Goal: Task Accomplishment & Management: Manage account settings

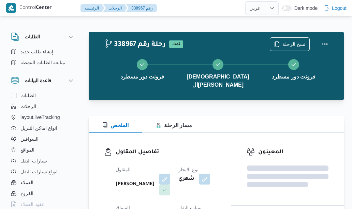
select select "ar"
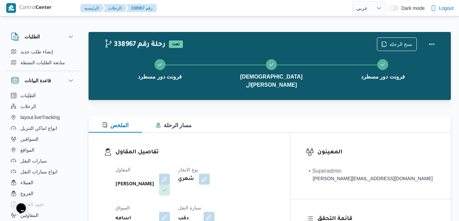
click at [261, 133] on div "تفاصيل المقاول المقاول عبدالواحد محمد احمد مسعد نوع الايجار شهري السواق اسامه ع…" at bounding box center [190, 211] width 202 height 157
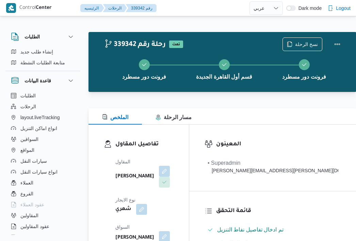
select select "ar"
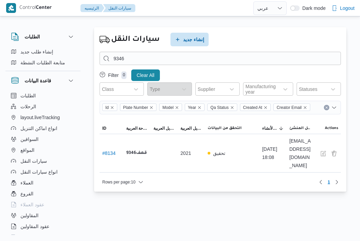
select select "ar"
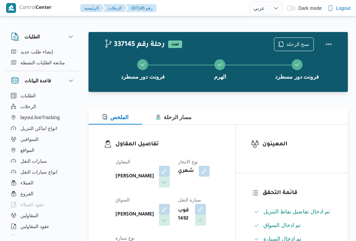
select select "ar"
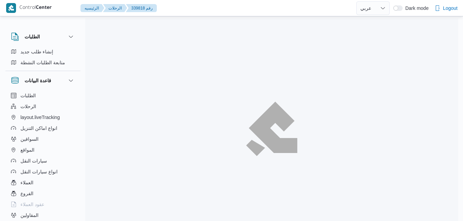
select select "ar"
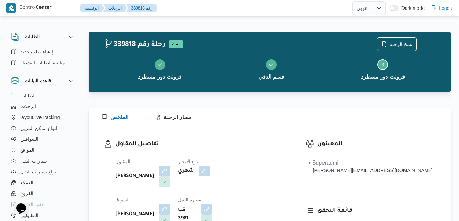
click at [294, 91] on div "339818 رحلة رقم تمت نسخ الرحلة فرونت دور مسطرد قسم الدقي Step 3 is incomplete 3…" at bounding box center [270, 62] width 362 height 60
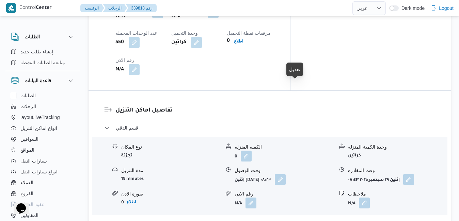
scroll to position [586, 0]
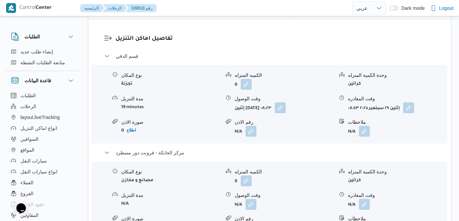
scroll to position [681, 0]
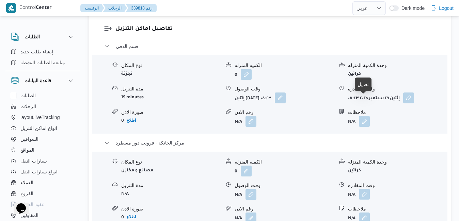
click at [363, 189] on button "button" at bounding box center [364, 194] width 11 height 11
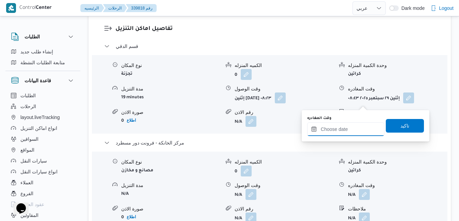
click at [329, 129] on input "وقت المغادره" at bounding box center [345, 130] width 77 height 14
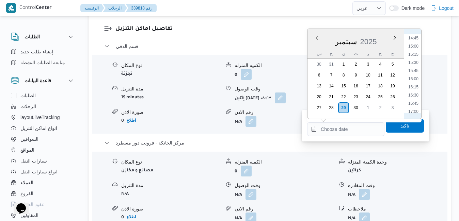
scroll to position [478, 0]
click at [416, 76] on li "15:45" at bounding box center [414, 75] width 16 height 7
type input "٢٩/٠٩/٢٠٢٥ ١٥:٤٥"
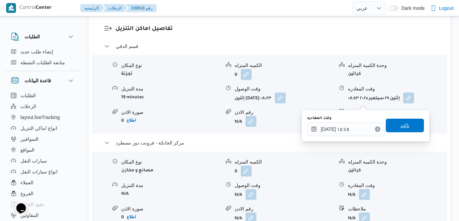
click at [401, 124] on span "تاكيد" at bounding box center [405, 126] width 9 height 8
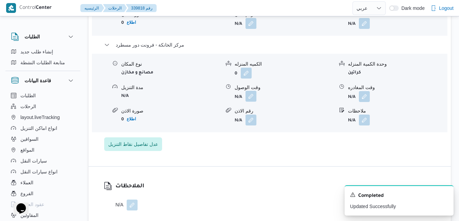
click at [253, 101] on button "button" at bounding box center [251, 96] width 11 height 11
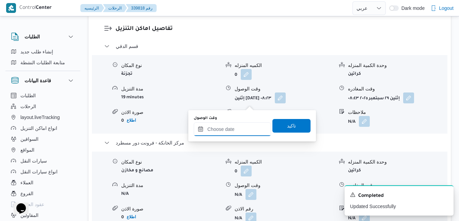
click at [239, 128] on input "وقت الوصول" at bounding box center [232, 130] width 77 height 14
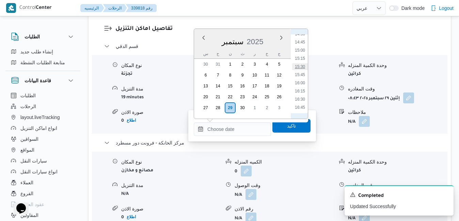
click at [303, 67] on li "15:30" at bounding box center [300, 66] width 16 height 7
type input "[DATE] ١٥:٣٠"
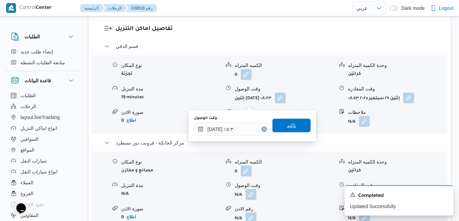
click at [289, 129] on span "تاكيد" at bounding box center [291, 126] width 9 height 8
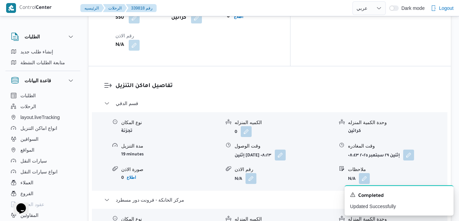
scroll to position [613, 0]
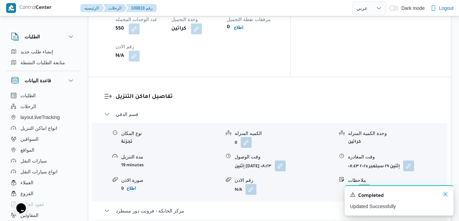
click at [445, 195] on icon "Dismiss toast" at bounding box center [445, 194] width 3 height 3
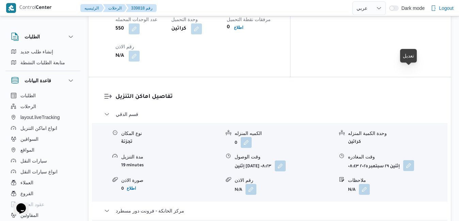
click at [409, 160] on button "button" at bounding box center [408, 165] width 11 height 11
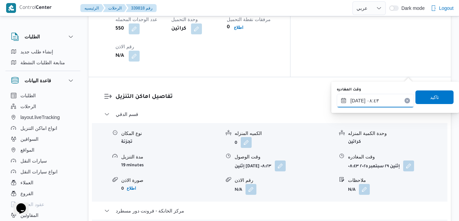
click at [379, 102] on input "٢٩/٠٩/٢٠٢٥ ٠٨:٤٣" at bounding box center [375, 101] width 77 height 14
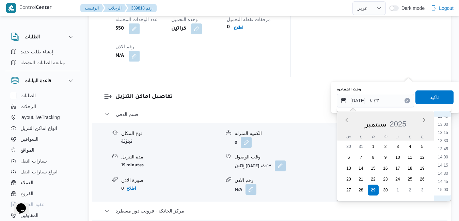
scroll to position [444, 0]
click at [449, 161] on li "14:45" at bounding box center [443, 158] width 16 height 7
type input "[DATE] ١٤:٤٥"
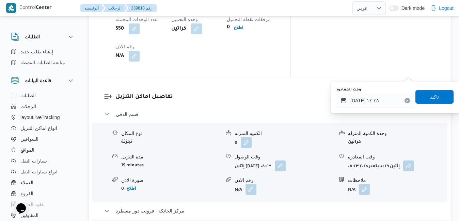
click at [435, 97] on span "تاكيد" at bounding box center [435, 97] width 38 height 14
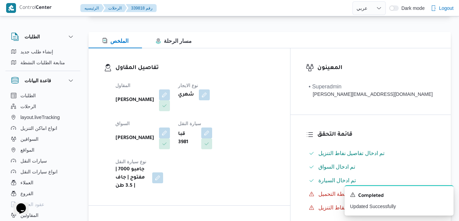
scroll to position [0, 0]
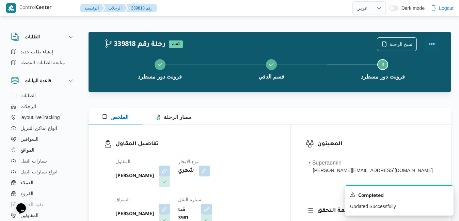
click at [430, 46] on button "Actions" at bounding box center [432, 44] width 14 height 14
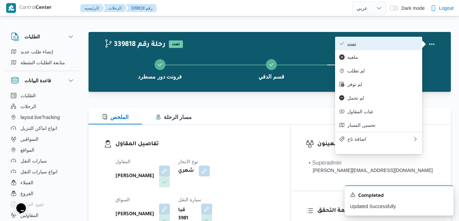
click at [402, 42] on span "تمت" at bounding box center [382, 43] width 71 height 5
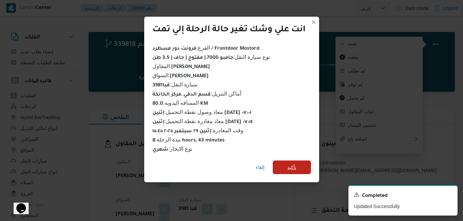
click at [280, 162] on span "تأكيد" at bounding box center [291, 168] width 38 height 14
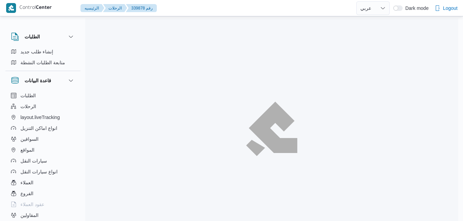
select select "ar"
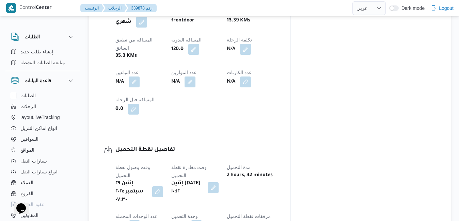
scroll to position [428, 0]
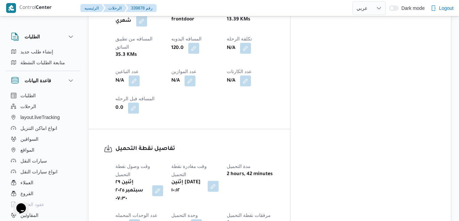
click at [219, 181] on button "button" at bounding box center [213, 186] width 11 height 11
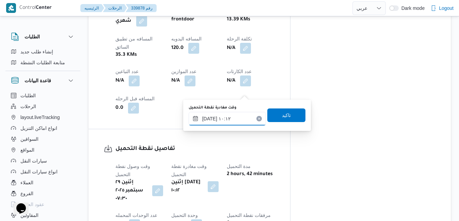
click at [227, 120] on input "٢٩/٠٩/٢٠٢٥ ١٠:١٢" at bounding box center [227, 119] width 77 height 14
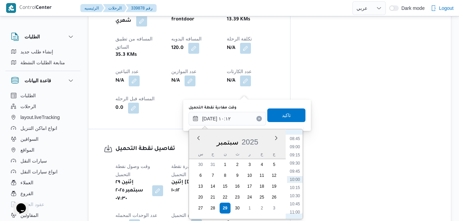
scroll to position [216, 0]
click at [295, 199] on li "08:30" at bounding box center [295, 200] width 16 height 7
type input "٢٩/٠٩/٢٠٢٥ ٠٨:٣٠"
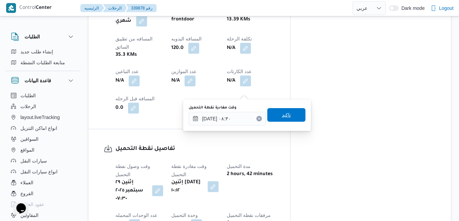
click at [290, 118] on span "تاكيد" at bounding box center [286, 115] width 38 height 14
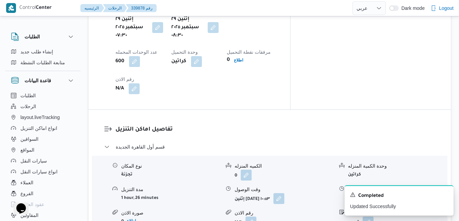
scroll to position [605, 0]
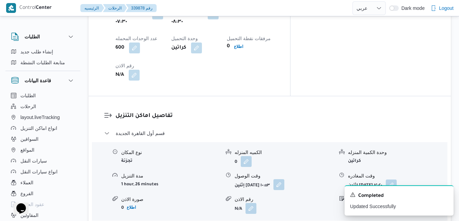
click at [284, 180] on button "button" at bounding box center [279, 185] width 11 height 11
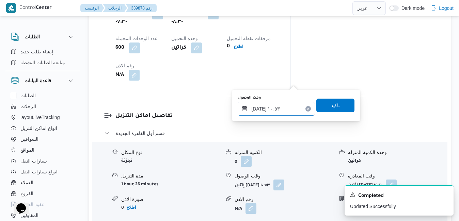
click at [266, 108] on input "٢٩/٠٩/٢٠٢٥ ١٠:٥٣" at bounding box center [276, 109] width 77 height 14
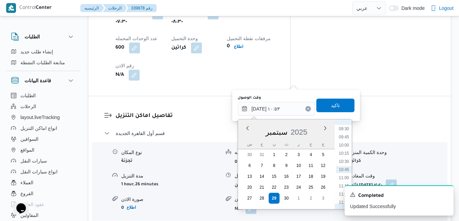
scroll to position [241, 0]
click at [341, 179] on li "09:00" at bounding box center [344, 181] width 16 height 7
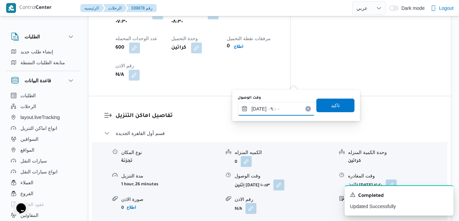
click at [261, 111] on input "[DATE] ٠٩:٠٠" at bounding box center [276, 109] width 77 height 14
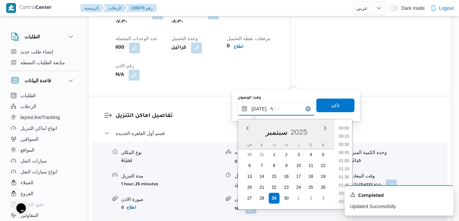
scroll to position [253, 0]
click at [342, 177] on li "09:15" at bounding box center [345, 178] width 16 height 7
type input "٢٩/٠٩/٢٠٢٥ ٠٩:١٥"
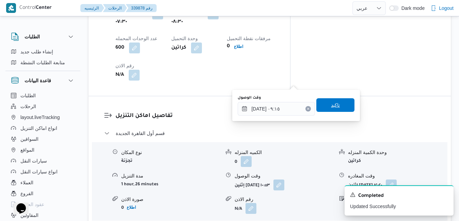
click at [335, 109] on span "تاكيد" at bounding box center [335, 105] width 38 height 14
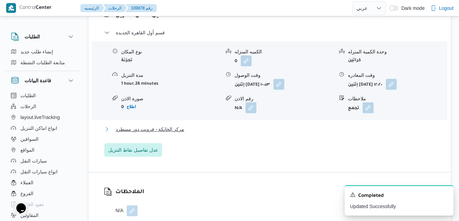
click at [291, 125] on button "مركز الخانكة - فرونت دور مسطرد" at bounding box center [269, 129] width 331 height 8
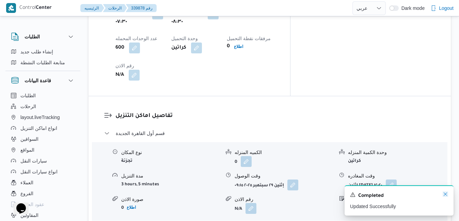
click at [446, 194] on icon "Dismiss toast" at bounding box center [445, 194] width 5 height 5
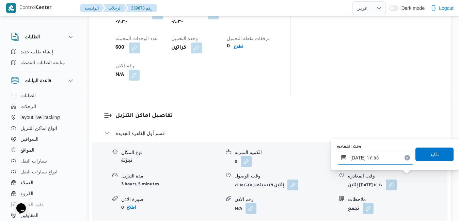
click at [375, 161] on input "٢٩/٠٩/٢٠٢٥ ١٢:٥٥" at bounding box center [375, 158] width 77 height 14
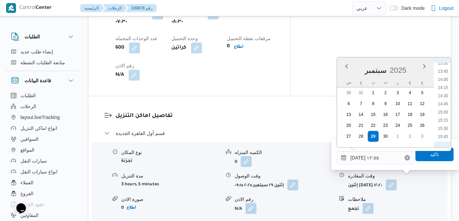
scroll to position [514, 0]
click at [442, 78] on li "16:00" at bounding box center [443, 76] width 16 height 7
type input "[DATE] ١٦:٠٠"
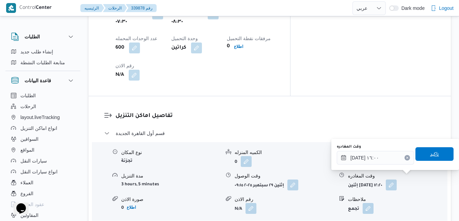
click at [430, 156] on span "تاكيد" at bounding box center [434, 154] width 9 height 8
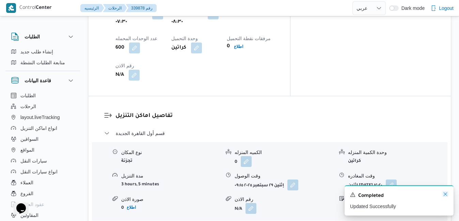
click at [445, 196] on icon "Dismiss toast" at bounding box center [445, 194] width 5 height 5
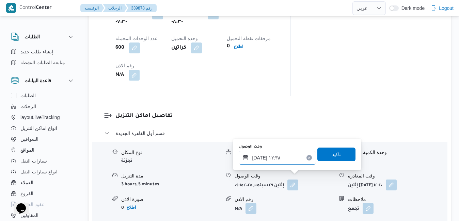
click at [289, 159] on input "٢٩/٠٩/٢٠٢٥ ١٢:٣٨" at bounding box center [277, 158] width 77 height 14
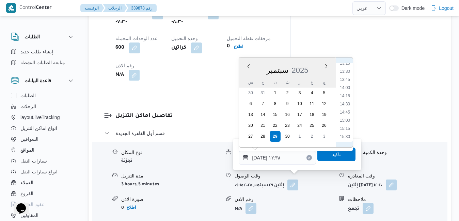
scroll to position [505, 0]
click at [344, 75] on li "15:45" at bounding box center [345, 76] width 16 height 7
type input "[DATE] ١٥:٤٥"
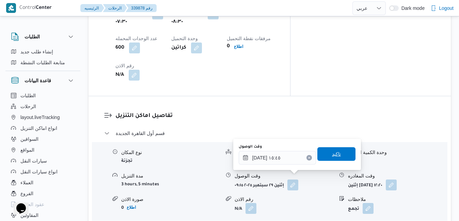
click at [332, 155] on span "تاكيد" at bounding box center [336, 154] width 9 height 8
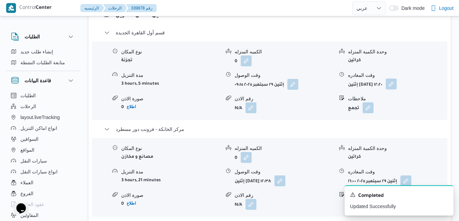
click at [397, 80] on button "button" at bounding box center [391, 84] width 11 height 11
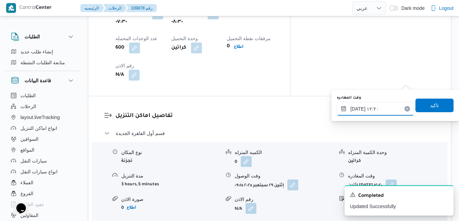
click at [377, 107] on input "٢٩/٠٩/٢٠٢٥ ١٢:٢٠" at bounding box center [375, 109] width 77 height 14
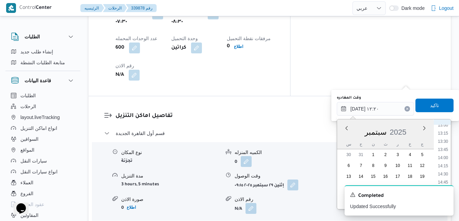
scroll to position [497, 0]
click at [445, 130] on li "15:15" at bounding box center [443, 129] width 16 height 7
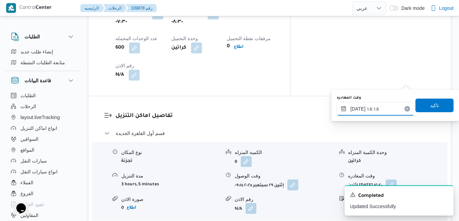
click at [386, 107] on input "٢٩/٠٩/٢٠٢٥ ١٥:١٥" at bounding box center [375, 109] width 77 height 14
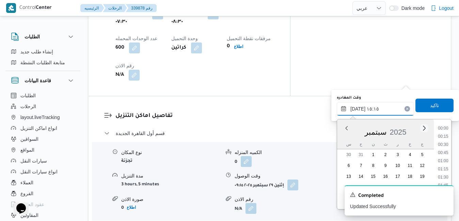
scroll to position [457, 0]
click at [449, 161] on li "15:00" at bounding box center [443, 161] width 16 height 7
type input "[DATE] ١٥:٠٠"
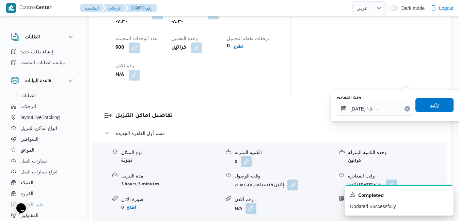
click at [430, 108] on span "تاكيد" at bounding box center [434, 105] width 9 height 8
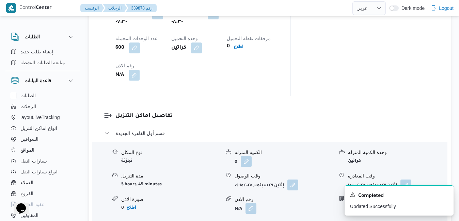
scroll to position [0, 0]
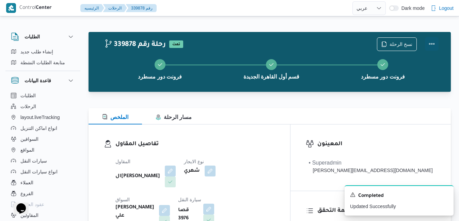
click at [431, 43] on button "Actions" at bounding box center [432, 44] width 14 height 14
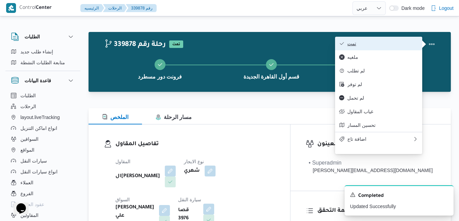
click at [399, 45] on span "تمت" at bounding box center [382, 43] width 71 height 5
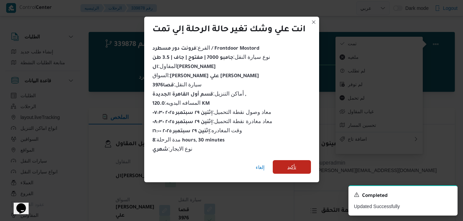
click at [300, 160] on span "تأكيد" at bounding box center [291, 167] width 38 height 14
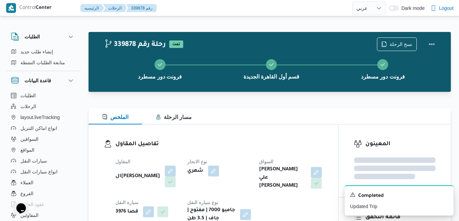
click at [276, 147] on h3 "تفاصيل المقاول" at bounding box center [218, 144] width 207 height 9
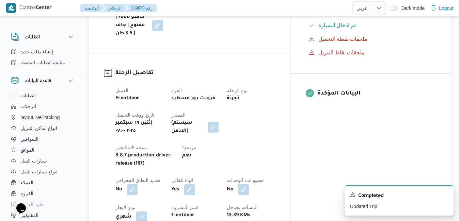
scroll to position [245, 0]
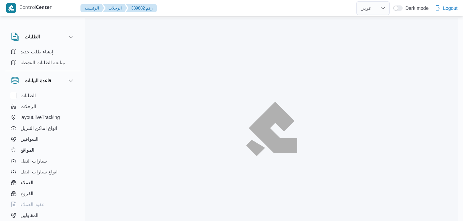
select select "ar"
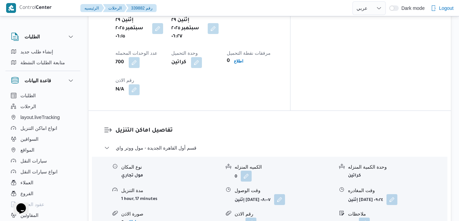
scroll to position [599, 0]
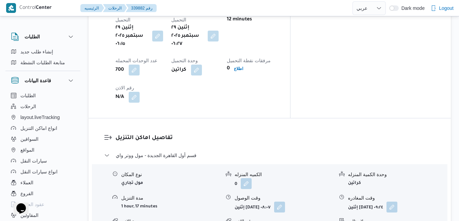
scroll to position [613, 0]
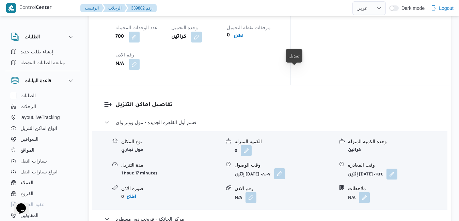
click at [285, 169] on button "button" at bounding box center [279, 174] width 11 height 11
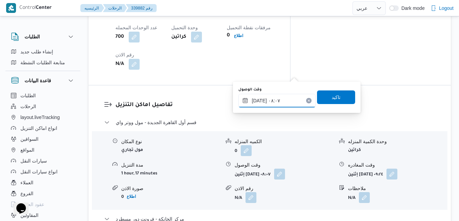
click at [271, 100] on input "٢٩/٠٩/٢٠٢٥ ٠٨:٠٧" at bounding box center [276, 101] width 77 height 14
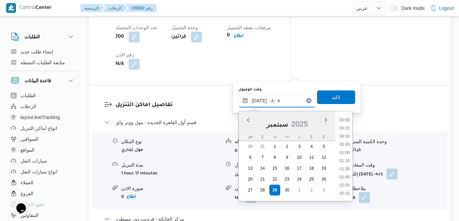
scroll to position [220, 0]
click at [347, 136] on li "07:15" at bounding box center [345, 137] width 16 height 7
type input "٢٩/٠٩/٢٠٢٥ ٠٧:١٥"
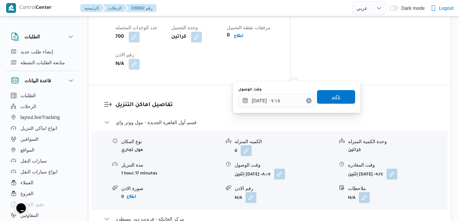
click at [336, 94] on span "تاكيد" at bounding box center [336, 97] width 38 height 14
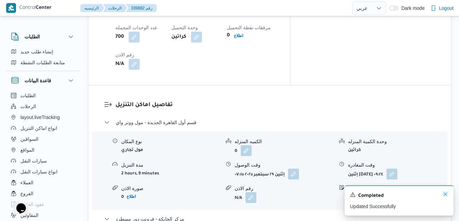
click at [445, 194] on icon "Dismiss toast" at bounding box center [445, 194] width 5 height 5
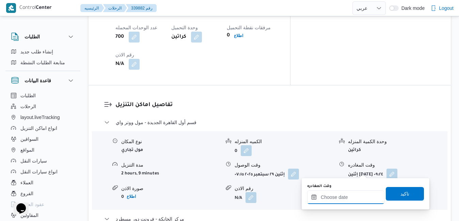
click at [348, 202] on input "وقت المغادره" at bounding box center [345, 198] width 77 height 14
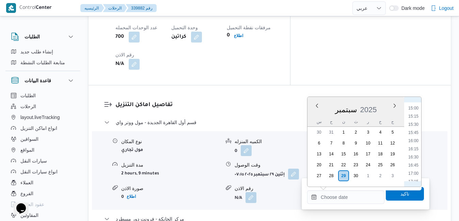
scroll to position [486, 0]
click at [416, 134] on li "15:45" at bounding box center [414, 134] width 16 height 7
type input "٢٩/٠٩/٢٠٢٥ ١٥:٤٥"
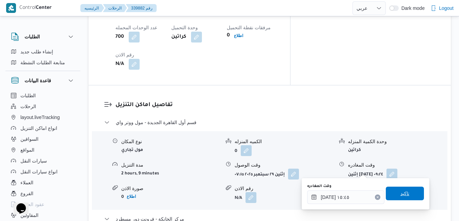
click at [401, 195] on span "تاكيد" at bounding box center [405, 194] width 9 height 8
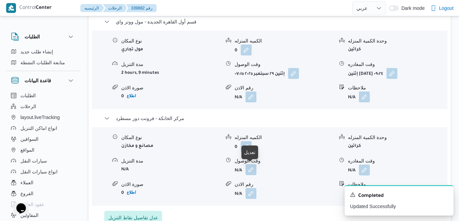
click at [249, 173] on button "button" at bounding box center [251, 170] width 11 height 11
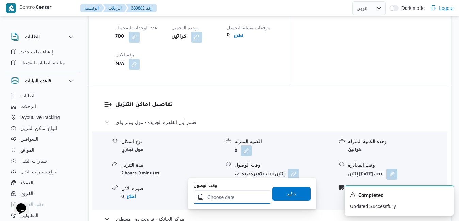
click at [236, 194] on input "وقت الوصول" at bounding box center [232, 198] width 77 height 14
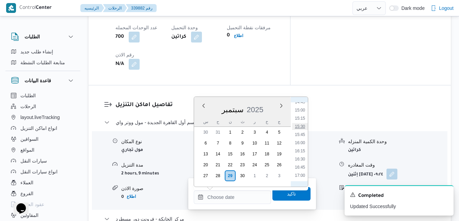
click at [303, 129] on li "15:30" at bounding box center [300, 126] width 16 height 7
type input "٢٩/٠٩/٢٠٢٥ ١٥:٣٠"
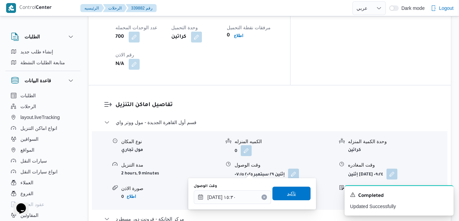
click at [287, 191] on span "تاكيد" at bounding box center [291, 194] width 9 height 8
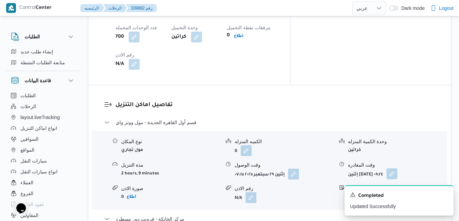
click at [398, 169] on button "button" at bounding box center [392, 174] width 11 height 11
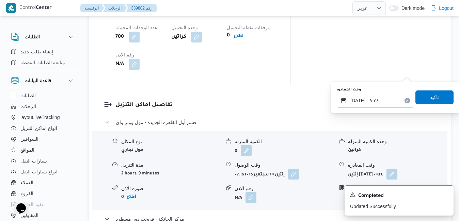
click at [378, 97] on input "٢٩/٠٩/٢٠٢٥ ٠٩:٢٤" at bounding box center [375, 101] width 77 height 14
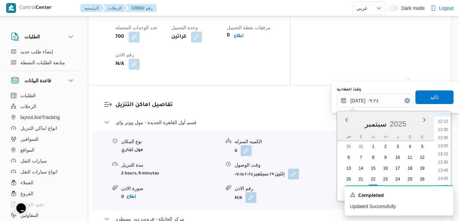
scroll to position [468, 0]
click at [445, 134] on li "14:45" at bounding box center [443, 134] width 16 height 7
type input "٢٩/٠٩/٢٠٢٥ ١٤:٤٥"
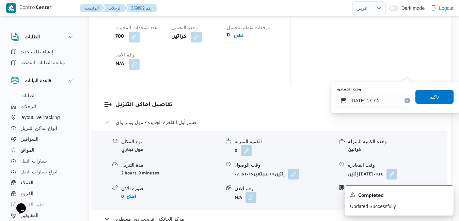
click at [431, 97] on span "تاكيد" at bounding box center [434, 97] width 9 height 8
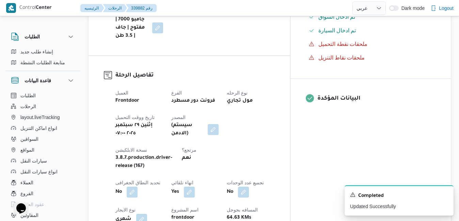
scroll to position [0, 0]
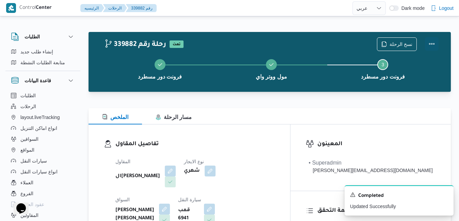
click at [435, 44] on button "Actions" at bounding box center [432, 44] width 14 height 14
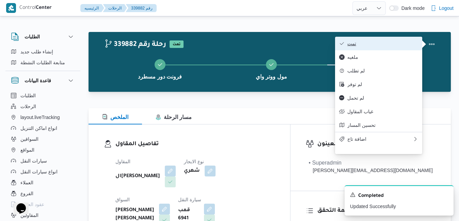
click at [399, 44] on span "تمت" at bounding box center [382, 43] width 71 height 5
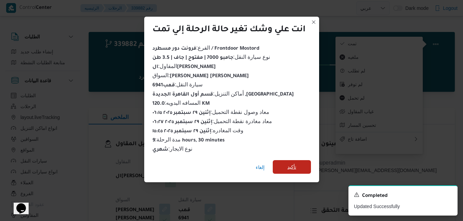
click at [297, 165] on span "تأكيد" at bounding box center [291, 167] width 38 height 14
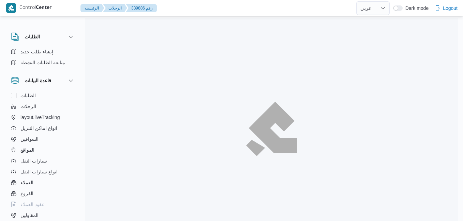
select select "ar"
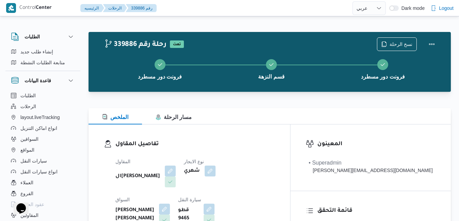
click at [276, 128] on div "تفاصيل المقاول المقاول الهامي [PERSON_NAME] نوع الايجار شهري [PERSON_NAME] [PER…" at bounding box center [190, 203] width 202 height 157
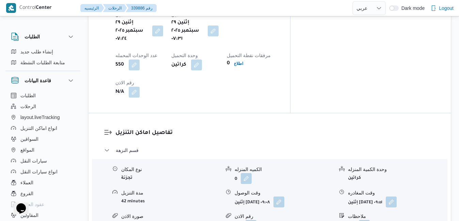
scroll to position [586, 0]
click at [284, 196] on button "button" at bounding box center [279, 201] width 11 height 11
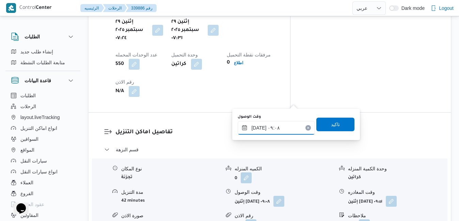
click at [269, 130] on input "[DATE] ٠٩:٠٨" at bounding box center [276, 128] width 77 height 14
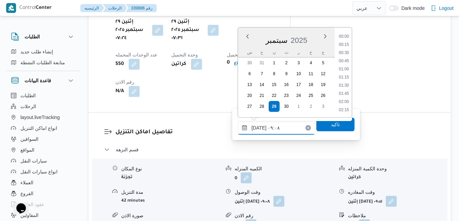
scroll to position [253, 0]
click at [347, 47] on li "08:00" at bounding box center [344, 45] width 16 height 7
type input "[DATE] ٠٨:٠٠"
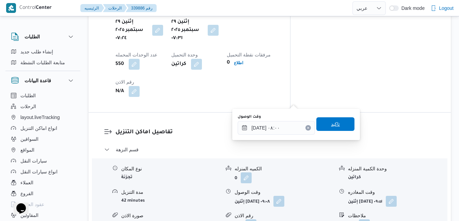
click at [322, 128] on span "تاكيد" at bounding box center [335, 125] width 38 height 14
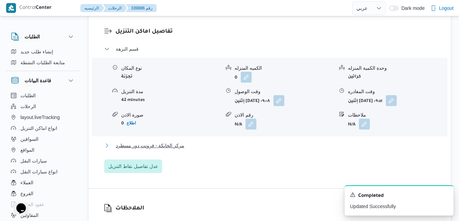
click at [283, 147] on button "مركز الخانكة - فرونت دور مسطرد" at bounding box center [269, 146] width 331 height 8
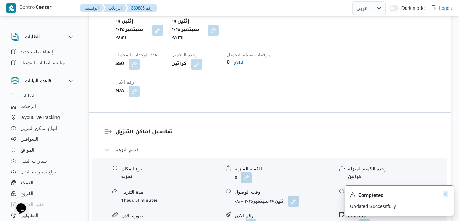
click at [445, 196] on icon "Dismiss toast" at bounding box center [445, 194] width 3 height 3
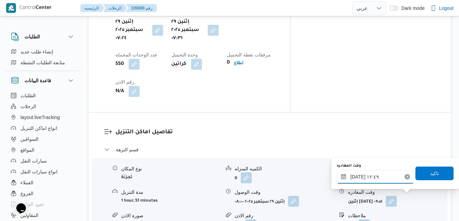
click at [381, 178] on input "[DATE] ١٢:٤٩" at bounding box center [375, 177] width 77 height 14
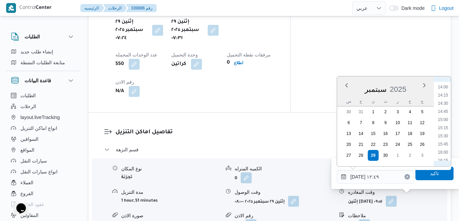
scroll to position [445, 0]
click at [444, 147] on li "15:30" at bounding box center [443, 147] width 16 height 7
type input "[DATE] ١٥:٣٠"
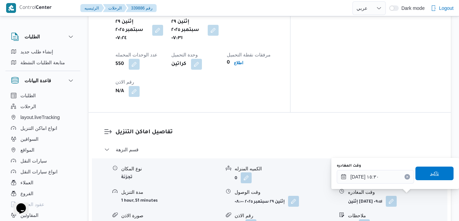
click at [430, 176] on span "تاكيد" at bounding box center [434, 174] width 9 height 8
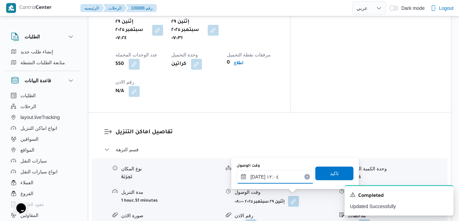
click at [286, 178] on input "[DATE] ١٢:٠٤" at bounding box center [275, 177] width 77 height 14
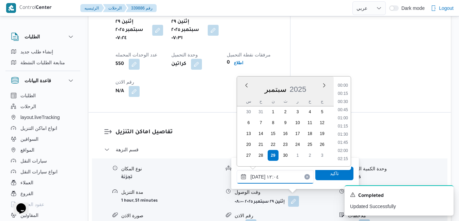
scroll to position [351, 0]
click at [349, 145] on li "12:30" at bounding box center [343, 143] width 16 height 7
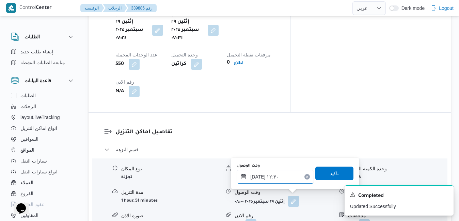
click at [289, 175] on input "[DATE] ١٢:٣٠" at bounding box center [275, 177] width 77 height 14
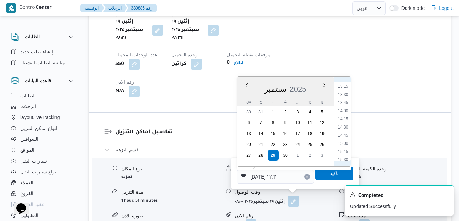
scroll to position [436, 0]
click at [345, 146] on li "15:15" at bounding box center [344, 147] width 16 height 7
type input "٢٩/٠٩/٢٠٢٥ ١٥:١٥"
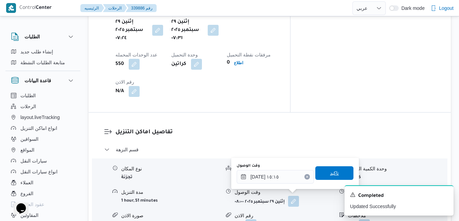
click at [330, 176] on span "تاكيد" at bounding box center [334, 173] width 9 height 8
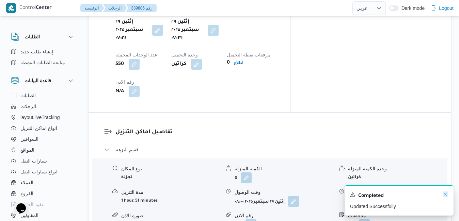
click at [444, 194] on icon "Dismiss toast" at bounding box center [445, 194] width 3 height 3
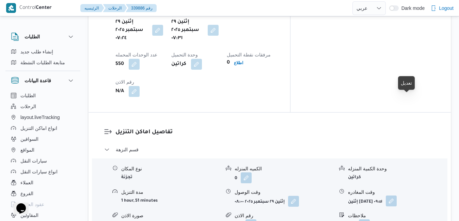
click at [397, 196] on button "button" at bounding box center [391, 201] width 11 height 11
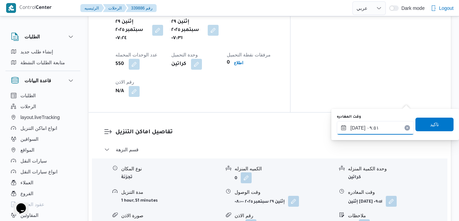
click at [377, 124] on div "٢٩/٠٩/٢٠٢٥ ٠٩:٥١" at bounding box center [375, 128] width 77 height 14
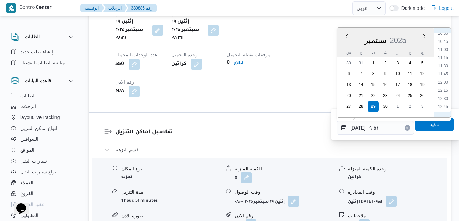
scroll to position [416, 0]
click at [444, 102] on li "14:45" at bounding box center [443, 103] width 16 height 7
type input "٢٩/٠٩/٢٠٢٥ ١٤:٤٥"
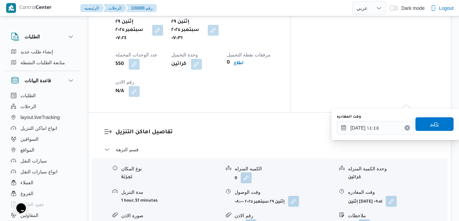
click at [430, 124] on span "تاكيد" at bounding box center [434, 124] width 9 height 8
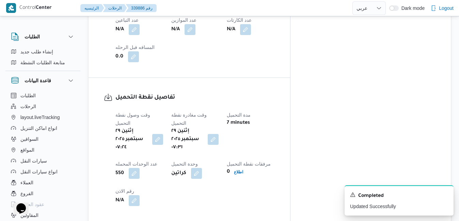
scroll to position [0, 0]
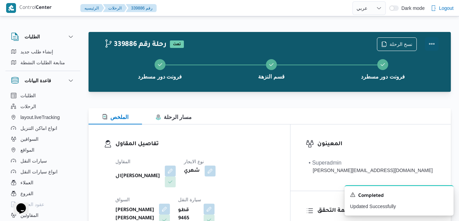
click at [431, 43] on button "Actions" at bounding box center [432, 44] width 14 height 14
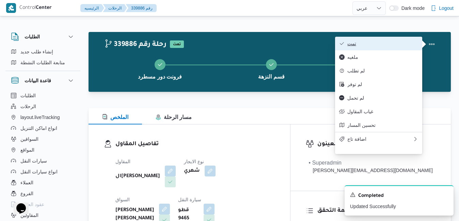
click at [395, 46] on span "تمت" at bounding box center [382, 43] width 71 height 5
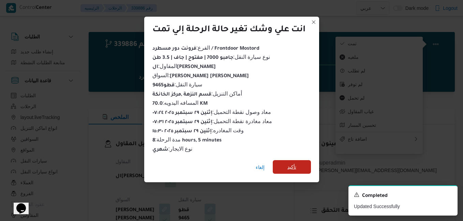
click at [293, 163] on span "تأكيد" at bounding box center [291, 167] width 9 height 8
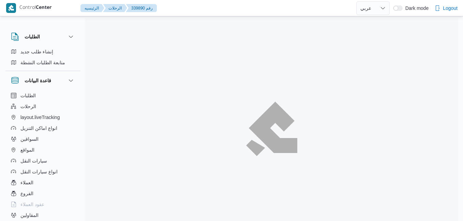
select select "ar"
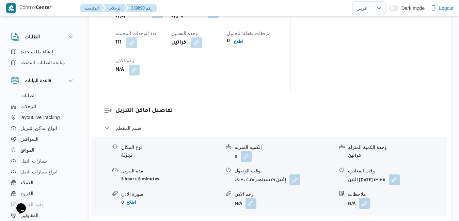
scroll to position [599, 0]
click at [298, 174] on button "button" at bounding box center [295, 179] width 11 height 11
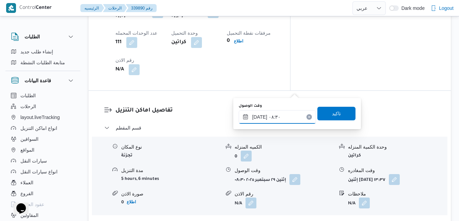
click at [271, 118] on input "[DATE] ٠٨:٣٠" at bounding box center [277, 117] width 77 height 14
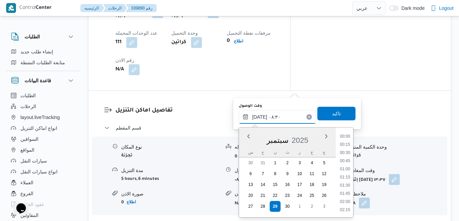
scroll to position [236, 0]
click at [348, 144] on li "07:30" at bounding box center [345, 145] width 16 height 7
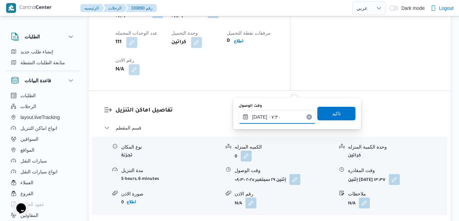
click at [260, 116] on input "[DATE] ٠٧:٣٠" at bounding box center [277, 117] width 77 height 14
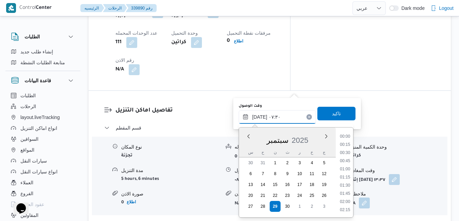
click at [260, 116] on input "٢٩/٠٩/٢٠٢٥ ٠٧:٣٠" at bounding box center [277, 117] width 77 height 14
type input "٢٩/٠٩/٢٠٢٥ ٠٧:35"
click at [332, 113] on span "تاكيد" at bounding box center [336, 113] width 9 height 8
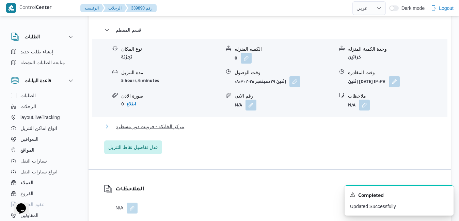
click at [269, 131] on button "مركز الخانكة - فرونت دور مسطرد" at bounding box center [269, 127] width 331 height 8
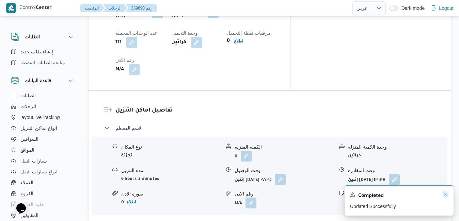
click at [445, 194] on icon "Dismiss toast" at bounding box center [445, 194] width 5 height 5
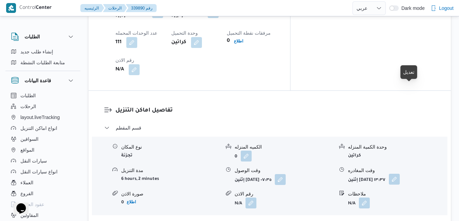
click at [400, 174] on button "button" at bounding box center [394, 179] width 11 height 11
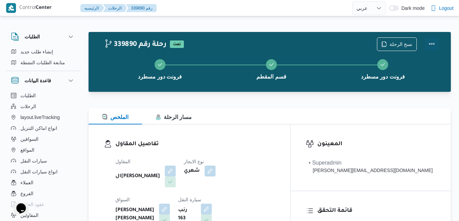
click at [434, 44] on button "Actions" at bounding box center [432, 44] width 14 height 14
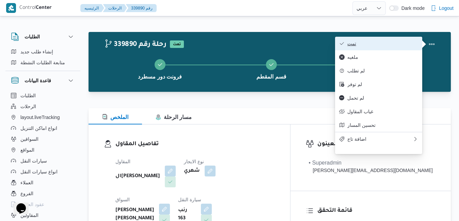
click at [406, 46] on span "تمت" at bounding box center [382, 43] width 71 height 5
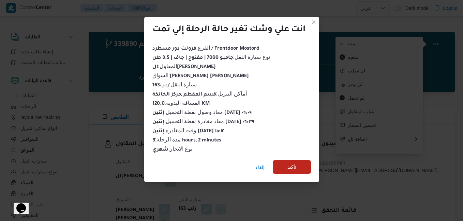
click at [296, 167] on span "تأكيد" at bounding box center [291, 167] width 9 height 8
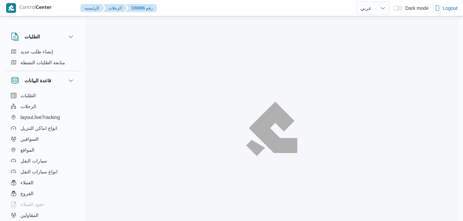
select select "ar"
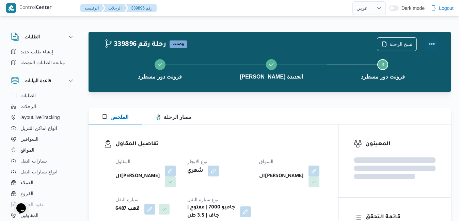
click at [431, 43] on button "Actions" at bounding box center [432, 44] width 14 height 14
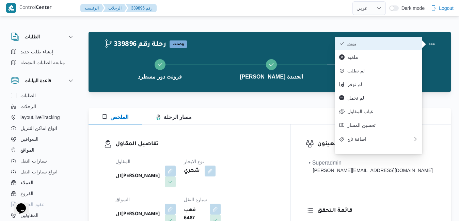
click at [414, 43] on span "تمت" at bounding box center [382, 43] width 71 height 5
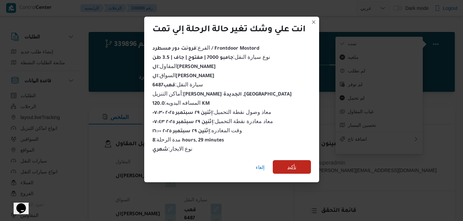
click at [301, 161] on span "تأكيد" at bounding box center [291, 167] width 38 height 14
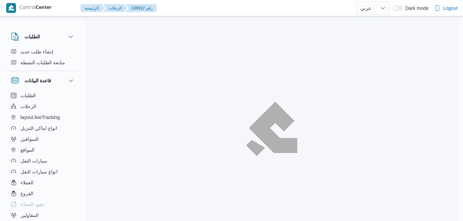
select select "ar"
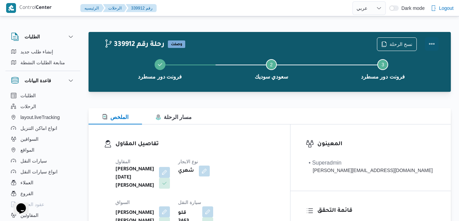
click at [434, 40] on button "Actions" at bounding box center [432, 44] width 14 height 14
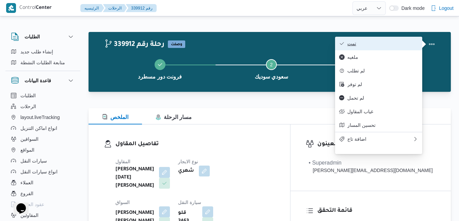
click at [408, 42] on span "تمت" at bounding box center [382, 43] width 71 height 5
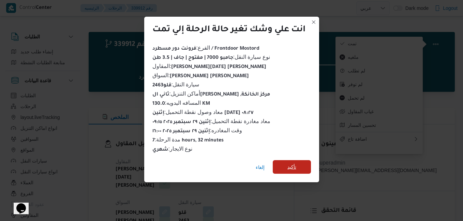
click at [306, 161] on span "تأكيد" at bounding box center [291, 167] width 38 height 14
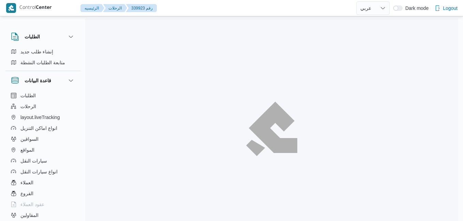
select select "ar"
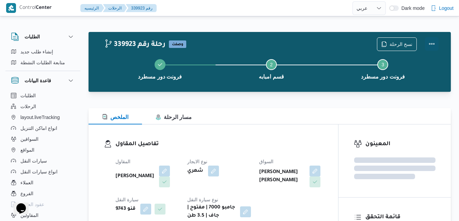
click at [432, 44] on button "Actions" at bounding box center [432, 44] width 14 height 14
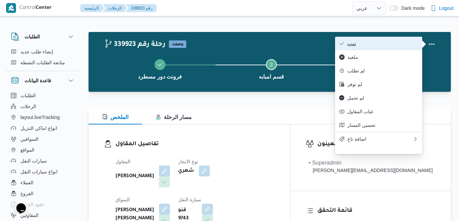
click at [395, 45] on span "تمت" at bounding box center [382, 43] width 71 height 5
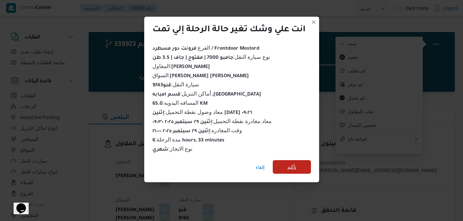
click at [307, 160] on span "تأكيد" at bounding box center [291, 167] width 38 height 14
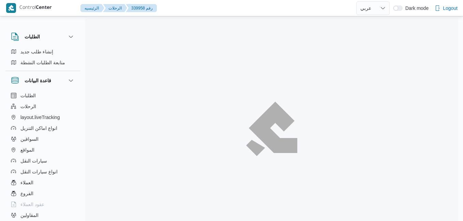
select select "ar"
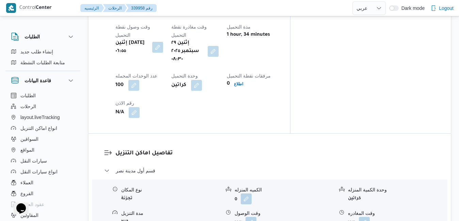
scroll to position [572, 0]
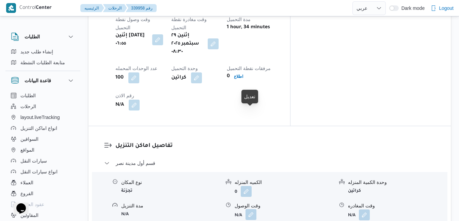
click at [253, 209] on button "button" at bounding box center [251, 214] width 11 height 11
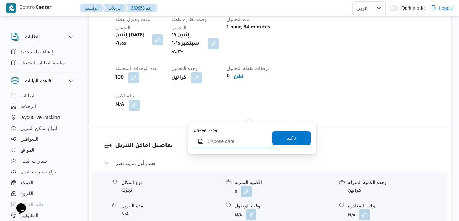
click at [230, 146] on input "وقت الوصول" at bounding box center [232, 142] width 77 height 14
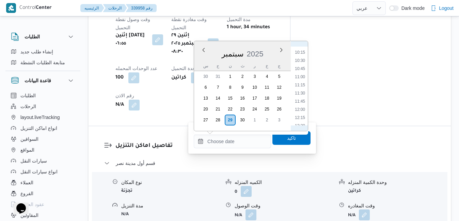
scroll to position [287, 0]
click at [301, 60] on li "09:00" at bounding box center [300, 57] width 16 height 7
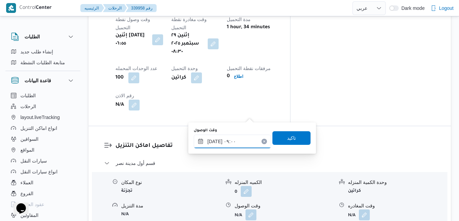
click at [216, 142] on input "٢٩/٠٩/٢٠٢٥ ٠٩:٠٠" at bounding box center [232, 142] width 77 height 14
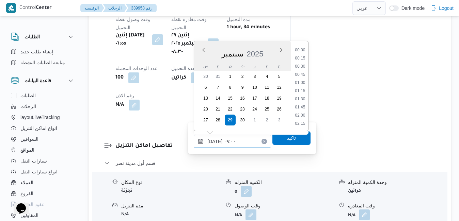
scroll to position [253, 0]
type input "٢٩/٠٩/٢٠٢٥ ٠٩:05"
click at [295, 142] on span "تاكيد" at bounding box center [291, 138] width 38 height 14
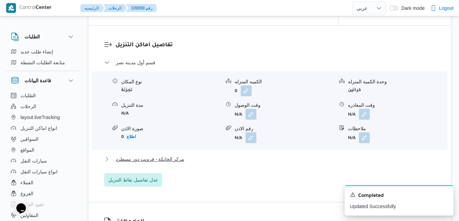
click at [272, 160] on button "مركز الخانكة - فرونت دور مسطرد" at bounding box center [269, 159] width 331 height 8
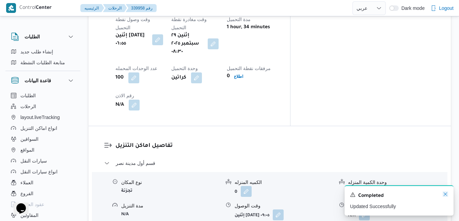
click at [446, 197] on icon "Dismiss toast" at bounding box center [445, 194] width 5 height 5
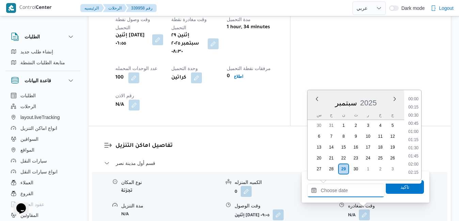
click at [344, 194] on input "وقت المغادره" at bounding box center [345, 191] width 77 height 14
click at [415, 131] on li "16:00" at bounding box center [414, 128] width 16 height 7
type input "[DATE] ١٦:٠٠"
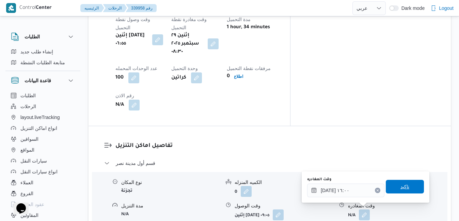
click at [401, 188] on span "تاكيد" at bounding box center [405, 187] width 9 height 8
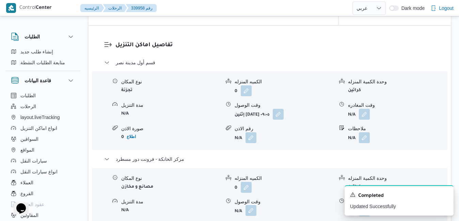
click at [254, 209] on button "button" at bounding box center [251, 210] width 11 height 11
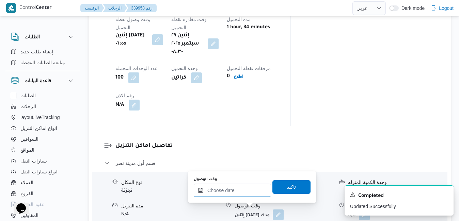
click at [249, 192] on input "وقت الوصول" at bounding box center [232, 191] width 77 height 14
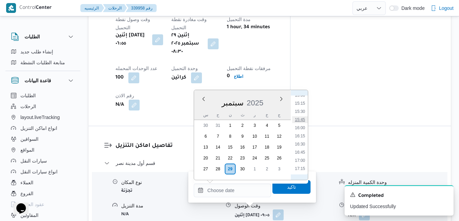
click at [299, 120] on li "15:45" at bounding box center [300, 119] width 16 height 7
type input "[DATE] ١٥:٤٥"
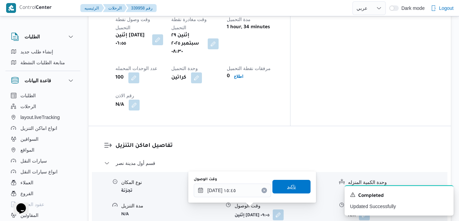
drag, startPoint x: 286, startPoint y: 187, endPoint x: 332, endPoint y: 145, distance: 62.2
click at [287, 187] on span "تاكيد" at bounding box center [291, 187] width 9 height 8
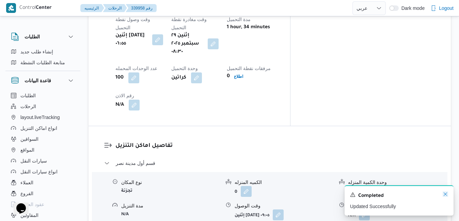
click at [446, 196] on icon "Dismiss toast" at bounding box center [445, 194] width 5 height 5
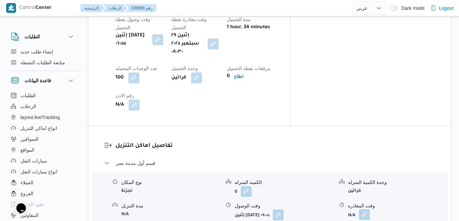
click at [364, 209] on button "button" at bounding box center [364, 214] width 11 height 11
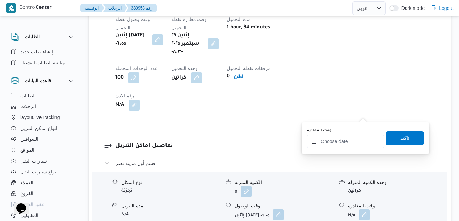
click at [330, 143] on input "وقت المغادره" at bounding box center [345, 142] width 77 height 14
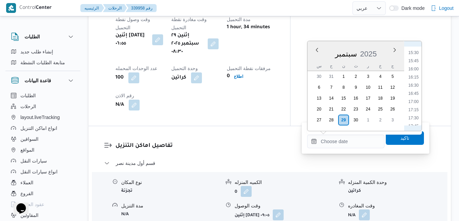
scroll to position [502, 0]
click at [415, 63] on li "15:45" at bounding box center [414, 62] width 16 height 7
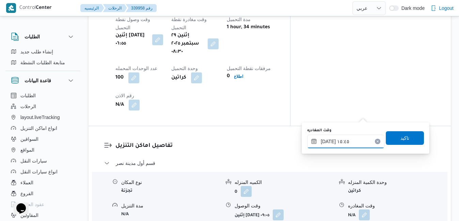
click at [328, 142] on input "[DATE] ١٥:٤٥" at bounding box center [345, 142] width 77 height 14
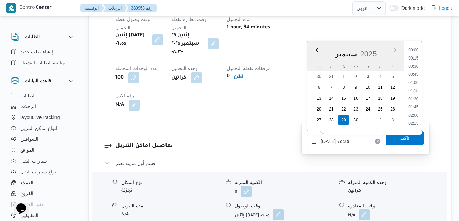
click at [328, 142] on input "[DATE] ١٥:٤٥" at bounding box center [345, 142] width 77 height 14
type input "٢٩/٠٩/٢٠٢٥ ١٥:10"
click at [392, 142] on span "تاكيد" at bounding box center [405, 138] width 38 height 14
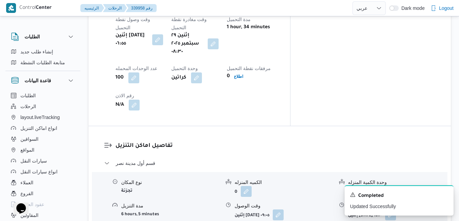
scroll to position [0, 0]
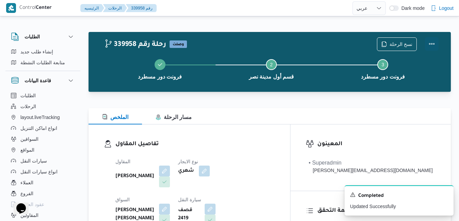
click at [433, 40] on button "Actions" at bounding box center [432, 44] width 14 height 14
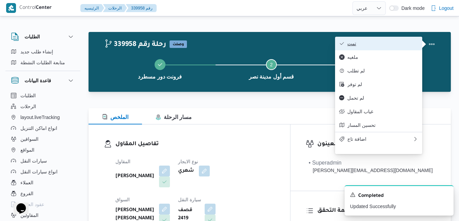
click at [402, 46] on span "تمت" at bounding box center [382, 43] width 71 height 5
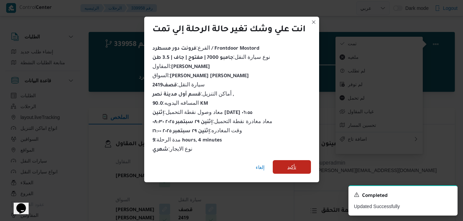
click at [296, 167] on span "تأكيد" at bounding box center [291, 167] width 9 height 8
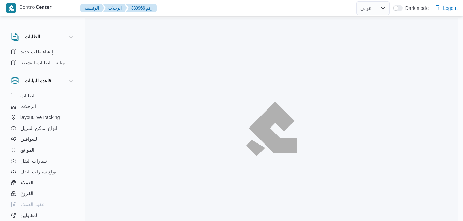
select select "ar"
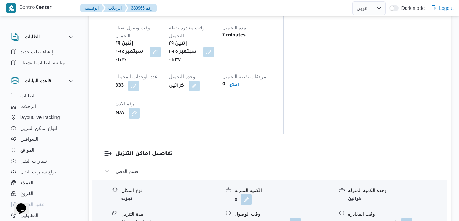
scroll to position [627, 0]
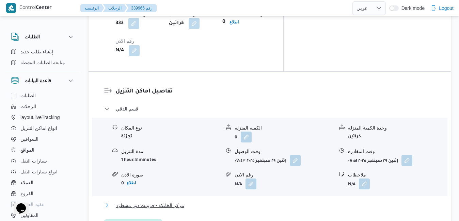
click at [265, 202] on button "مركز الخانكة - فرونت دور مسطرد" at bounding box center [269, 206] width 331 height 8
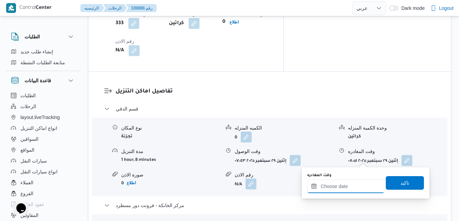
click at [329, 193] on input "وقت المغادره" at bounding box center [345, 187] width 77 height 14
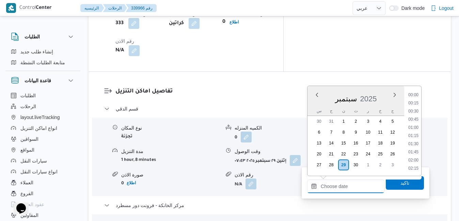
scroll to position [572, 0]
click at [330, 190] on input "وقت المغادره" at bounding box center [345, 187] width 77 height 14
click at [416, 116] on li "16:00" at bounding box center [414, 115] width 16 height 7
type input "[DATE] ١٦:٠٠"
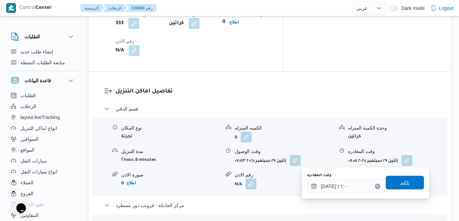
click at [392, 185] on span "تاكيد" at bounding box center [405, 183] width 38 height 14
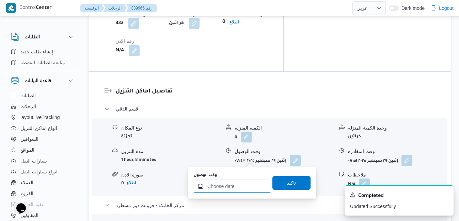
click at [231, 189] on input "وقت الوصول" at bounding box center [232, 187] width 77 height 14
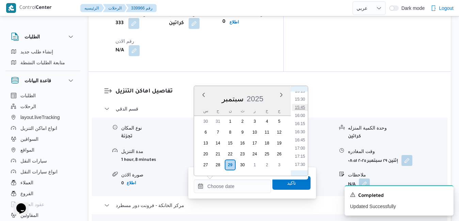
click at [301, 109] on li "15:45" at bounding box center [300, 107] width 16 height 7
type input "[DATE] ١٥:٤٥"
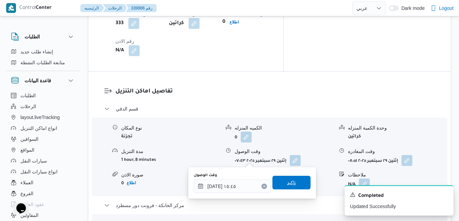
click at [287, 184] on span "تاكيد" at bounding box center [291, 183] width 9 height 8
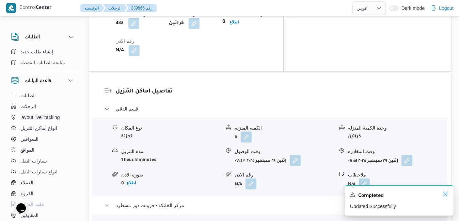
click at [444, 197] on icon "Dismiss toast" at bounding box center [445, 194] width 5 height 5
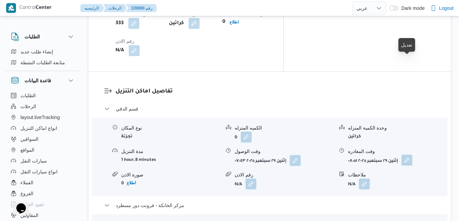
click at [406, 155] on button "button" at bounding box center [407, 160] width 11 height 11
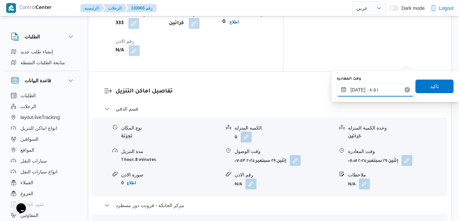
click at [377, 89] on input "٢٩/٠٩/٢٠٢٥ ٠٨:٥١" at bounding box center [375, 90] width 77 height 14
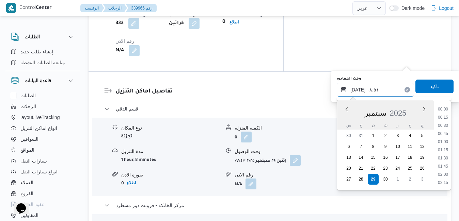
scroll to position [245, 0]
click at [303, 179] on form "N/A" at bounding box center [284, 184] width 99 height 11
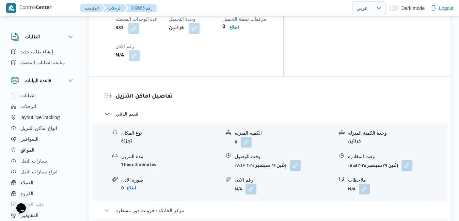
scroll to position [627, 0]
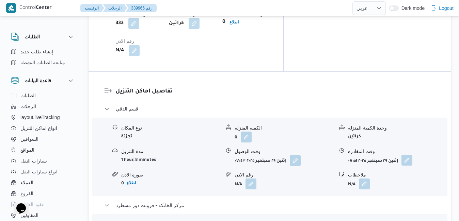
click at [408, 155] on button "button" at bounding box center [407, 160] width 11 height 11
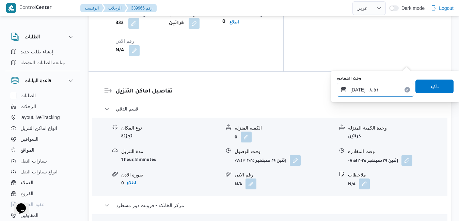
click at [370, 91] on input "٢٩/٠٩/٢٠٢٥ ٠٨:٥١" at bounding box center [375, 90] width 77 height 14
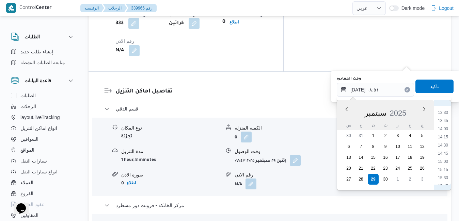
scroll to position [452, 0]
click at [444, 147] on li "15:00" at bounding box center [443, 147] width 16 height 7
type input "٢٩/٠٩/٢٠٢٥ ١٥:٠٠"
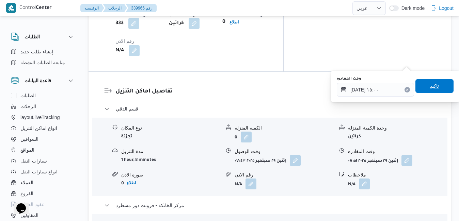
click at [432, 89] on span "تاكيد" at bounding box center [434, 86] width 9 height 8
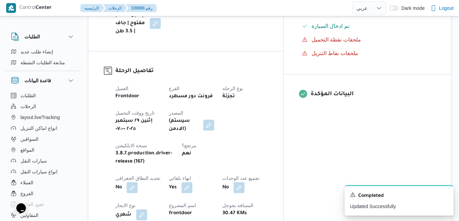
scroll to position [0, 0]
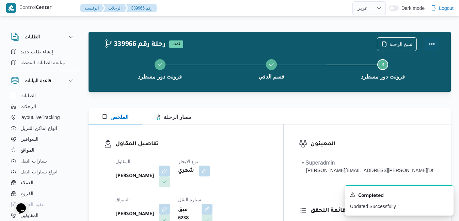
click at [432, 41] on button "Actions" at bounding box center [432, 44] width 14 height 14
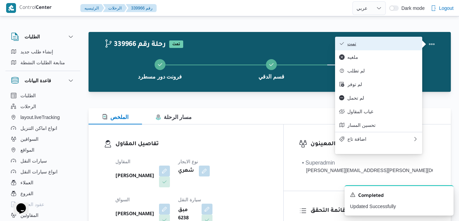
click at [397, 44] on span "تمت" at bounding box center [382, 43] width 71 height 5
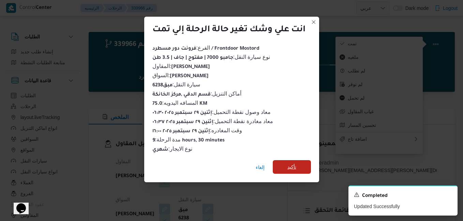
click at [301, 164] on span "تأكيد" at bounding box center [291, 167] width 38 height 14
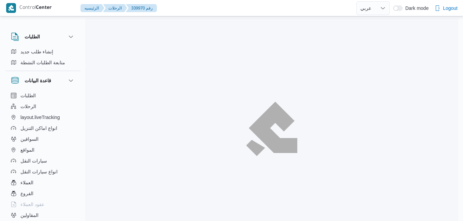
select select "ar"
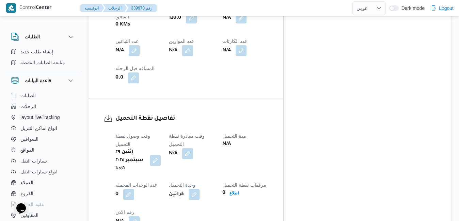
scroll to position [448, 0]
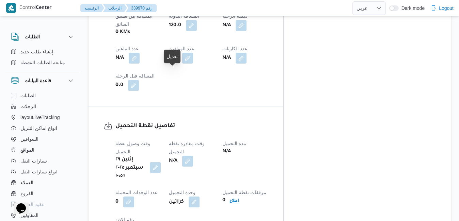
click at [161, 162] on button "button" at bounding box center [155, 167] width 11 height 11
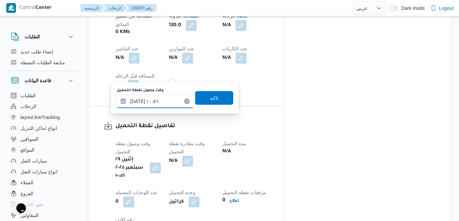
click at [145, 106] on input "[DATE] ١٠:٥٦" at bounding box center [154, 102] width 77 height 14
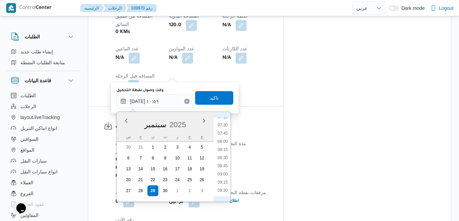
scroll to position [172, 0]
click at [220, 179] on li "07:00" at bounding box center [223, 178] width 16 height 7
type input "[DATE] ٠٧:٠٠"
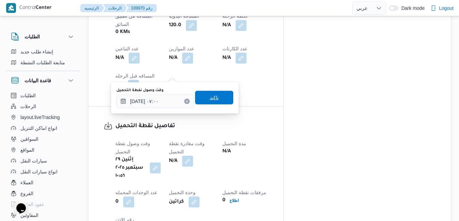
click at [217, 103] on span "تاكيد" at bounding box center [214, 98] width 38 height 14
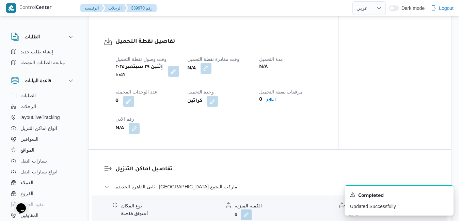
click at [209, 74] on button "button" at bounding box center [206, 68] width 11 height 11
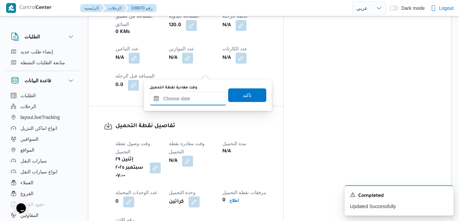
click at [192, 97] on input "وقت مغادرة نقطة التحميل" at bounding box center [188, 99] width 77 height 14
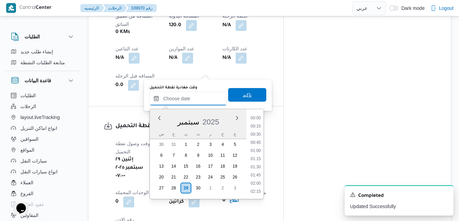
scroll to position [572, 0]
click at [159, 129] on div "س" at bounding box center [161, 134] width 11 height 10
click at [252, 191] on li "07:45" at bounding box center [256, 191] width 16 height 7
type input "[DATE] ٠٧:٤٥"
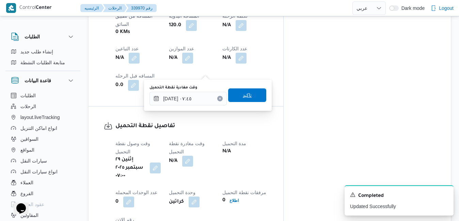
click at [248, 99] on span "تاكيد" at bounding box center [247, 96] width 38 height 14
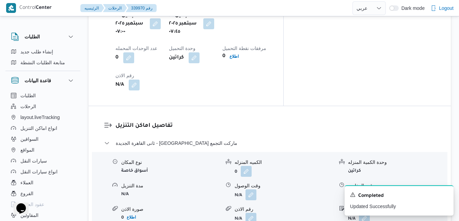
scroll to position [598, 0]
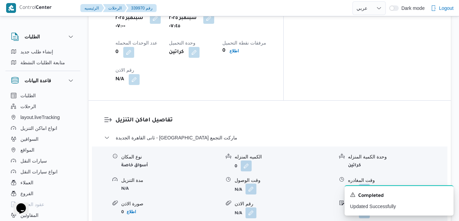
click at [248, 184] on button "button" at bounding box center [251, 189] width 11 height 11
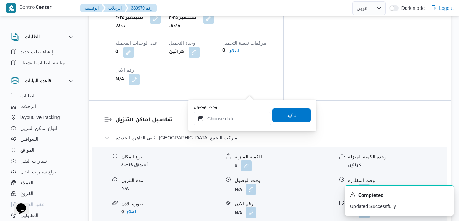
click at [231, 115] on input "وقت الوصول" at bounding box center [232, 119] width 77 height 14
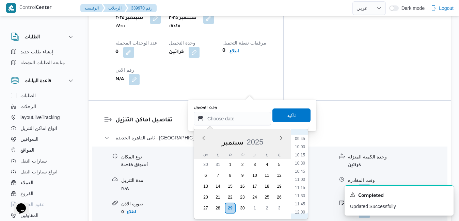
scroll to position [203, 0]
click at [299, 210] on li "08:30" at bounding box center [300, 213] width 16 height 7
type input "[DATE] ٠٨:٣٠"
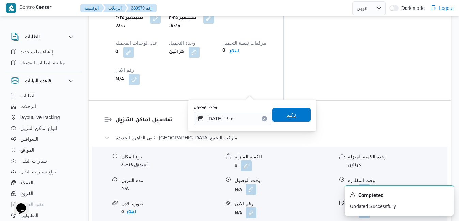
click at [287, 114] on span "تاكيد" at bounding box center [291, 115] width 9 height 8
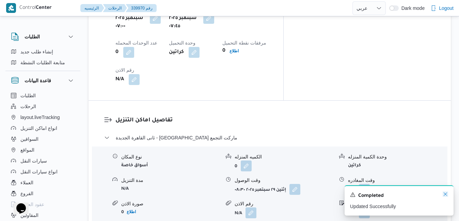
click at [445, 195] on icon "Dismiss toast" at bounding box center [445, 194] width 3 height 3
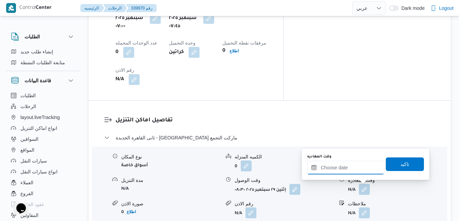
click at [363, 169] on input "وقت المغادره" at bounding box center [345, 168] width 77 height 14
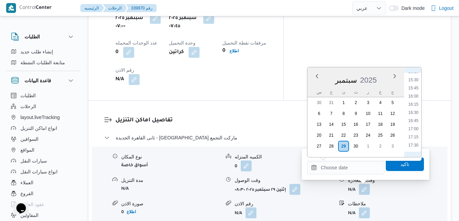
scroll to position [502, 0]
click at [414, 97] on li "16:00" at bounding box center [414, 97] width 16 height 7
type input "[DATE] ١٦:٠٠"
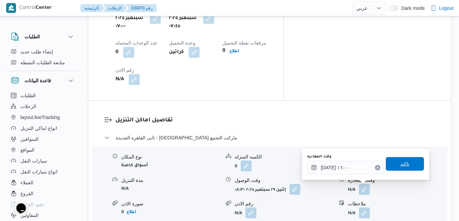
click at [394, 168] on span "تاكيد" at bounding box center [405, 164] width 38 height 14
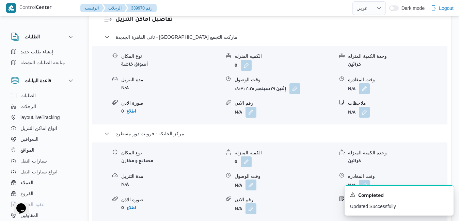
click at [253, 188] on button "button" at bounding box center [251, 185] width 11 height 11
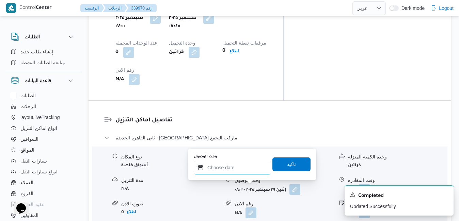
click at [239, 168] on input "وقت الوصول" at bounding box center [232, 168] width 77 height 14
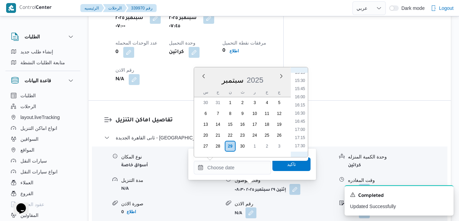
click at [302, 89] on li "15:45" at bounding box center [300, 88] width 16 height 7
type input "[DATE] ١٥:٤٥"
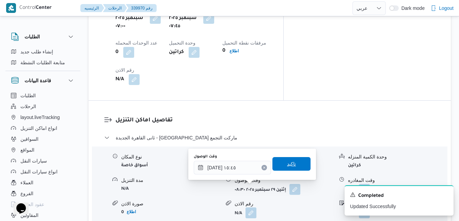
click at [292, 167] on span "تاكيد" at bounding box center [291, 164] width 38 height 14
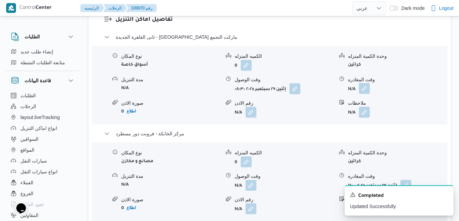
click at [364, 92] on button "button" at bounding box center [364, 88] width 11 height 11
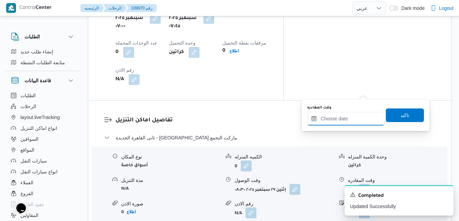
click at [345, 117] on input "وقت المغادره" at bounding box center [345, 119] width 77 height 14
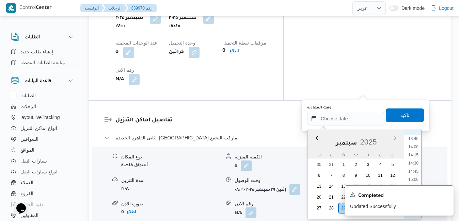
scroll to position [453, 0]
click at [415, 175] on li "15:00" at bounding box center [414, 176] width 16 height 7
type input "٢٩/٠٩/٢٠٢٥ ١٥:٠٠"
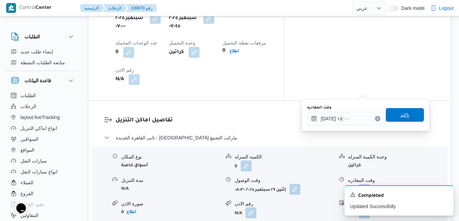
click at [406, 120] on span "تاكيد" at bounding box center [405, 115] width 38 height 14
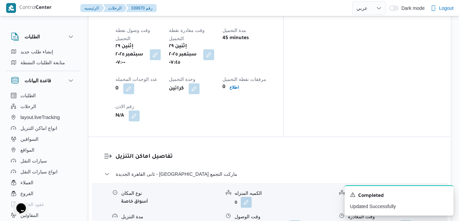
scroll to position [0, 0]
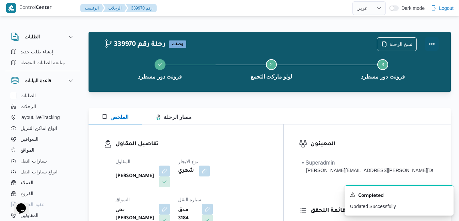
click at [431, 43] on button "Actions" at bounding box center [432, 44] width 14 height 14
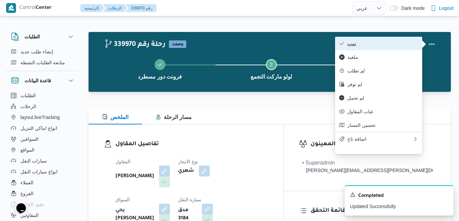
click at [385, 42] on span "تمت" at bounding box center [382, 43] width 71 height 5
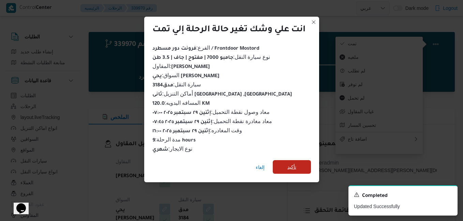
click at [293, 163] on span "تأكيد" at bounding box center [291, 167] width 9 height 8
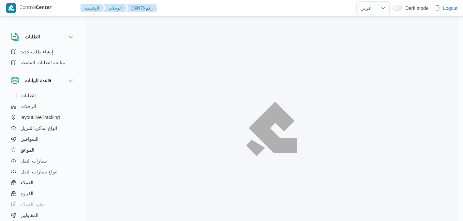
select select "ar"
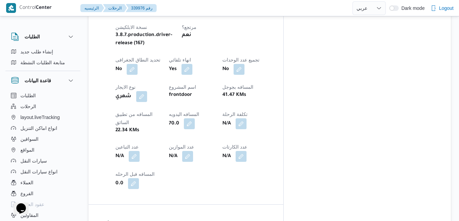
scroll to position [412, 0]
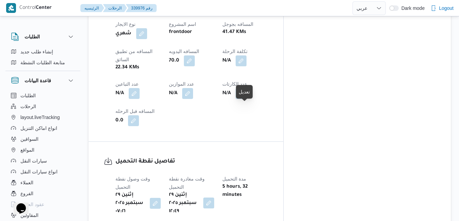
click at [214, 198] on button "button" at bounding box center [208, 203] width 11 height 11
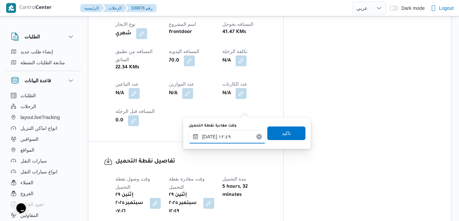
click at [221, 135] on input "[DATE] ١٢:٤٩" at bounding box center [227, 137] width 77 height 14
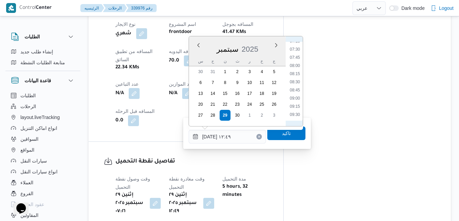
scroll to position [237, 0]
click at [295, 87] on li "08:30" at bounding box center [295, 86] width 16 height 7
type input "[DATE] ٠٨:٣٠"
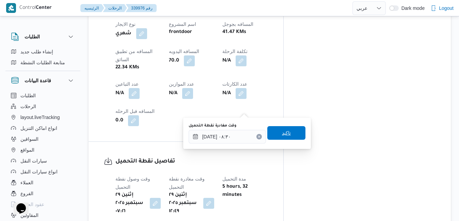
click at [282, 133] on span "تاكيد" at bounding box center [286, 133] width 9 height 8
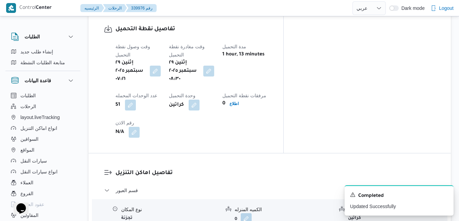
scroll to position [576, 0]
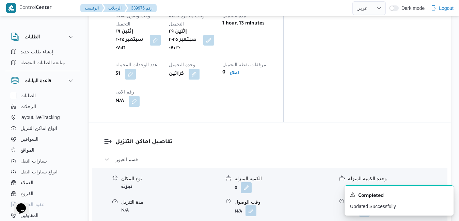
click at [255, 206] on button "button" at bounding box center [251, 211] width 11 height 11
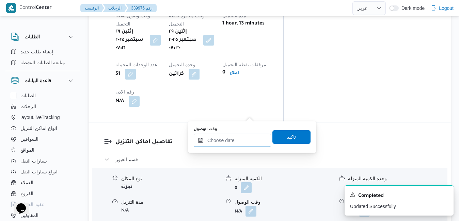
click at [236, 143] on input "وقت الوصول" at bounding box center [232, 141] width 77 height 14
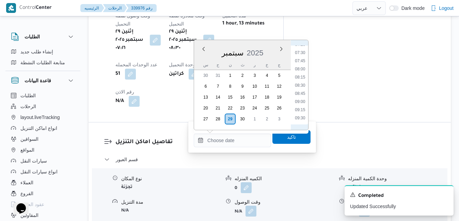
scroll to position [234, 0]
click at [299, 110] on li "09:00" at bounding box center [300, 109] width 16 height 7
type input "[DATE] ٠٩:٠٠"
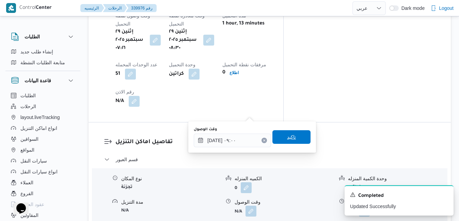
click at [288, 135] on span "تاكيد" at bounding box center [291, 137] width 9 height 8
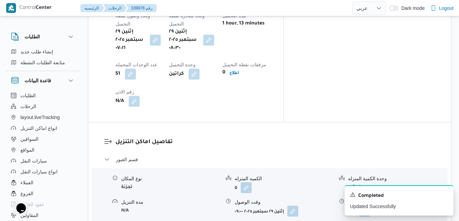
click at [444, 192] on icon "Dismiss toast" at bounding box center [445, 194] width 5 height 5
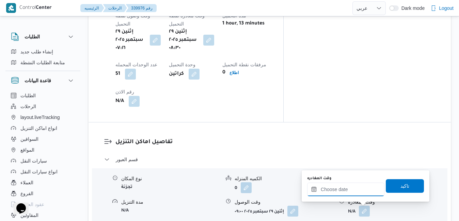
click at [361, 187] on input "وقت المغادره" at bounding box center [345, 190] width 77 height 14
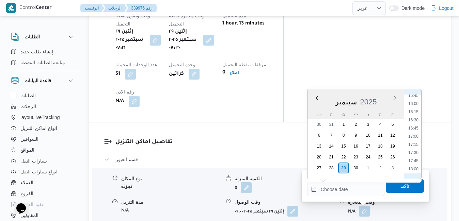
scroll to position [511, 0]
click at [417, 113] on li "16:00" at bounding box center [414, 110] width 16 height 7
type input "٢٩/٠٩/٢٠٢٥ ١٦:٠٠"
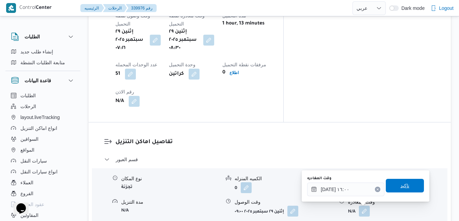
click at [404, 188] on span "تاكيد" at bounding box center [405, 186] width 38 height 14
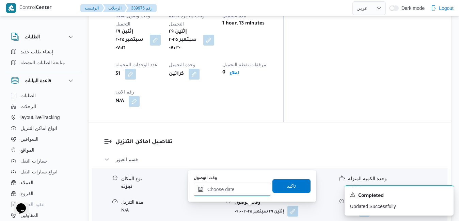
click at [252, 193] on input "وقت الوصول" at bounding box center [232, 190] width 77 height 14
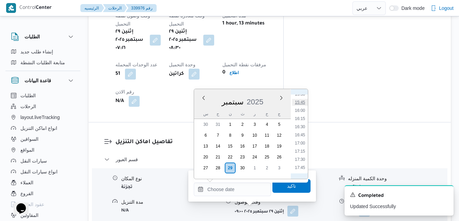
click at [301, 103] on li "15:45" at bounding box center [300, 102] width 16 height 7
type input "٢٩/٠٩/٢٠٢٥ ١٥:٤٥"
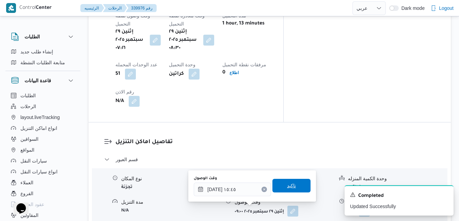
click at [287, 185] on span "تاكيد" at bounding box center [291, 186] width 9 height 8
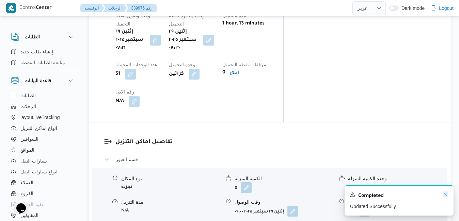
click at [447, 195] on icon "Dismiss toast" at bounding box center [445, 194] width 5 height 5
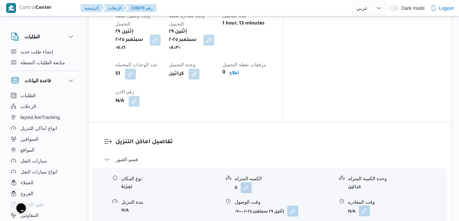
click at [367, 206] on button "button" at bounding box center [364, 211] width 11 height 11
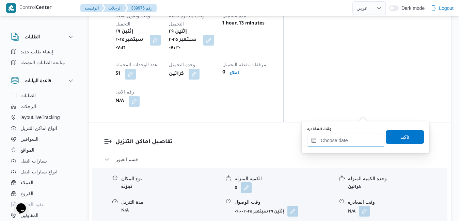
click at [353, 139] on input "وقت المغادره" at bounding box center [345, 141] width 77 height 14
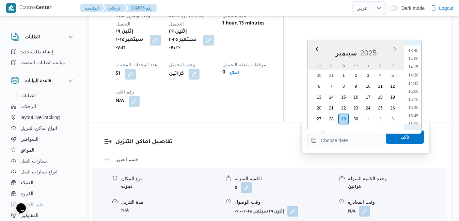
scroll to position [441, 0]
click at [416, 105] on li "15:15" at bounding box center [414, 106] width 16 height 7
type input "٢٩/٠٩/٢٠٢٥ ١٥:١٥"
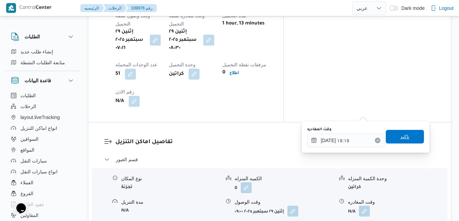
click at [401, 138] on span "تاكيد" at bounding box center [405, 137] width 9 height 8
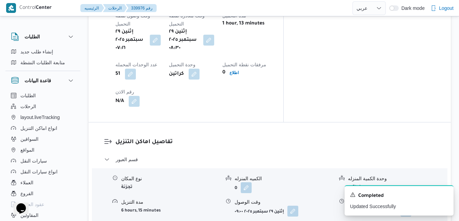
scroll to position [0, 0]
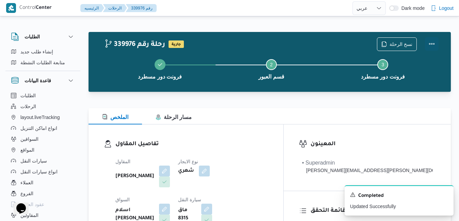
click at [432, 45] on button "Actions" at bounding box center [432, 44] width 14 height 14
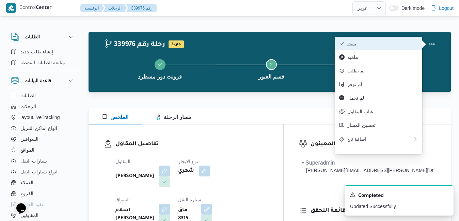
click at [404, 46] on span "تمت" at bounding box center [382, 43] width 71 height 5
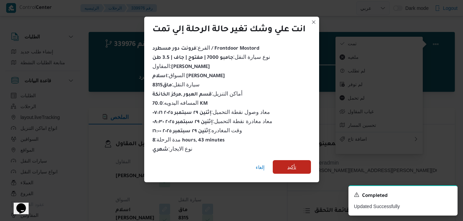
click at [294, 164] on span "تأكيد" at bounding box center [291, 167] width 9 height 8
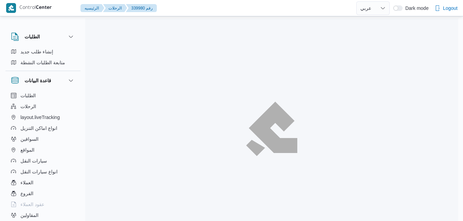
select select "ar"
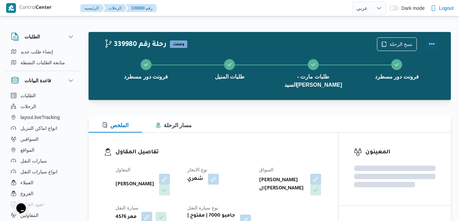
click at [434, 43] on button "Actions" at bounding box center [432, 44] width 14 height 14
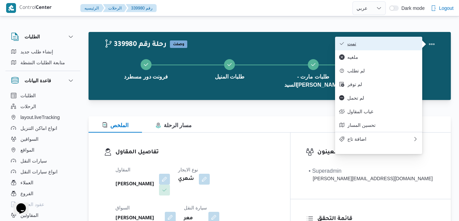
click at [383, 42] on span "تمت" at bounding box center [382, 43] width 71 height 5
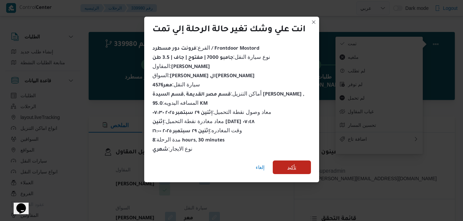
click at [295, 164] on span "تأكيد" at bounding box center [291, 167] width 9 height 8
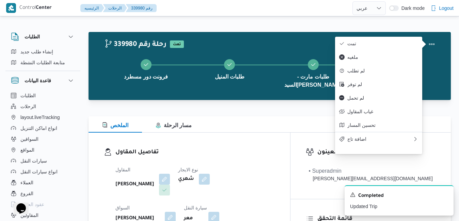
click at [290, 133] on div "تفاصيل المقاول المقاول [PERSON_NAME] نوع الايجار شهري السواق [PERSON_NAME] ال[P…" at bounding box center [190, 211] width 202 height 157
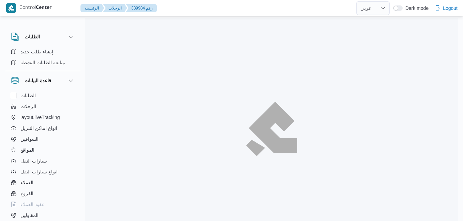
select select "ar"
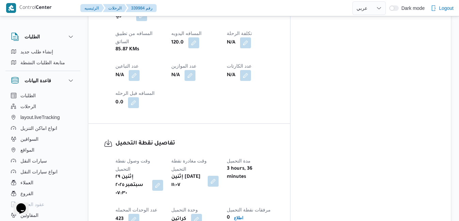
scroll to position [429, 0]
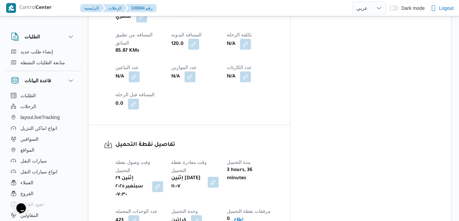
click at [219, 177] on button "button" at bounding box center [213, 182] width 11 height 11
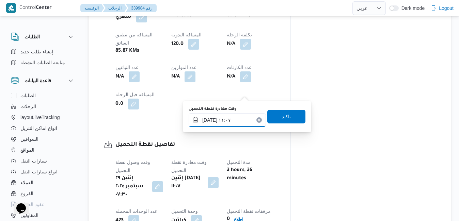
click at [224, 118] on input "٢٩/٠٩/٢٠٢٥ ١١:٠٧" at bounding box center [227, 120] width 77 height 14
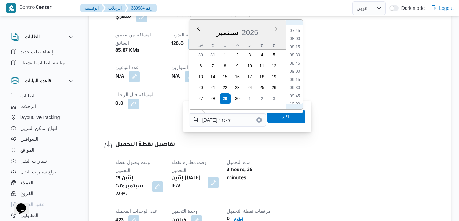
scroll to position [249, 0]
click at [296, 41] on li "08:00" at bounding box center [295, 41] width 16 height 7
type input "٢٩/٠٩/٢٠٢٥ ٠٨:٠٠"
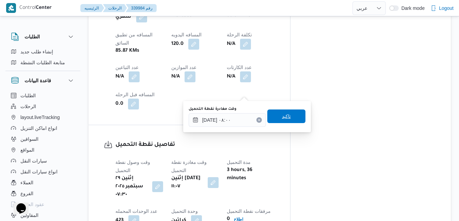
click at [271, 118] on span "تاكيد" at bounding box center [286, 117] width 38 height 14
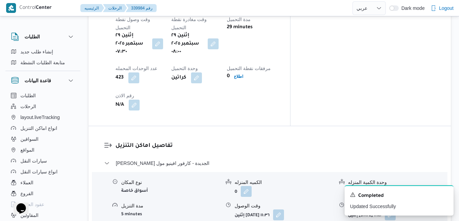
scroll to position [593, 0]
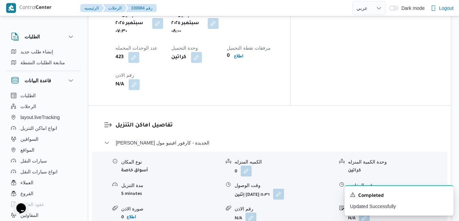
click at [284, 189] on button "button" at bounding box center [278, 194] width 11 height 11
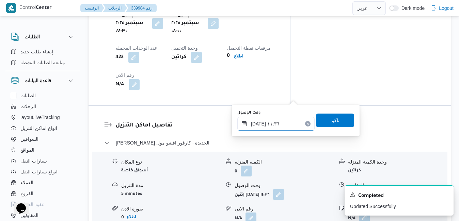
click at [267, 122] on input "٢٩/٠٩/٢٠٢٥ ١١:٣٦" at bounding box center [275, 124] width 77 height 14
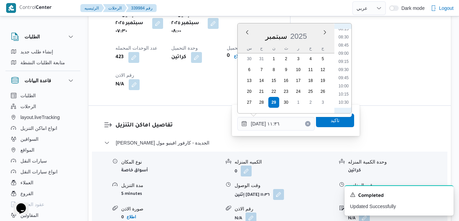
scroll to position [265, 0]
click at [345, 52] on li "08:45" at bounding box center [344, 53] width 16 height 7
type input "٢٩/٠٩/٢٠٢٥ ٠٨:٤٥"
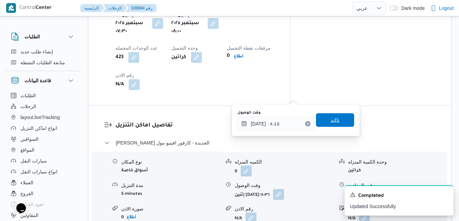
click at [322, 122] on span "تاكيد" at bounding box center [335, 120] width 38 height 14
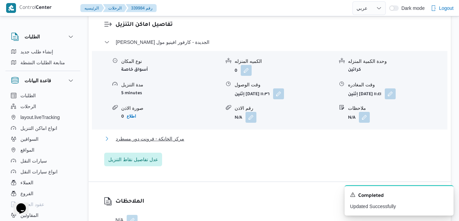
click at [293, 139] on button "مركز الخانكة - فرونت دور مسطرد" at bounding box center [269, 139] width 331 height 8
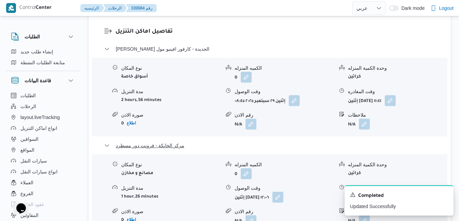
scroll to position [715, 0]
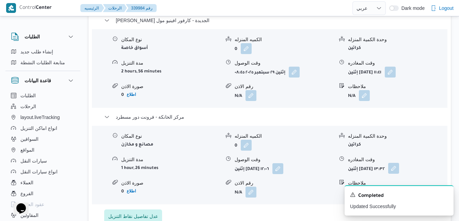
click at [399, 163] on button "button" at bounding box center [393, 168] width 11 height 11
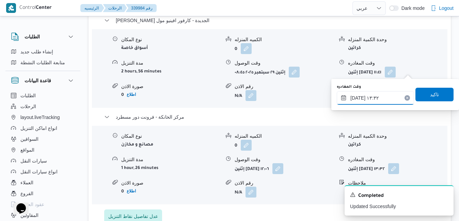
click at [378, 102] on input "٢٩/٠٩/٢٠٢٥ ١٣:٣٢" at bounding box center [375, 98] width 77 height 14
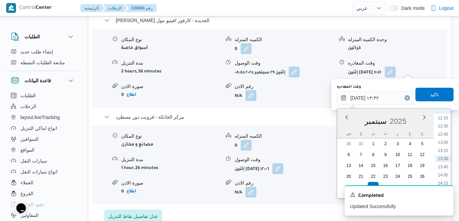
scroll to position [469, 0]
click at [445, 163] on li "15:45" at bounding box center [443, 163] width 16 height 7
type input "[DATE] ١٥:٤٥"
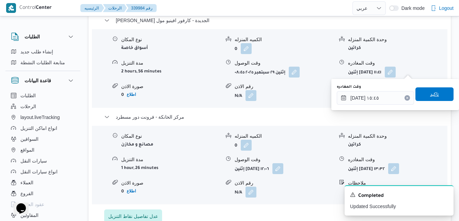
click at [432, 94] on span "تاكيد" at bounding box center [434, 94] width 9 height 8
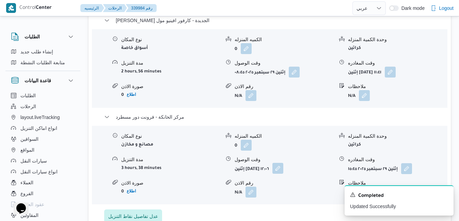
click at [283, 163] on button "button" at bounding box center [277, 168] width 11 height 11
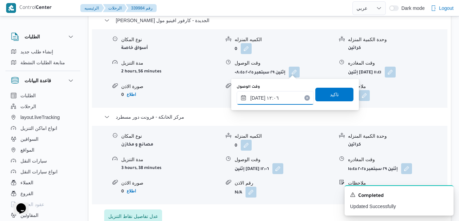
click at [281, 102] on input "٢٩/٠٩/٢٠٢٥ ١٢:٠٦" at bounding box center [275, 98] width 77 height 14
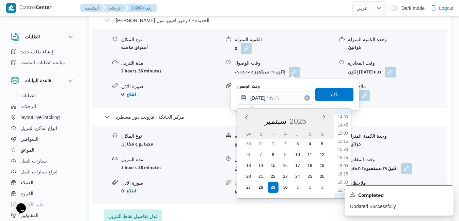
scroll to position [489, 0]
click at [345, 137] on li "15:30" at bounding box center [343, 135] width 16 height 7
type input "[DATE] ١٥:٣٠"
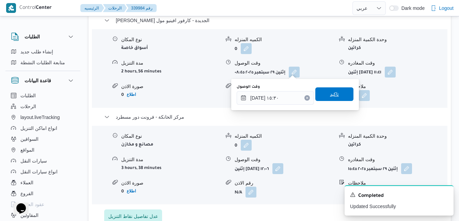
click at [333, 93] on span "تاكيد" at bounding box center [334, 94] width 9 height 8
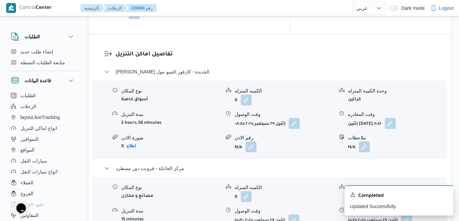
scroll to position [661, 0]
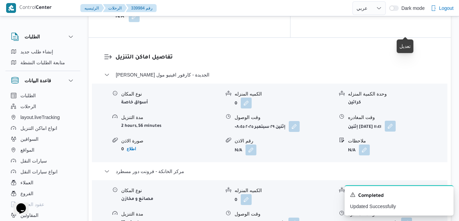
click at [396, 121] on button "button" at bounding box center [390, 126] width 11 height 11
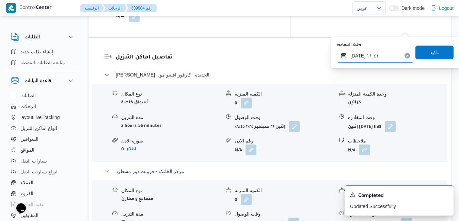
click at [373, 59] on input "٢٩/٠٩/٢٠٢٥ ١١:٤١" at bounding box center [375, 56] width 77 height 14
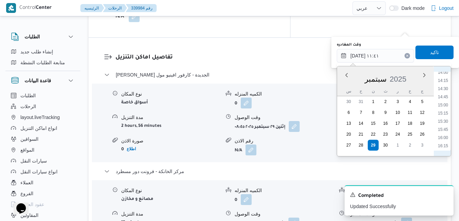
scroll to position [473, 0]
click at [445, 83] on li "14:45" at bounding box center [443, 84] width 16 height 7
type input "٢٩/٠٩/٢٠٢٥ ١٤:٤٥"
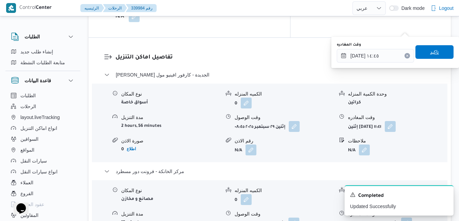
click at [435, 52] on span "تاكيد" at bounding box center [435, 52] width 38 height 14
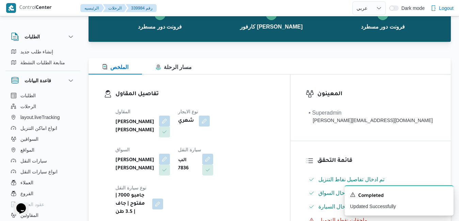
scroll to position [0, 0]
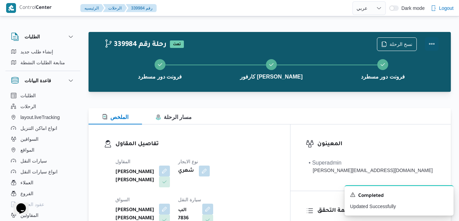
click at [430, 45] on button "Actions" at bounding box center [432, 44] width 14 height 14
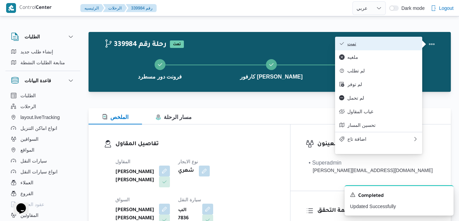
click at [405, 44] on span "تمت" at bounding box center [382, 43] width 71 height 5
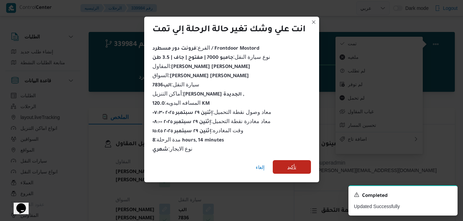
click at [285, 168] on span "تأكيد" at bounding box center [291, 167] width 38 height 14
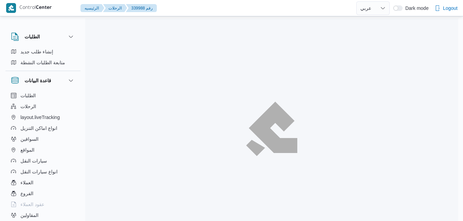
select select "ar"
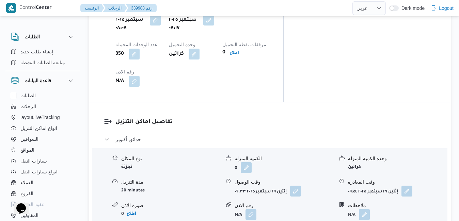
scroll to position [599, 0]
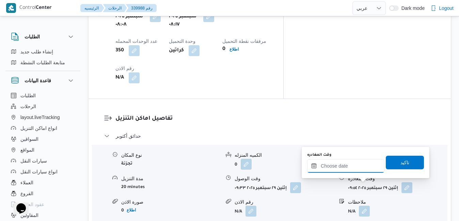
click at [345, 168] on input "وقت المغادره" at bounding box center [345, 166] width 77 height 14
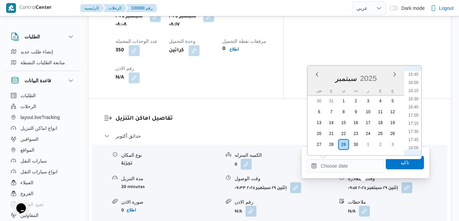
scroll to position [511, 0]
click at [414, 89] on li "16:00" at bounding box center [414, 87] width 16 height 7
type input "٢٩/٠٩/٢٠٢٥ ١٦:٠٠"
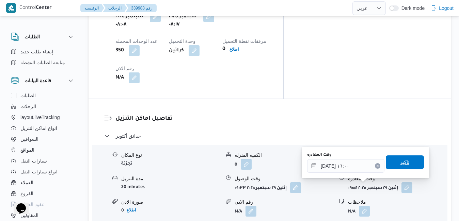
click at [393, 164] on span "تاكيد" at bounding box center [405, 163] width 38 height 14
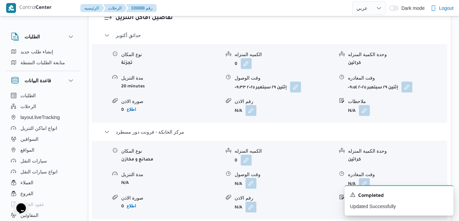
click at [253, 186] on button "button" at bounding box center [251, 183] width 11 height 11
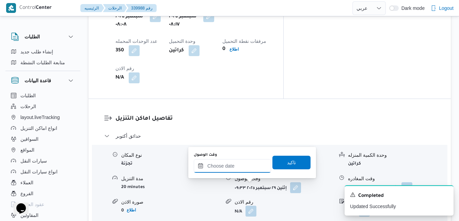
click at [250, 167] on input "وقت الوصول" at bounding box center [232, 166] width 77 height 14
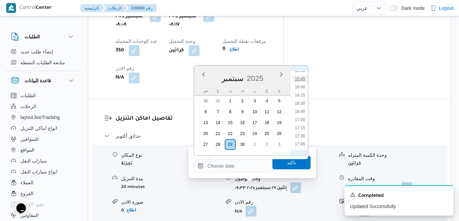
click at [298, 80] on li "15:45" at bounding box center [300, 79] width 16 height 7
type input "٢٩/٠٩/٢٠٢٥ ١٥:٤٥"
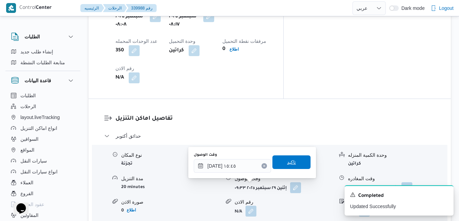
click at [287, 166] on span "تاكيد" at bounding box center [291, 162] width 9 height 8
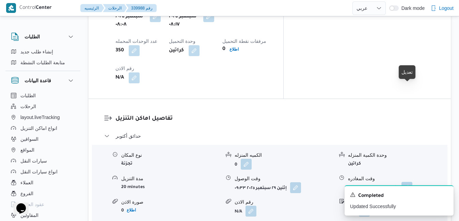
click at [408, 182] on button "button" at bounding box center [407, 187] width 11 height 11
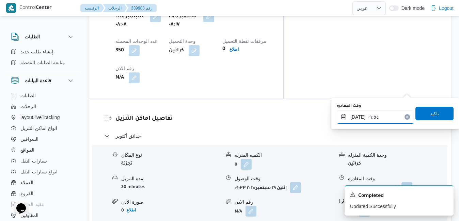
click at [381, 114] on input "٢٩/٠٩/٢٠٢٥ ٠٩:٥٤" at bounding box center [375, 117] width 77 height 14
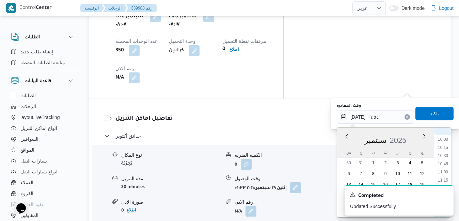
scroll to position [425, 0]
click at [449, 179] on li "14:15" at bounding box center [443, 177] width 16 height 7
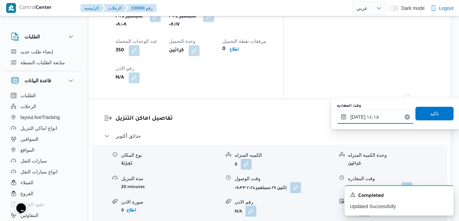
click at [391, 117] on input "٢٩/٠٩/٢٠٢٥ ١٤:١٥" at bounding box center [375, 117] width 77 height 14
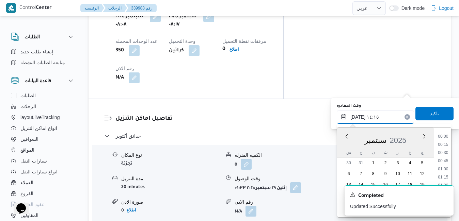
scroll to position [424, 0]
click at [357, 117] on input "٢٩/٠٩/٢٠٢٥ ١٤:١٥" at bounding box center [375, 117] width 77 height 14
type input "٢٩/٠٩/٢٠٢٥ ١٤:45"
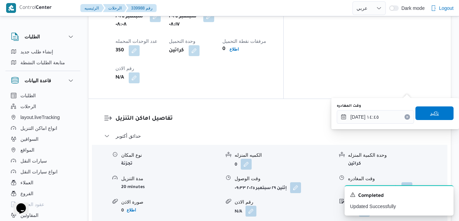
click at [440, 114] on span "تاكيد" at bounding box center [435, 114] width 38 height 14
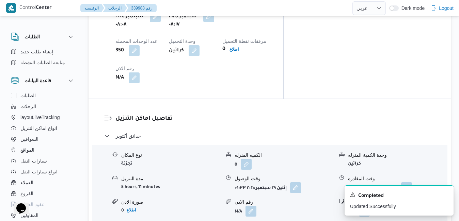
scroll to position [0, 0]
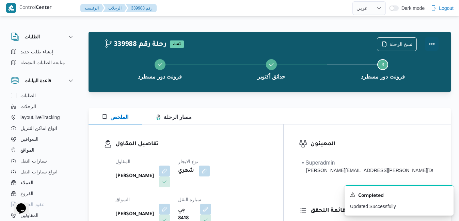
click at [430, 44] on button "Actions" at bounding box center [432, 44] width 14 height 14
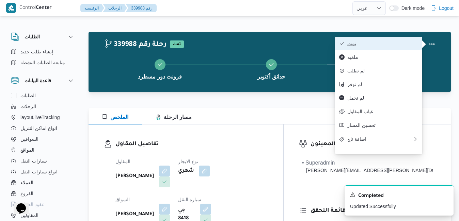
click at [399, 45] on span "تمت" at bounding box center [382, 43] width 71 height 5
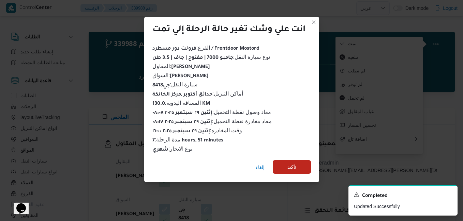
click at [296, 163] on span "تأكيد" at bounding box center [291, 167] width 9 height 8
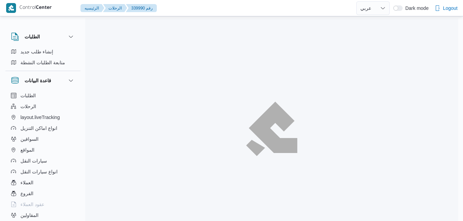
select select "ar"
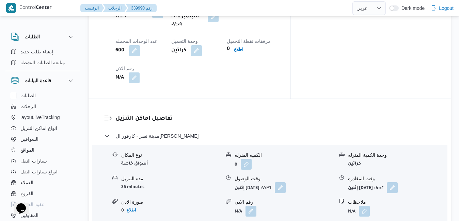
scroll to position [586, 0]
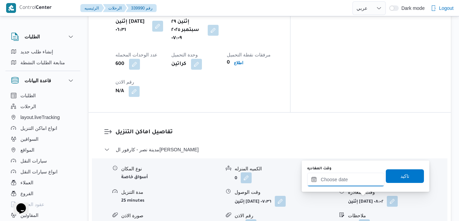
click at [348, 181] on input "وقت المغادره" at bounding box center [345, 180] width 77 height 14
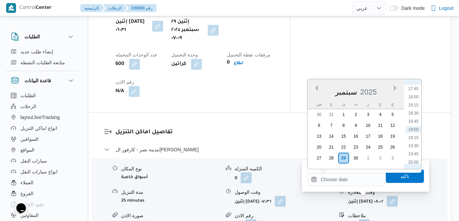
scroll to position [511, 0]
click at [414, 85] on li "15:30" at bounding box center [414, 84] width 16 height 7
type input "[DATE] ١٥:٣٠"
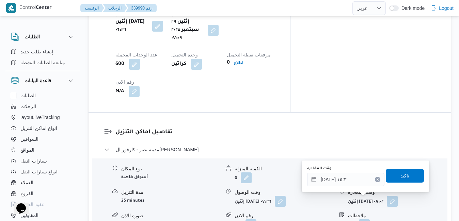
click at [401, 175] on span "تاكيد" at bounding box center [405, 176] width 9 height 8
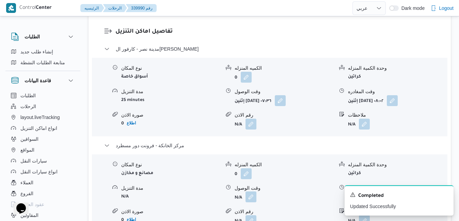
click at [252, 201] on button "button" at bounding box center [251, 197] width 11 height 11
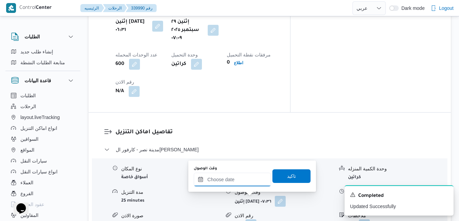
click at [253, 182] on input "وقت الوصول" at bounding box center [232, 180] width 77 height 14
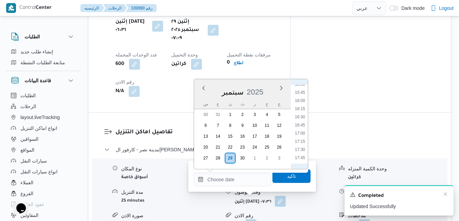
click at [445, 192] on div "A new notification appears Completed Updated Successfully" at bounding box center [399, 201] width 109 height 30
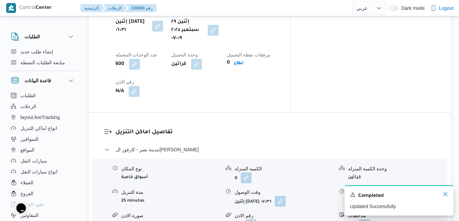
click at [445, 193] on icon "Dismiss toast" at bounding box center [445, 194] width 5 height 5
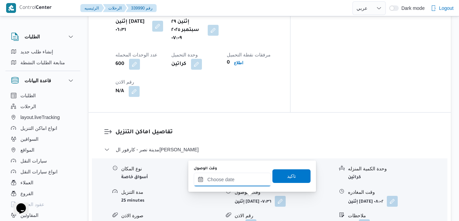
click at [230, 180] on input "وقت الوصول" at bounding box center [232, 180] width 77 height 14
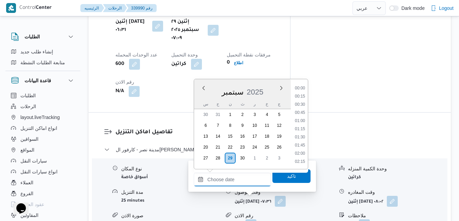
scroll to position [580, 0]
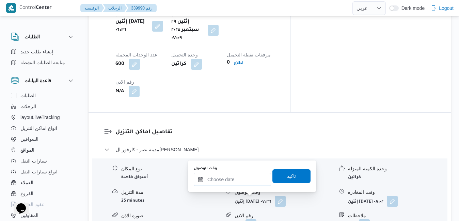
click at [238, 184] on input "وقت الوصول" at bounding box center [232, 180] width 77 height 14
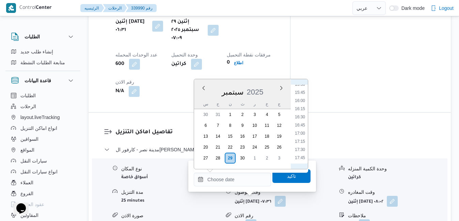
scroll to position [441, 0]
click at [301, 146] on li "15:15" at bounding box center [300, 145] width 16 height 7
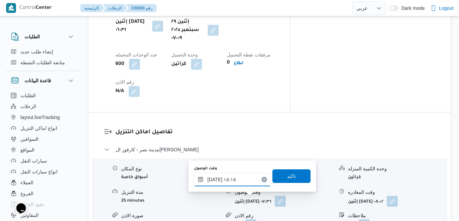
type input "[DATE] ١٥:١٥"
click at [288, 176] on span "تاكيد" at bounding box center [291, 176] width 9 height 8
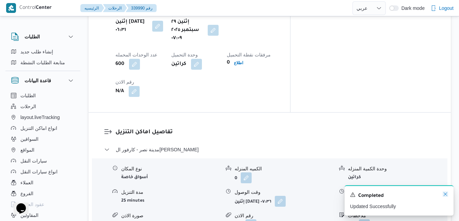
click at [445, 195] on icon "Dismiss toast" at bounding box center [445, 194] width 5 height 5
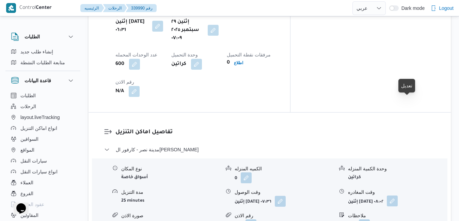
click at [398, 196] on button "button" at bounding box center [392, 201] width 11 height 11
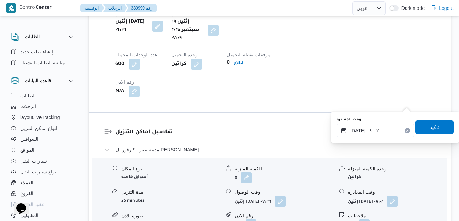
click at [367, 131] on input "[DATE] ٠٨:٠٢" at bounding box center [375, 131] width 77 height 14
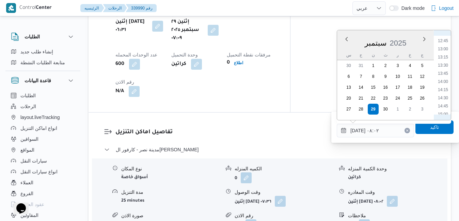
scroll to position [427, 0]
click at [443, 93] on li "14:45" at bounding box center [443, 94] width 16 height 7
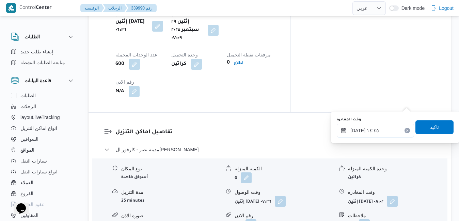
click at [357, 130] on input "[DATE] ١٤:٤٥" at bounding box center [375, 131] width 77 height 14
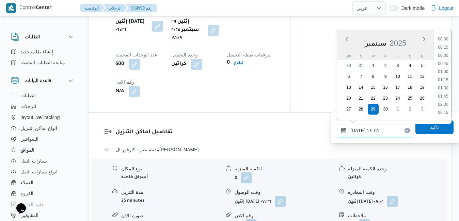
scroll to position [441, 0]
type input "[DATE] ١٤:40"
click at [430, 128] on span "تاكيد" at bounding box center [434, 127] width 9 height 8
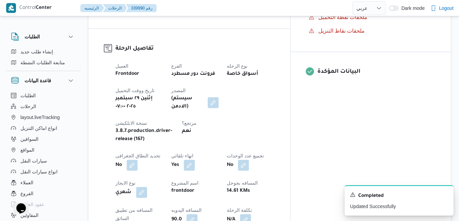
scroll to position [0, 0]
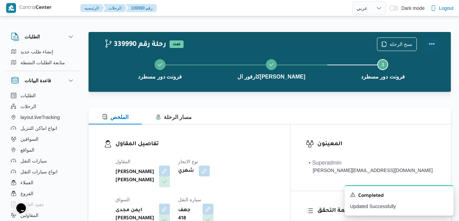
click at [428, 43] on button "Actions" at bounding box center [432, 44] width 14 height 14
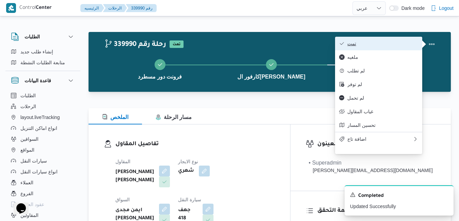
click at [386, 44] on span "تمت" at bounding box center [382, 43] width 71 height 5
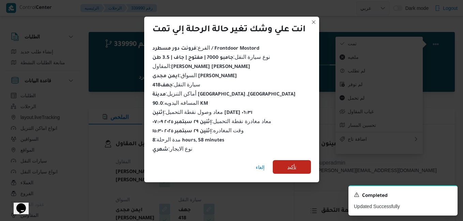
click at [291, 163] on span "تأكيد" at bounding box center [291, 167] width 9 height 8
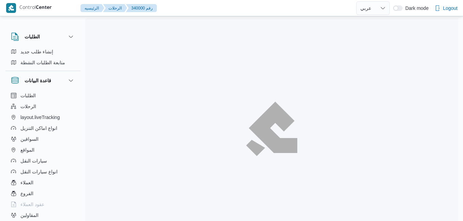
select select "ar"
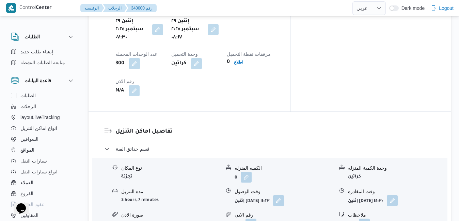
scroll to position [599, 0]
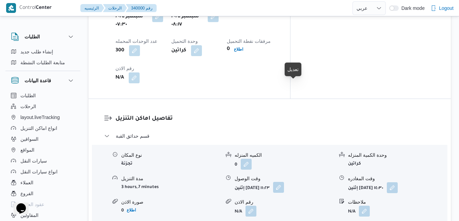
click at [284, 182] on button "button" at bounding box center [278, 187] width 11 height 11
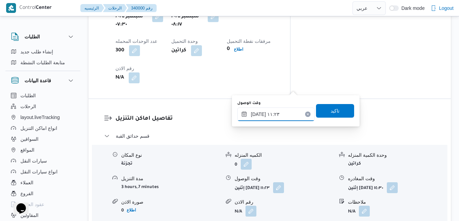
click at [264, 114] on input "[DATE] ١١:٢٣" at bounding box center [275, 115] width 77 height 14
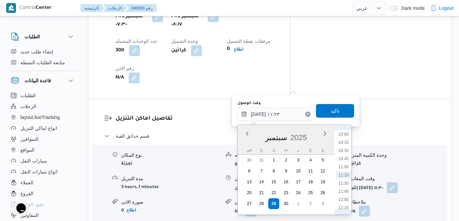
scroll to position [257, 0]
click at [342, 164] on li "08:45" at bounding box center [344, 162] width 16 height 7
type input "[DATE] ٠٨:٤٥"
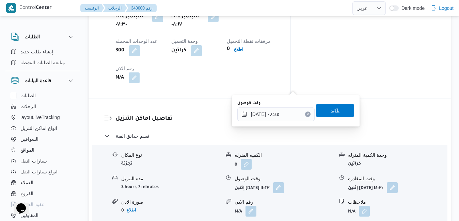
click at [334, 112] on span "تاكيد" at bounding box center [335, 111] width 38 height 14
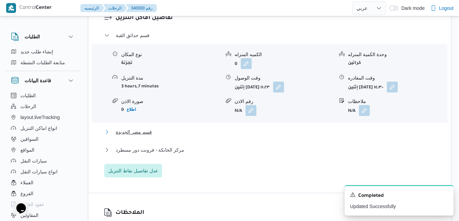
click at [274, 131] on button "قسم مصر الجديدة" at bounding box center [269, 132] width 331 height 8
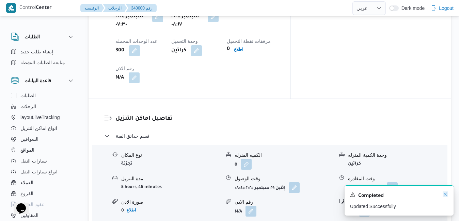
click at [445, 195] on icon "Dismiss toast" at bounding box center [445, 194] width 5 height 5
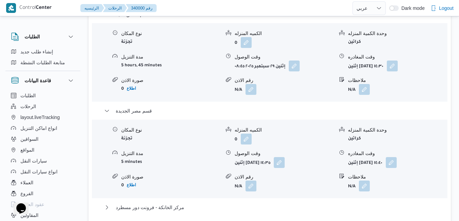
scroll to position [722, 0]
click at [293, 203] on button "مركز الخانكة - فرونت دور مسطرد" at bounding box center [269, 207] width 331 height 8
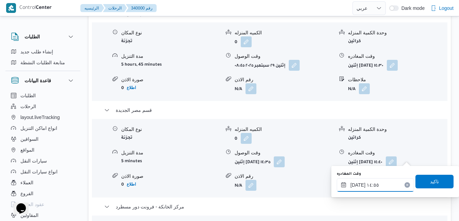
click at [355, 189] on input "٢٩/٠٩/٢٠٢٥ ١٤:٥٥" at bounding box center [375, 185] width 77 height 14
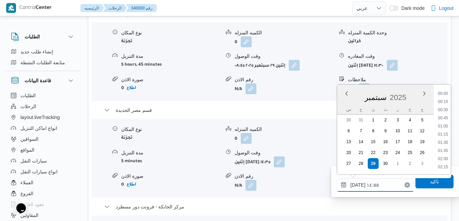
scroll to position [441, 0]
click at [443, 166] on li "15:45" at bounding box center [443, 168] width 16 height 7
type input "٢٩/٠٩/٢٠٢٥ ١٥:٤٥"
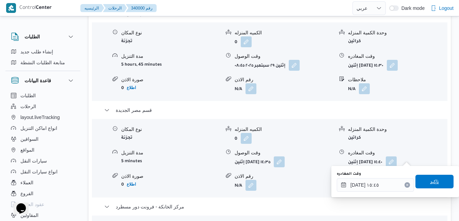
click at [430, 182] on span "تاكيد" at bounding box center [434, 182] width 9 height 8
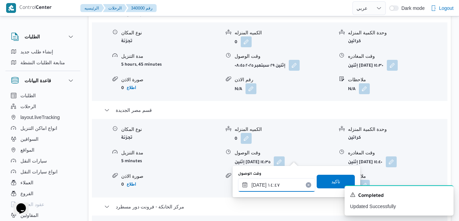
click at [270, 185] on input "٢٩/٠٩/٢٠٢٥ ١٤:٤٧" at bounding box center [276, 185] width 77 height 14
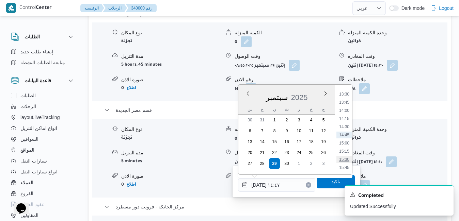
click at [343, 160] on li "15:30" at bounding box center [345, 159] width 16 height 7
type input "٢٩/٠٩/٢٠٢٥ ١٥:٣٠"
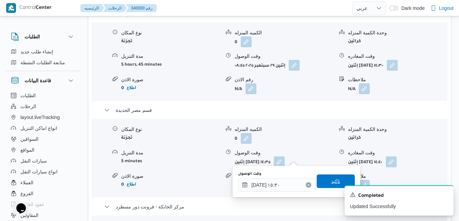
click at [322, 179] on span "تاكيد" at bounding box center [336, 182] width 38 height 14
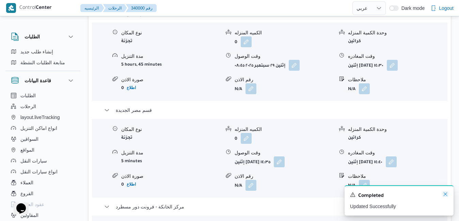
click at [445, 195] on icon "Dismiss toast" at bounding box center [445, 194] width 3 height 3
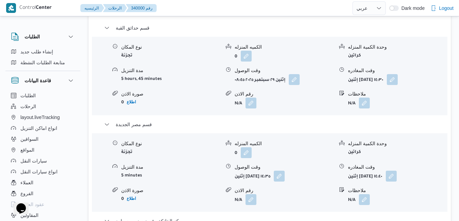
scroll to position [708, 0]
click at [397, 170] on button "button" at bounding box center [391, 175] width 11 height 11
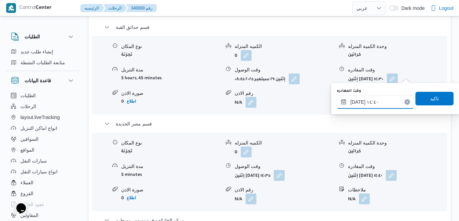
click at [358, 103] on input "٢٩/٠٩/٢٠٢٥ ١٤:٤٠" at bounding box center [375, 102] width 77 height 14
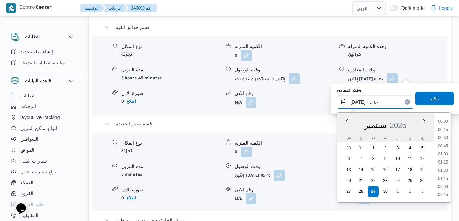
click at [358, 103] on input "٢٩/٠٩/٢٠٢٥ ١٤:٤٠" at bounding box center [375, 102] width 77 height 14
type input "٢٩/٠٩/٢٠٢٥ ١٤:55"
click at [421, 98] on span "تاكيد" at bounding box center [435, 99] width 38 height 14
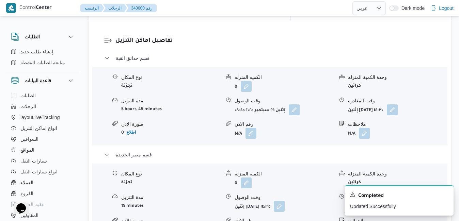
scroll to position [668, 0]
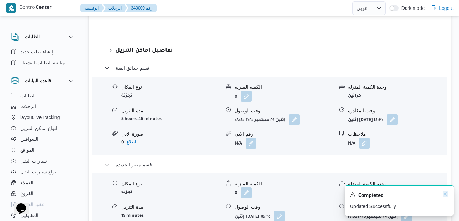
click at [446, 195] on icon "Dismiss toast" at bounding box center [445, 194] width 5 height 5
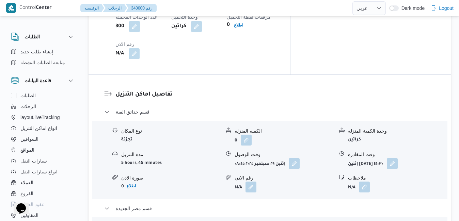
scroll to position [613, 0]
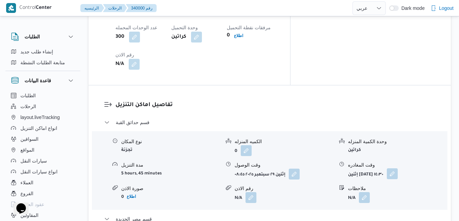
click at [398, 169] on button "button" at bounding box center [392, 174] width 11 height 11
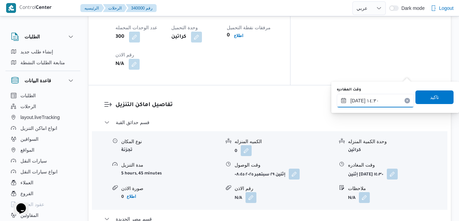
click at [370, 104] on input "٢٩/٠٩/٢٠٢٥ ١٤:٣٠" at bounding box center [375, 101] width 77 height 14
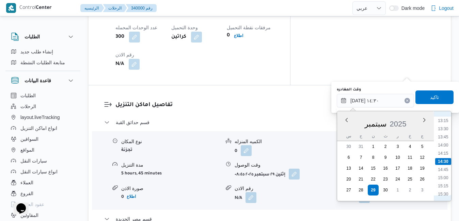
scroll to position [363, 0]
click at [444, 150] on li "12:00" at bounding box center [443, 149] width 16 height 7
type input "٢٩/٠٩/٢٠٢٥ ١٢:٠٠"
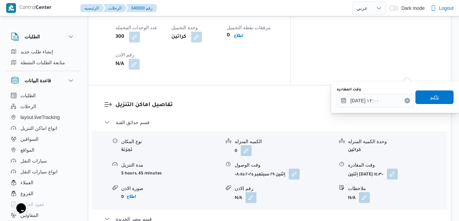
click at [430, 102] on span "تاكيد" at bounding box center [435, 98] width 38 height 14
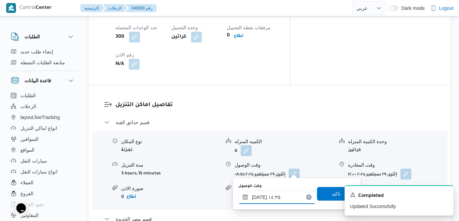
click at [258, 198] on input "٢٩/٠٩/٢٠٢٥ ١٤:٣٥" at bounding box center [276, 198] width 77 height 14
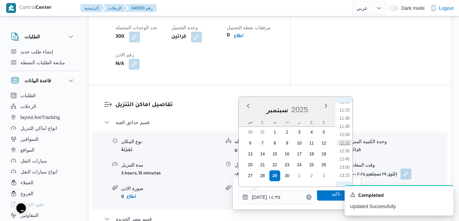
click at [345, 144] on li "12:15" at bounding box center [345, 143] width 16 height 7
type input "٢٩/٠٩/٢٠٢٥ ١٢:١٥"
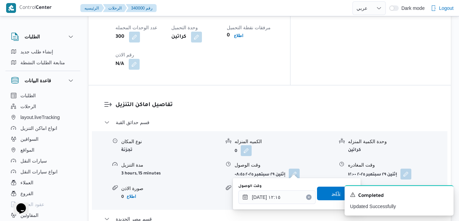
click at [319, 197] on span "تاكيد" at bounding box center [336, 194] width 38 height 14
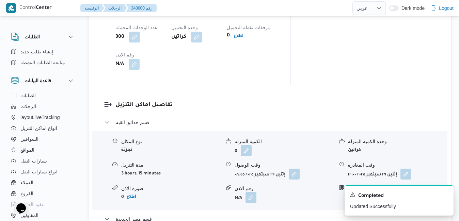
scroll to position [0, 0]
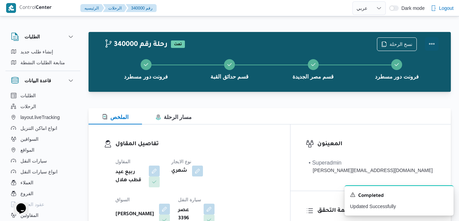
click at [430, 38] on button "Actions" at bounding box center [432, 44] width 14 height 14
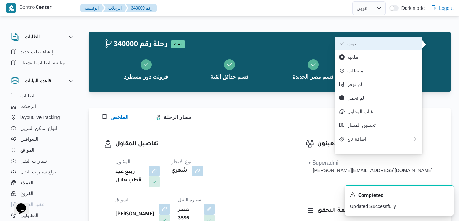
click at [393, 43] on span "تمت" at bounding box center [382, 43] width 71 height 5
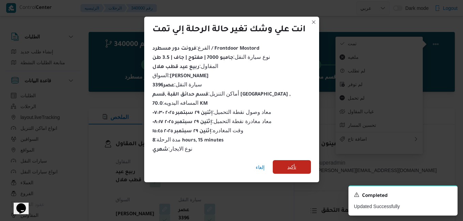
click at [285, 161] on span "تأكيد" at bounding box center [291, 167] width 38 height 14
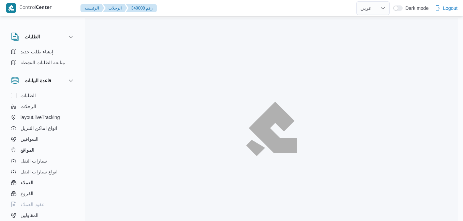
select select "ar"
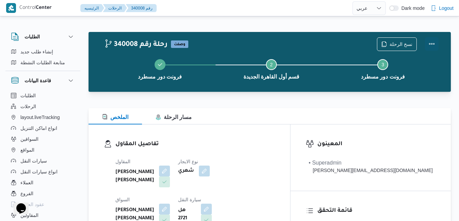
click at [433, 44] on button "Actions" at bounding box center [432, 44] width 14 height 14
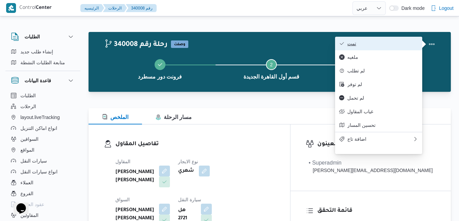
click at [404, 44] on span "تمت" at bounding box center [382, 43] width 71 height 5
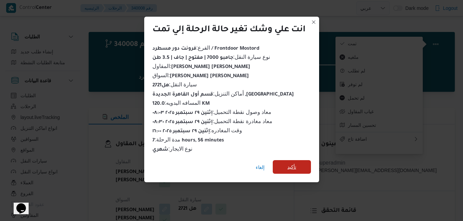
click at [299, 161] on span "تأكيد" at bounding box center [291, 167] width 38 height 14
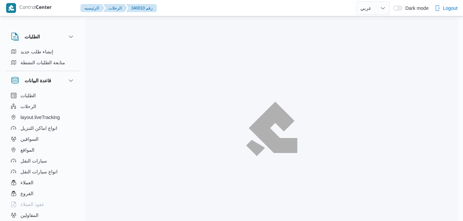
select select "ar"
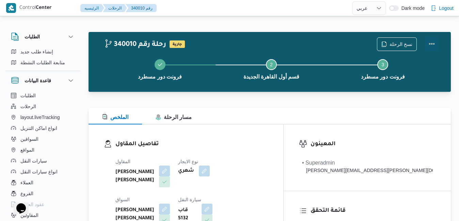
click at [431, 45] on button "Actions" at bounding box center [432, 44] width 14 height 14
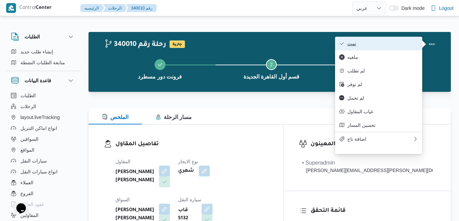
click at [395, 45] on span "تمت" at bounding box center [382, 43] width 71 height 5
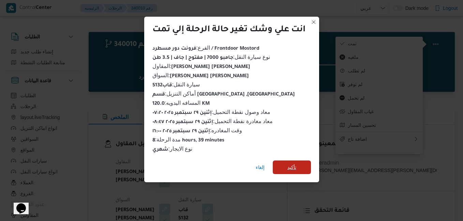
click at [294, 163] on span "تأكيد" at bounding box center [291, 167] width 9 height 8
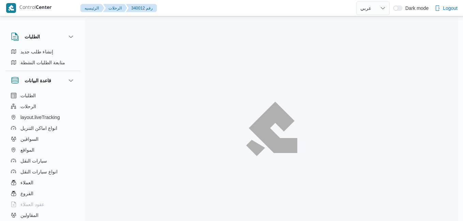
select select "ar"
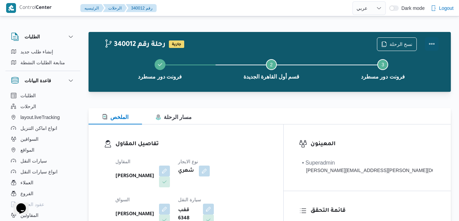
click at [431, 44] on button "Actions" at bounding box center [432, 44] width 14 height 14
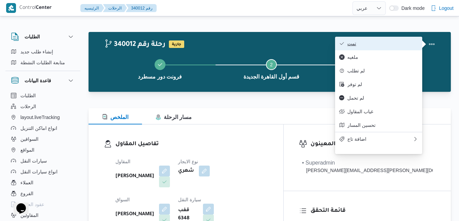
click at [404, 46] on span "تمت" at bounding box center [382, 43] width 71 height 5
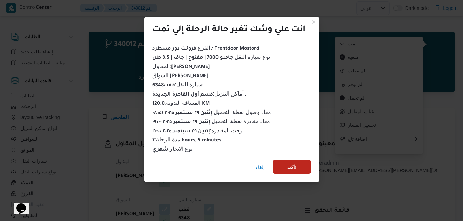
click at [295, 163] on span "تأكيد" at bounding box center [291, 167] width 9 height 8
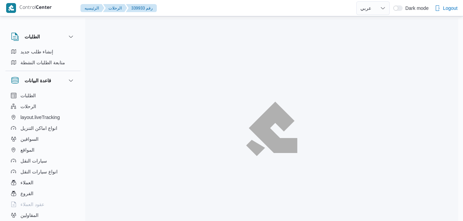
select select "ar"
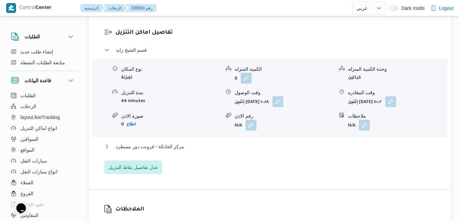
scroll to position [586, 0]
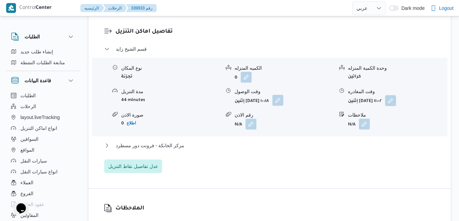
click at [283, 100] on button "button" at bounding box center [277, 100] width 11 height 11
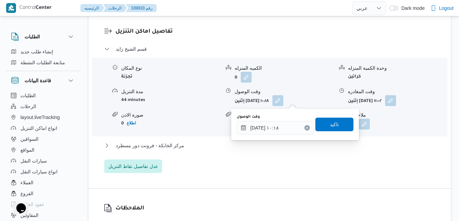
click at [265, 135] on div "وقت الوصول [DATE] ١٠:١٨ تاكيد" at bounding box center [295, 125] width 118 height 22
click at [268, 129] on input "[DATE] ١٠:١٨" at bounding box center [275, 128] width 77 height 14
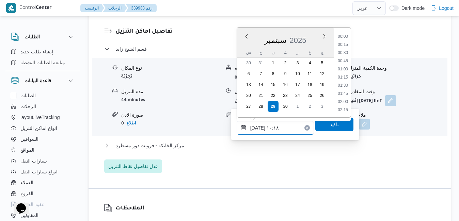
scroll to position [294, 0]
click at [345, 61] on li "09:45" at bounding box center [343, 61] width 16 height 7
type input "٢٩/٠٩/٢٠٢٥ ٠٩:٤٥"
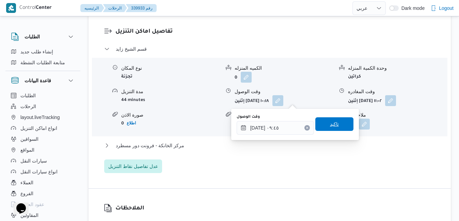
click at [322, 126] on span "تاكيد" at bounding box center [334, 125] width 38 height 14
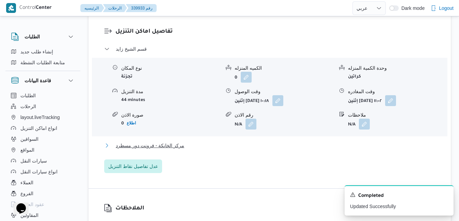
click at [256, 142] on button "مركز الخانكة - فرونت دور مسطرد" at bounding box center [269, 146] width 331 height 8
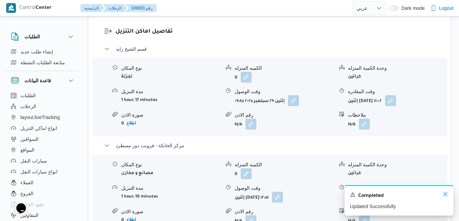
click at [446, 195] on icon "Dismiss toast" at bounding box center [445, 194] width 5 height 5
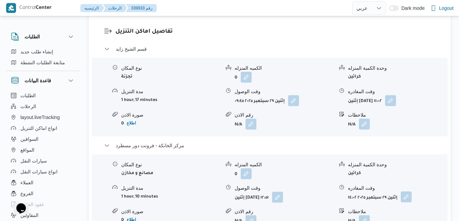
click at [408, 197] on button "button" at bounding box center [406, 197] width 11 height 11
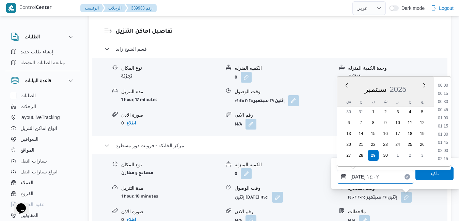
click at [376, 179] on input "٢٩/٠٩/٢٠٢٥ ١٤:٠٢" at bounding box center [375, 177] width 77 height 14
click at [443, 124] on ul "00:00 00:15 00:30 00:45 01:00 01:15 01:30 01:45 02:00 02:15 02:30 02:45 03:00 0…" at bounding box center [443, 121] width 16 height 79
click at [446, 128] on li "18:15" at bounding box center [443, 127] width 16 height 7
type input "٢٩/٠٩/٢٠٢٥ ١٨:١٥"
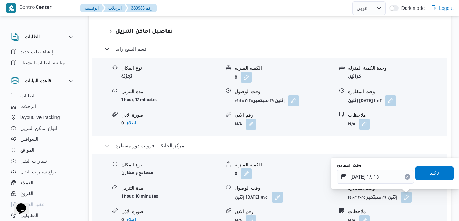
click at [431, 175] on span "تاكيد" at bounding box center [434, 173] width 9 height 8
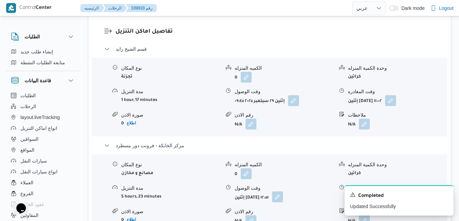
click at [283, 198] on button "button" at bounding box center [277, 197] width 11 height 11
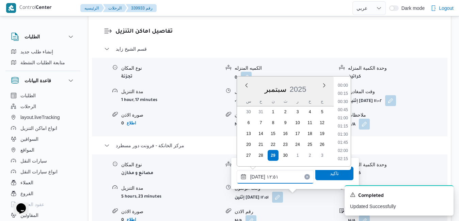
click at [272, 181] on input "٢٩/٠٩/٢٠٢٥ ١٢:٥١" at bounding box center [275, 177] width 77 height 14
click at [351, 146] on div "Previous Month Next month سبتمبر ٢٠٢٥ سبتمبر 2025 س ح ن ث ر خ ج 30 31 1 2 3 4 5…" at bounding box center [294, 121] width 114 height 91
click at [345, 157] on li "18:00" at bounding box center [343, 160] width 16 height 7
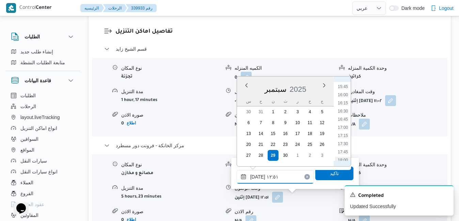
type input "٢٩/٠٩/٢٠٢٥ ١٨:٠٠"
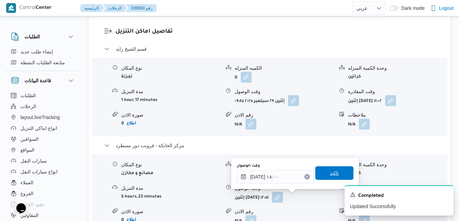
click at [322, 175] on span "تاكيد" at bounding box center [334, 174] width 38 height 14
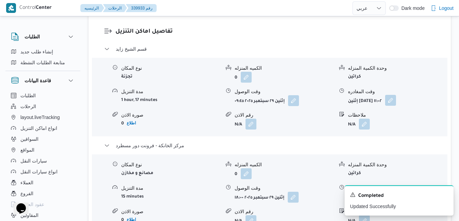
click at [396, 103] on button "button" at bounding box center [390, 100] width 11 height 11
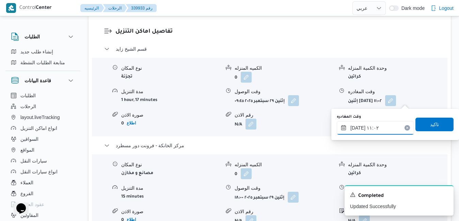
click at [375, 126] on input "٢٩/٠٩/٢٠٢٥ ١١:٠٢" at bounding box center [375, 128] width 77 height 14
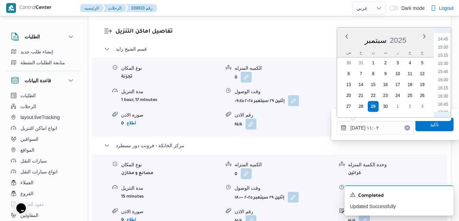
scroll to position [549, 0]
click at [440, 44] on li "17:00" at bounding box center [443, 43] width 16 height 7
type input "٢٩/٠٩/٢٠٢٥ ١٧:٠٠"
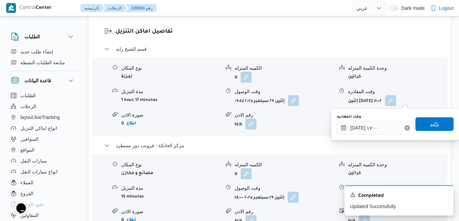
click at [433, 123] on span "تاكيد" at bounding box center [434, 124] width 9 height 8
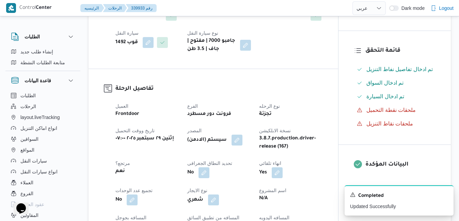
scroll to position [0, 0]
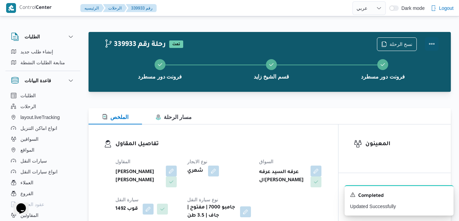
click at [431, 45] on button "Actions" at bounding box center [432, 44] width 14 height 14
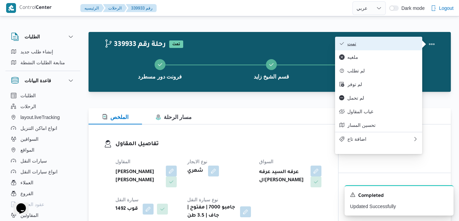
click at [396, 48] on button "تمت" at bounding box center [378, 44] width 87 height 14
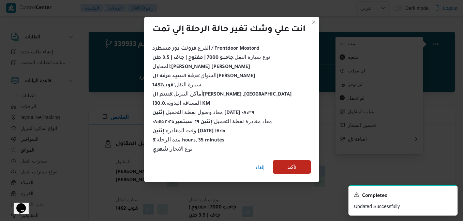
click at [292, 169] on span "تأكيد" at bounding box center [291, 167] width 38 height 14
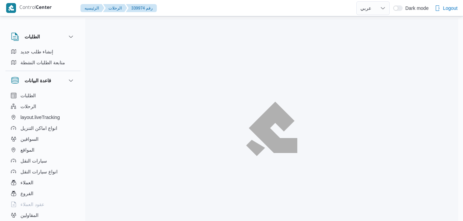
select select "ar"
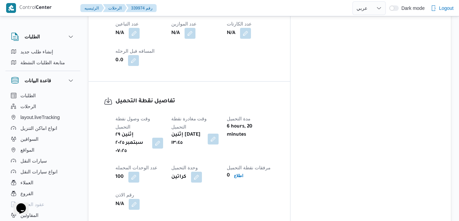
scroll to position [477, 0]
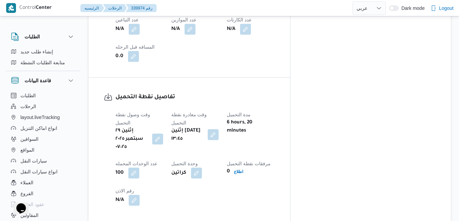
click at [219, 129] on button "button" at bounding box center [213, 134] width 11 height 11
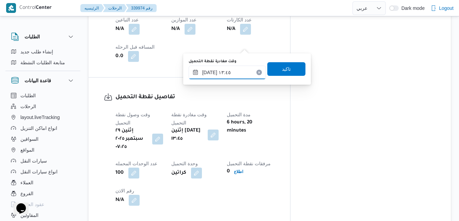
click at [220, 75] on input "٢٩/٠٩/٢٠٢٥ ١٣:٤٥" at bounding box center [227, 73] width 77 height 14
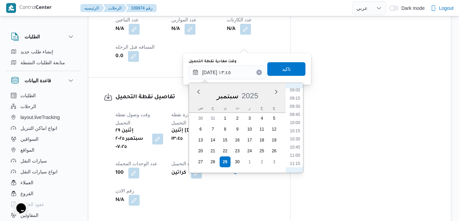
scroll to position [270, 0]
click at [295, 116] on li "09:00" at bounding box center [295, 116] width 16 height 7
type input "٢٩/٠٩/٢٠٢٥ ٠٩:٠٠"
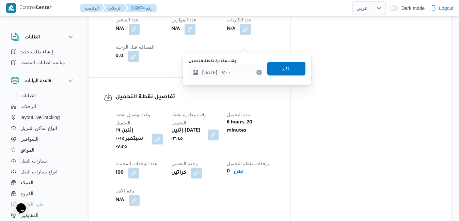
click at [291, 70] on span "تاكيد" at bounding box center [286, 69] width 38 height 14
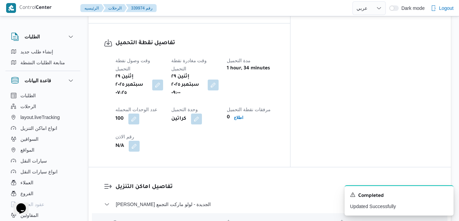
scroll to position [613, 0]
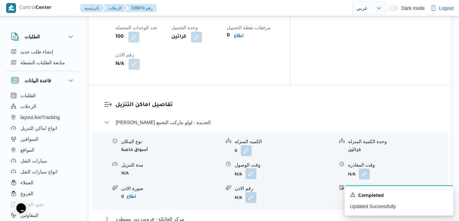
click at [251, 169] on button "button" at bounding box center [251, 174] width 11 height 11
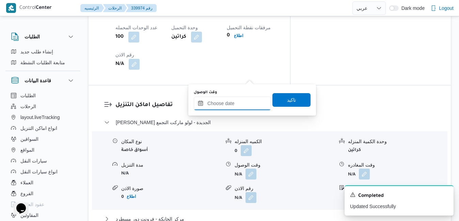
click at [239, 106] on input "وقت الوصول" at bounding box center [232, 104] width 77 height 14
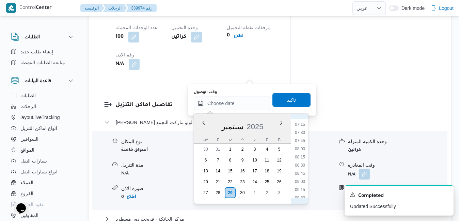
scroll to position [305, 0]
click at [301, 137] on li "09:45" at bounding box center [300, 137] width 16 height 7
type input "[DATE] ٠٩:٤٥"
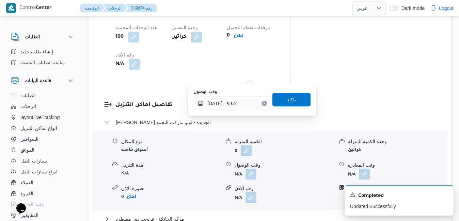
click at [287, 100] on span "تاكيد" at bounding box center [291, 100] width 9 height 8
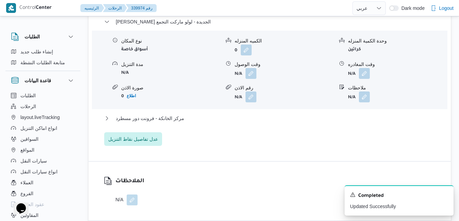
click at [262, 117] on div "ثانى القاهرة الجديدة - لولو ماركت التجمع نوع المكان أسواق خاصة الكميه المنزله 0…" at bounding box center [269, 82] width 331 height 128
click at [270, 120] on button "مركز الخانكة - فرونت دور مسطرد" at bounding box center [269, 118] width 331 height 8
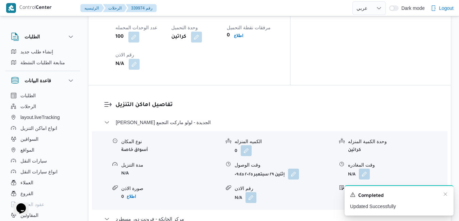
click at [447, 198] on div "Completed" at bounding box center [399, 196] width 98 height 9
click at [444, 195] on icon "Dismiss toast" at bounding box center [445, 194] width 5 height 5
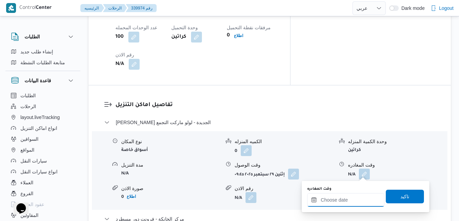
click at [334, 202] on input "وقت المغادره" at bounding box center [345, 200] width 77 height 14
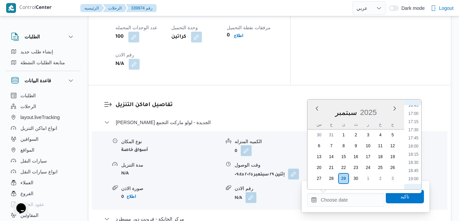
scroll to position [535, 0]
click at [413, 176] on li "18:30" at bounding box center [414, 178] width 16 height 7
type input "٢٩/٠٩/٢٠٢٥ ١٨:٣٠"
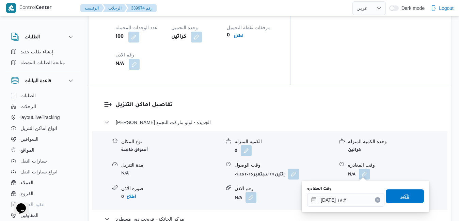
click at [401, 194] on span "تاكيد" at bounding box center [405, 196] width 9 height 8
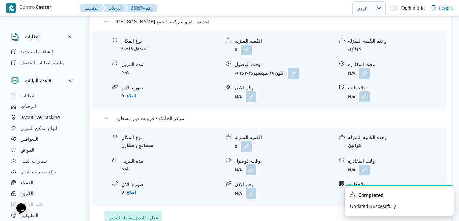
click at [249, 175] on button "button" at bounding box center [251, 170] width 11 height 11
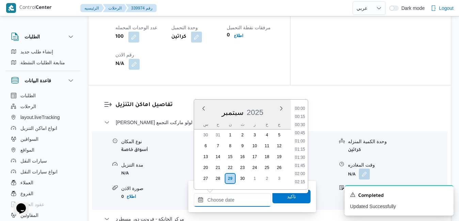
click at [232, 202] on input "وقت الوصول" at bounding box center [232, 200] width 77 height 14
click at [298, 170] on li "18:15" at bounding box center [300, 170] width 16 height 7
type input "[DATE] ١٨:١٥"
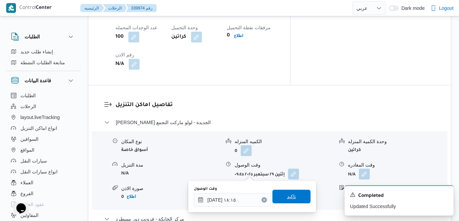
click at [289, 197] on span "تاكيد" at bounding box center [291, 197] width 9 height 8
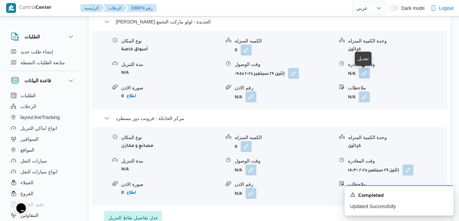
click at [364, 78] on button "button" at bounding box center [364, 73] width 11 height 11
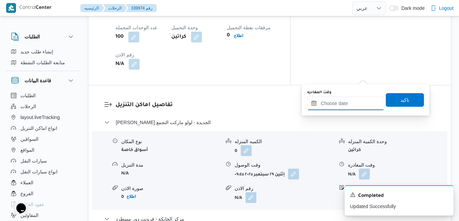
click at [340, 104] on input "وقت المغادره" at bounding box center [345, 104] width 77 height 14
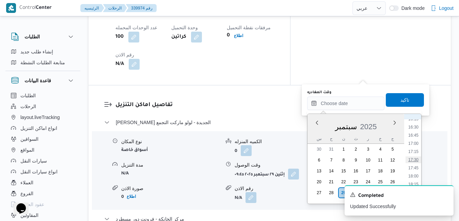
click at [413, 162] on li "17:30" at bounding box center [414, 160] width 16 height 7
type input "٢٩/٠٩/٢٠٢٥ ١٧:٣٠"
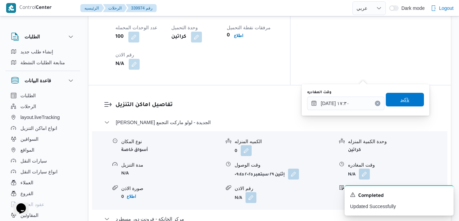
click at [407, 105] on span "تاكيد" at bounding box center [405, 100] width 38 height 14
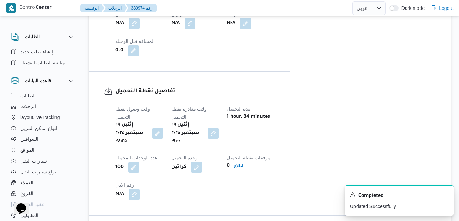
scroll to position [0, 0]
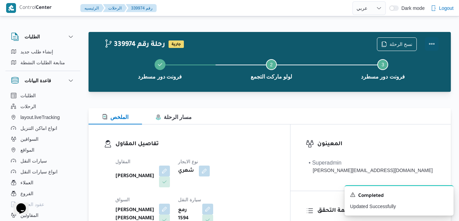
click at [429, 42] on button "Actions" at bounding box center [432, 44] width 14 height 14
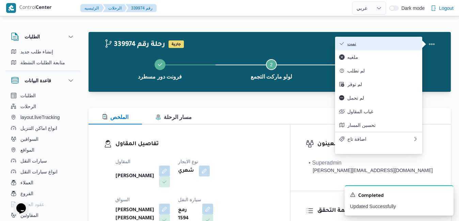
click at [403, 44] on span "تمت" at bounding box center [382, 43] width 71 height 5
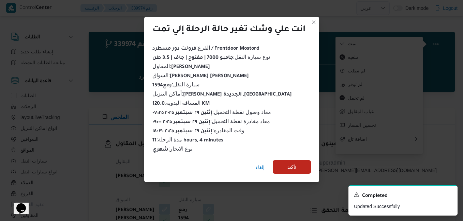
click at [302, 167] on span "تأكيد" at bounding box center [291, 167] width 38 height 14
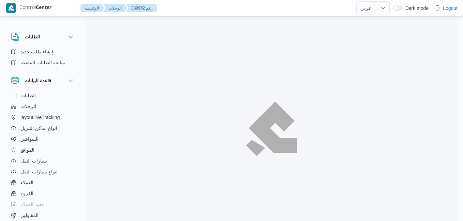
select select "ar"
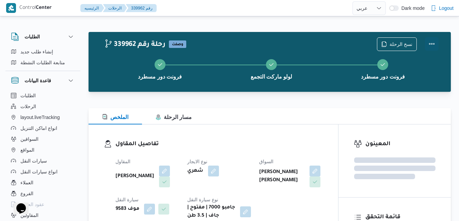
click at [430, 43] on button "Actions" at bounding box center [432, 44] width 14 height 14
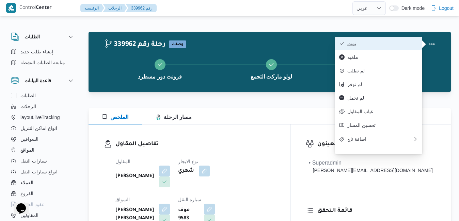
click at [400, 46] on span "تمت" at bounding box center [382, 43] width 71 height 5
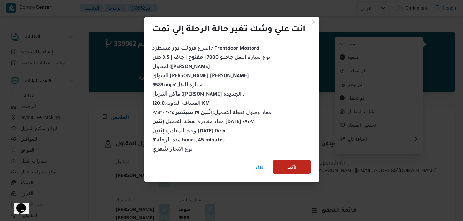
click at [295, 167] on span "تأكيد" at bounding box center [291, 167] width 9 height 8
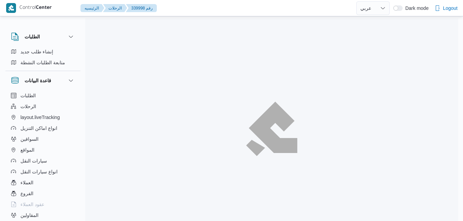
select select "ar"
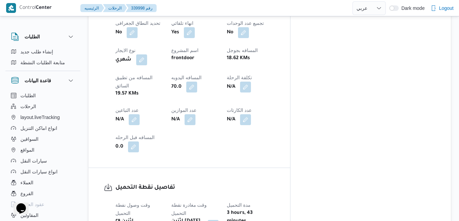
scroll to position [376, 0]
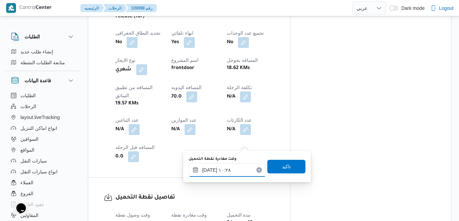
click at [229, 171] on input "٢٩/٠٩/٢٠٢٥ ١٠:٢٨" at bounding box center [227, 170] width 77 height 14
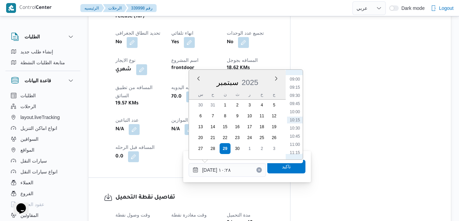
scroll to position [224, 0]
click at [294, 108] on li "07:45" at bounding box center [295, 107] width 16 height 7
type input "٢٩/٠٩/٢٠٢٥ ٠٧:٤٥"
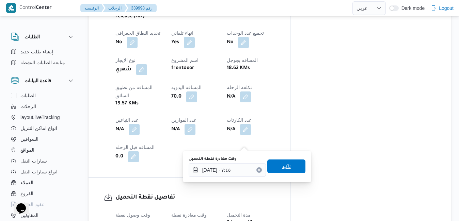
click at [282, 167] on span "تاكيد" at bounding box center [286, 166] width 9 height 8
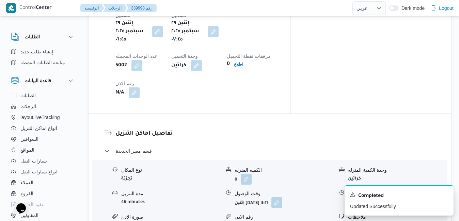
scroll to position [594, 0]
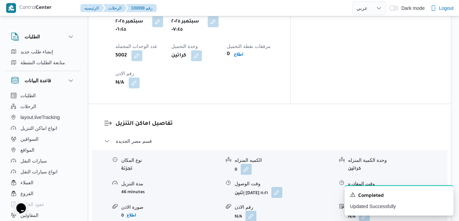
click at [282, 187] on button "button" at bounding box center [276, 192] width 11 height 11
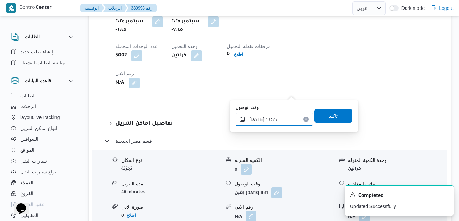
click at [271, 120] on input "٢٩/٠٩/٢٠٢٥ ١١:٢١" at bounding box center [274, 120] width 77 height 14
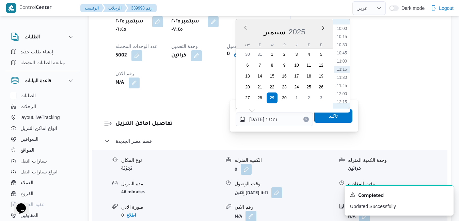
scroll to position [257, 0]
click at [344, 42] on li "08:15" at bounding box center [342, 40] width 16 height 7
type input "٢٩/٠٩/٢٠٢٥ ٠٨:١٥"
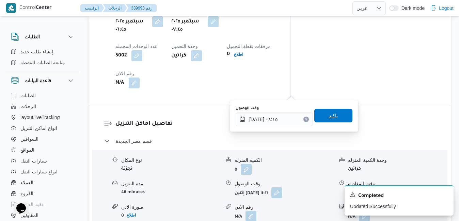
click at [329, 116] on span "تاكيد" at bounding box center [333, 116] width 9 height 8
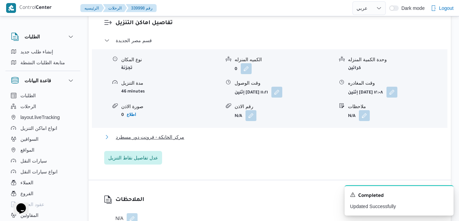
click at [277, 137] on button "مركز الخانكة - فرونت دور مسطرد" at bounding box center [269, 137] width 331 height 8
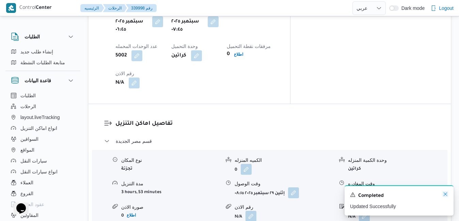
click at [445, 197] on icon "Dismiss toast" at bounding box center [445, 194] width 5 height 5
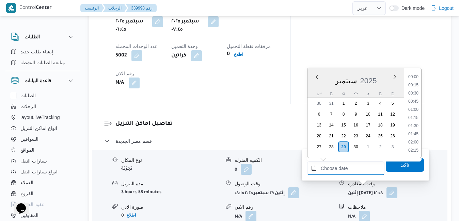
click at [348, 171] on input "وقت المغادره" at bounding box center [345, 169] width 77 height 14
click at [414, 122] on li "17:45" at bounding box center [414, 122] width 16 height 7
type input "[DATE] ١٧:٤٥"
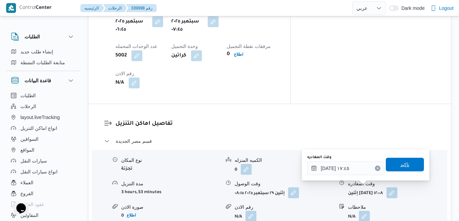
click at [401, 166] on span "تاكيد" at bounding box center [405, 165] width 9 height 8
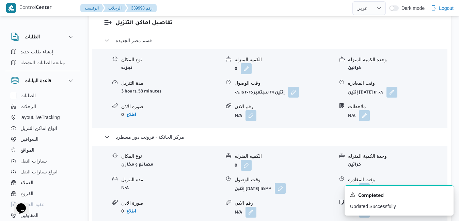
click at [286, 191] on button "button" at bounding box center [280, 188] width 11 height 11
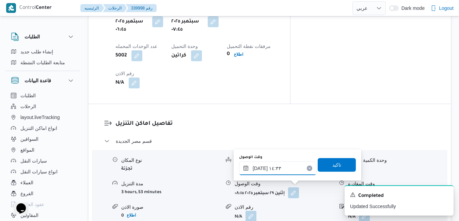
click at [278, 172] on input "٢٩/٠٩/٢٠٢٥ ١٤:٣٣" at bounding box center [277, 169] width 77 height 14
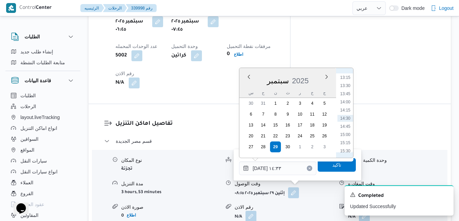
scroll to position [502, 0]
click at [348, 147] on li "17:30" at bounding box center [346, 147] width 16 height 7
type input "٢٩/٠٩/٢٠٢٥ ١٧:٣٠"
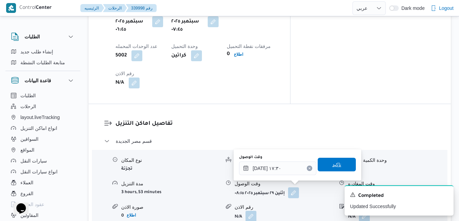
click at [332, 166] on span "تاكيد" at bounding box center [336, 165] width 9 height 8
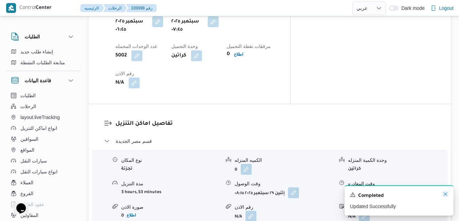
click at [446, 194] on icon "Dismiss toast" at bounding box center [445, 194] width 5 height 5
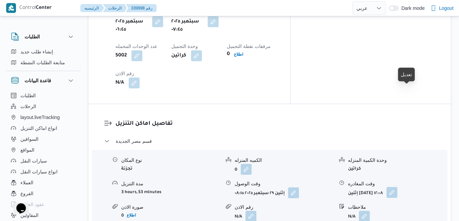
click at [398, 187] on button "button" at bounding box center [392, 192] width 11 height 11
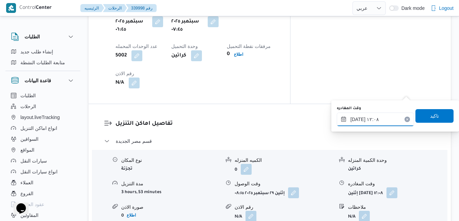
click at [382, 120] on input "٢٩/٠٩/٢٠٢٥ ١٢:٠٨" at bounding box center [375, 120] width 77 height 14
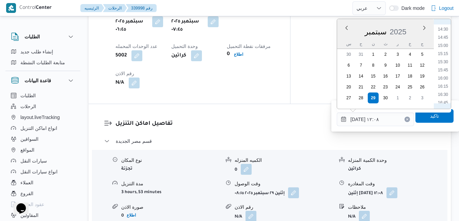
scroll to position [489, 0]
click at [443, 96] on li "17:00" at bounding box center [443, 94] width 16 height 7
type input "[DATE] ١٧:٠٠"
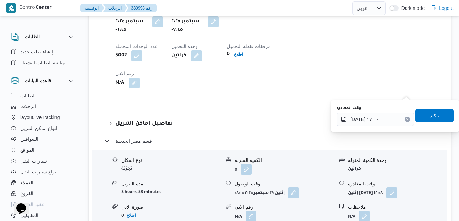
click at [434, 112] on span "تاكيد" at bounding box center [435, 116] width 38 height 14
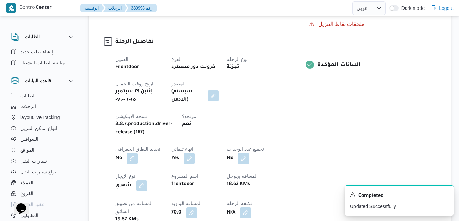
scroll to position [0, 0]
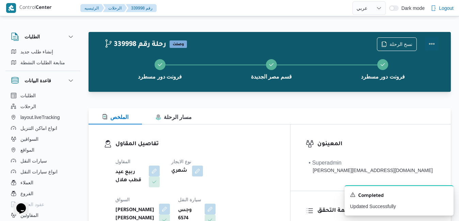
click at [435, 44] on button "Actions" at bounding box center [432, 44] width 14 height 14
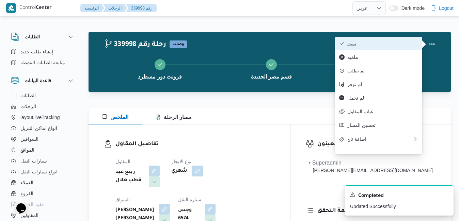
click at [391, 46] on span "تمت" at bounding box center [382, 43] width 71 height 5
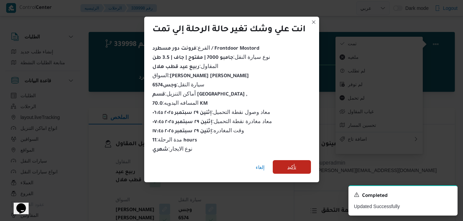
click at [298, 163] on span "تأكيد" at bounding box center [291, 167] width 38 height 14
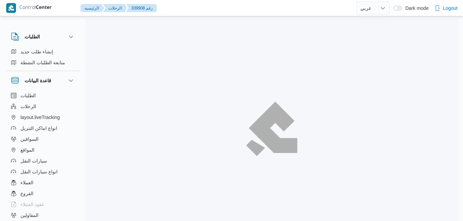
select select "ar"
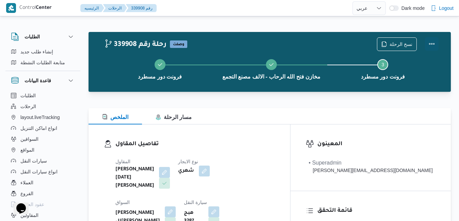
click at [429, 45] on button "Actions" at bounding box center [432, 44] width 14 height 14
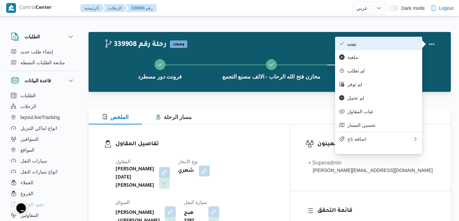
click at [403, 45] on span "تمت" at bounding box center [382, 43] width 71 height 5
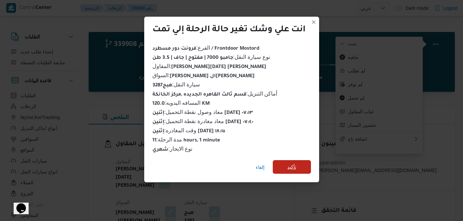
click at [300, 166] on span "تأكيد" at bounding box center [291, 167] width 38 height 14
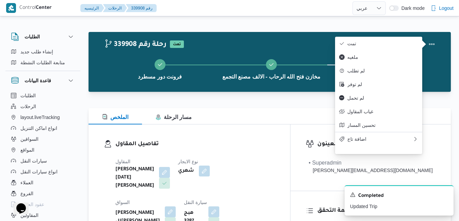
click at [261, 140] on h3 "تفاصيل المقاول" at bounding box center [194, 144] width 159 height 9
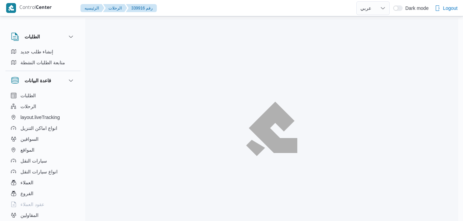
select select "ar"
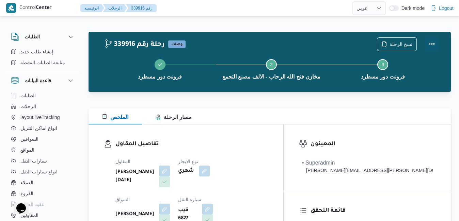
click at [430, 44] on button "Actions" at bounding box center [432, 44] width 14 height 14
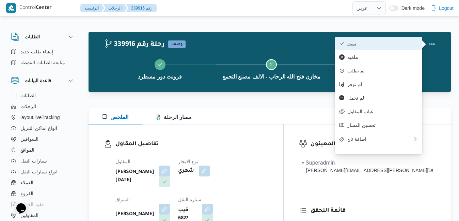
click at [395, 50] on button "تمت" at bounding box center [378, 44] width 87 height 14
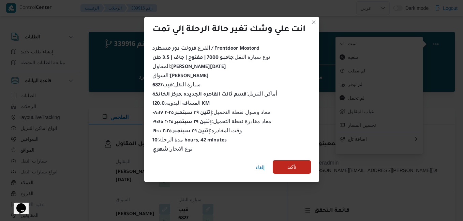
click at [299, 164] on span "تأكيد" at bounding box center [291, 167] width 38 height 14
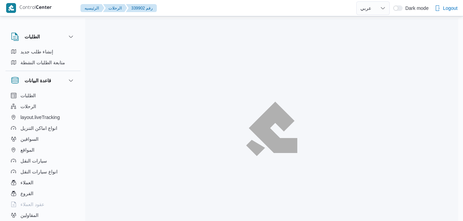
select select "ar"
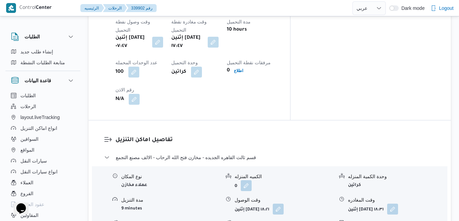
scroll to position [379, 0]
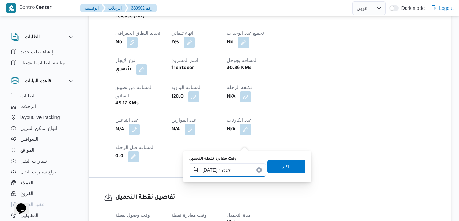
click at [221, 171] on input "[DATE] ١٧:٤٧" at bounding box center [227, 170] width 77 height 14
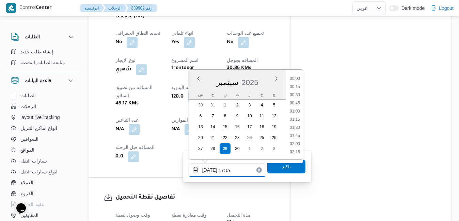
scroll to position [539, 0]
click at [302, 100] on ul "00:00 00:15 00:30 00:45 01:00 01:15 01:30 01:45 02:00 02:15 02:30 02:45 03:00 0…" at bounding box center [295, 114] width 16 height 79
click at [294, 150] on li "10:15" at bounding box center [295, 151] width 16 height 7
type input "[DATE] ١٠:١٥"
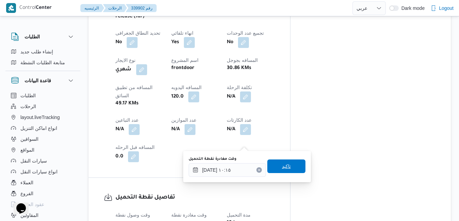
click at [283, 167] on span "تاكيد" at bounding box center [286, 166] width 9 height 8
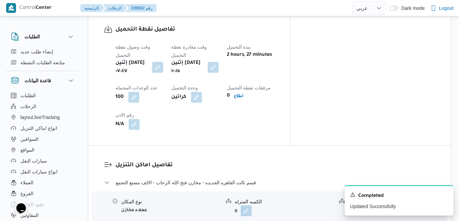
scroll to position [556, 0]
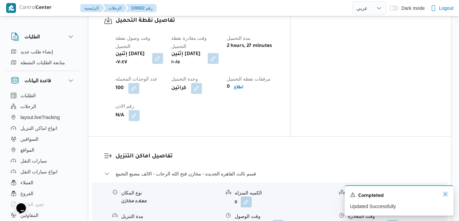
click at [446, 200] on div "A new notification appears Completed Updated Successfully" at bounding box center [399, 201] width 109 height 30
click at [443, 196] on icon "Dismiss toast" at bounding box center [445, 194] width 5 height 5
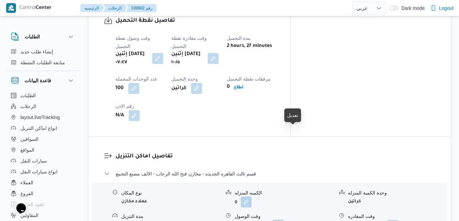
click at [284, 220] on button "button" at bounding box center [278, 225] width 11 height 11
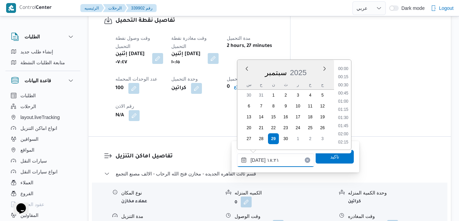
click at [277, 159] on input "[DATE] ١٨:٢١" at bounding box center [275, 161] width 77 height 14
click at [345, 105] on li "11:00" at bounding box center [344, 103] width 16 height 7
type input "[DATE] ١١:٠٠"
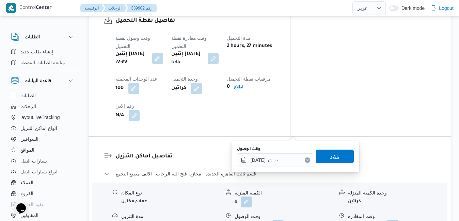
click at [330, 158] on span "تاكيد" at bounding box center [334, 157] width 9 height 8
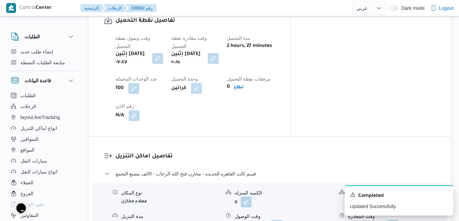
click at [446, 194] on icon "Dismiss toast" at bounding box center [445, 194] width 5 height 5
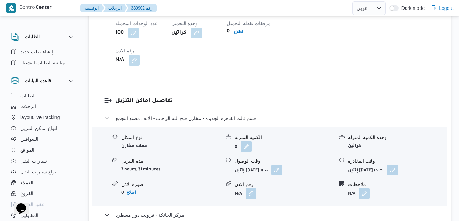
scroll to position [611, 0]
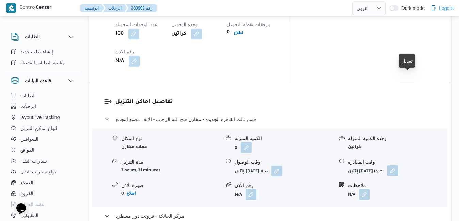
click at [398, 166] on button "button" at bounding box center [392, 171] width 11 height 11
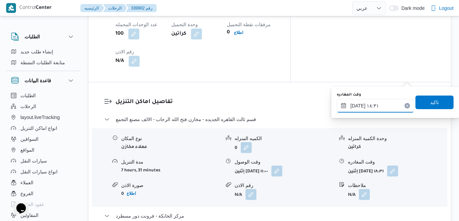
click at [363, 107] on input "٢٩/٠٩/٢٠٢٥ ١٨:٣١" at bounding box center [375, 106] width 77 height 14
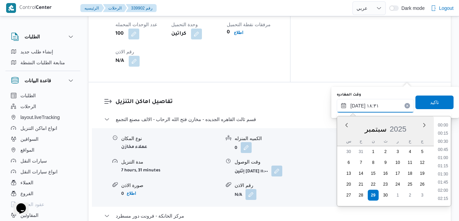
scroll to position [563, 0]
click at [442, 143] on li "17:45" at bounding box center [443, 142] width 16 height 7
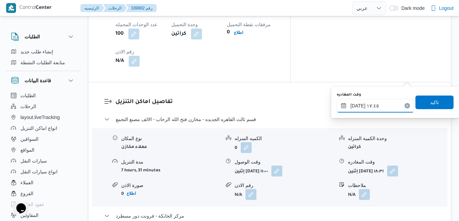
click at [358, 107] on input "[DATE] ١٧:٤٥" at bounding box center [375, 106] width 77 height 14
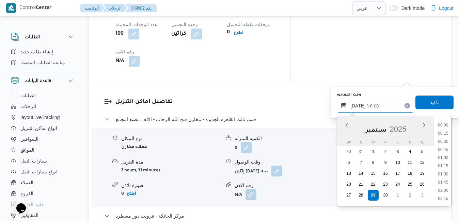
click at [358, 107] on input "[DATE] ١٧:٤٥" at bounding box center [375, 106] width 77 height 14
type input "٢٩/٠٩/٢٠٢٥ ١٧:50"
click at [430, 102] on span "تاكيد" at bounding box center [434, 102] width 9 height 8
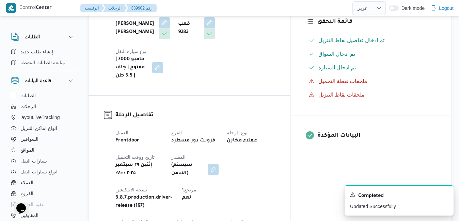
scroll to position [0, 0]
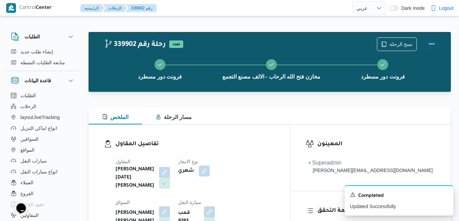
click at [434, 38] on button "Actions" at bounding box center [432, 44] width 14 height 14
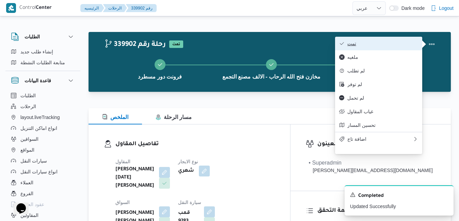
click at [392, 46] on span "تمت" at bounding box center [382, 43] width 71 height 5
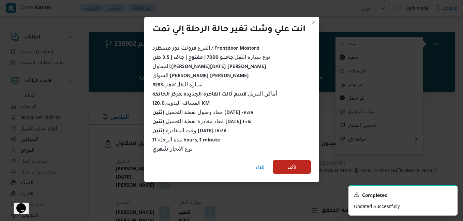
click at [294, 167] on span "تأكيد" at bounding box center [291, 167] width 9 height 8
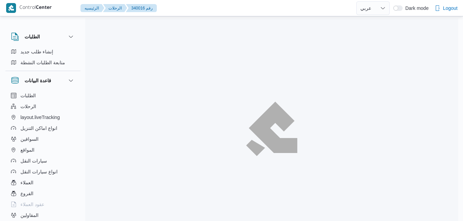
select select "ar"
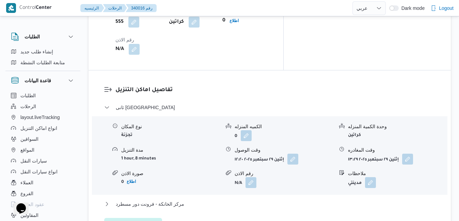
scroll to position [616, 0]
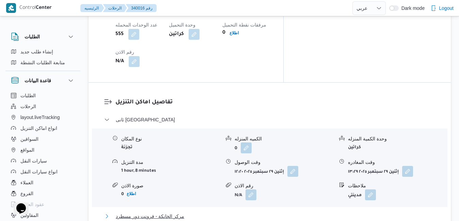
click at [281, 213] on button "مركز الخانكة - فرونت دور مسطرد" at bounding box center [269, 217] width 331 height 8
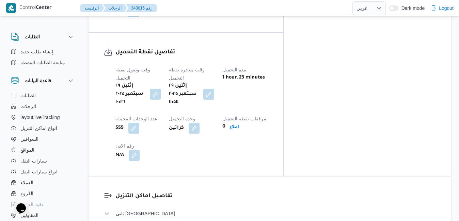
scroll to position [452, 0]
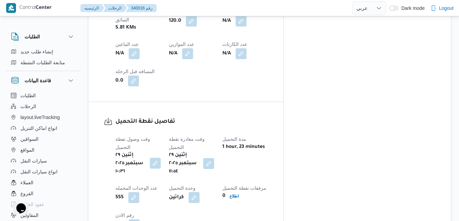
click at [161, 158] on button "button" at bounding box center [155, 163] width 11 height 11
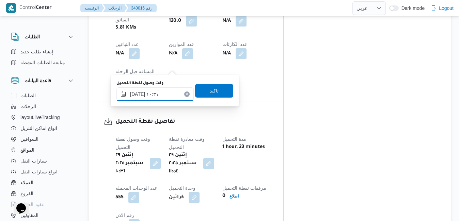
click at [152, 92] on input "٢٩/٠٩/٢٠٢٥ ١٠:٣١" at bounding box center [154, 95] width 77 height 14
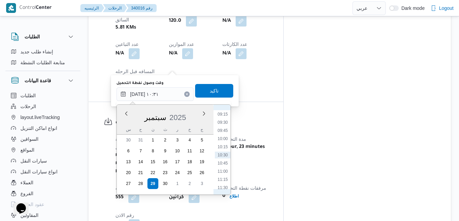
scroll to position [233, 0]
click at [225, 111] on li "07:00" at bounding box center [223, 110] width 16 height 7
type input "٢٩/٠٩/٢٠٢٥ ٠٧:٠٠"
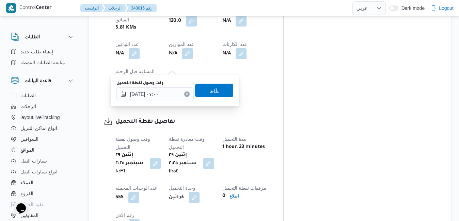
click at [217, 95] on span "تاكيد" at bounding box center [214, 91] width 38 height 14
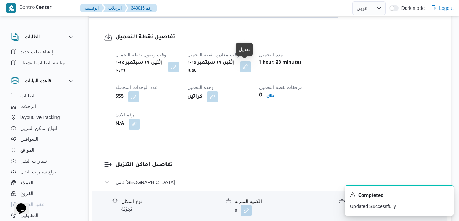
click at [248, 69] on button "button" at bounding box center [245, 66] width 11 height 11
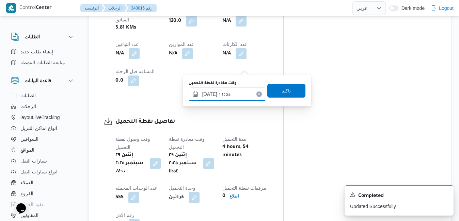
click at [220, 91] on input "٢٩/٠٩/٢٠٢٥ ١١:٥٤" at bounding box center [227, 95] width 77 height 14
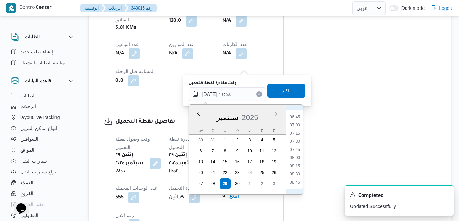
scroll to position [204, 0]
click at [295, 163] on li "07:45" at bounding box center [295, 162] width 16 height 7
type input "٢٩/٠٩/٢٠٢٥ ٠٧:٤٥"
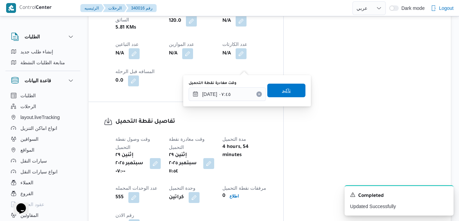
click at [290, 91] on span "تاكيد" at bounding box center [286, 91] width 38 height 14
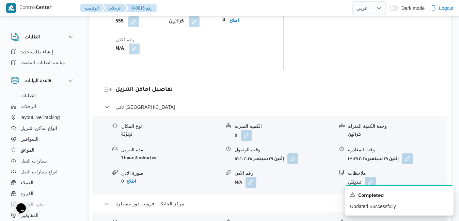
scroll to position [629, 0]
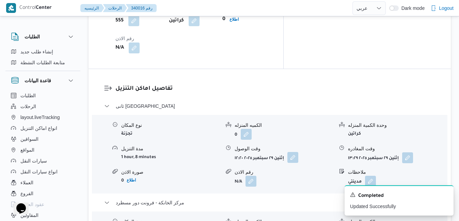
click at [296, 152] on button "button" at bounding box center [292, 157] width 11 height 11
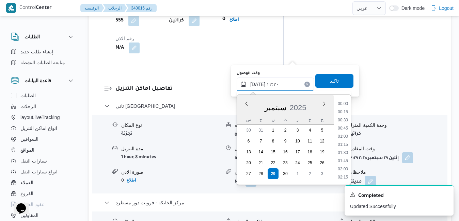
click at [276, 84] on input "٢٩/٠٩/٢٠٢٥ ١٢:٢٠" at bounding box center [275, 85] width 77 height 14
click at [343, 160] on li "08:30" at bounding box center [343, 161] width 16 height 7
type input "٢٩/٠٩/٢٠٢٥ ٠٨:٣٠"
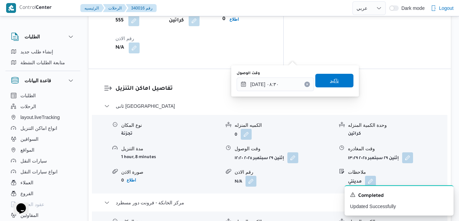
click at [334, 80] on span "تاكيد" at bounding box center [334, 81] width 38 height 14
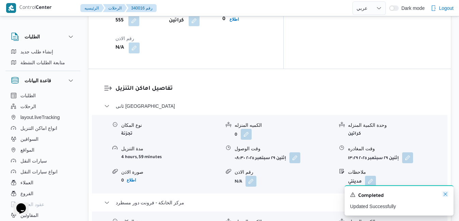
click at [446, 196] on icon "Dismiss toast" at bounding box center [445, 194] width 5 height 5
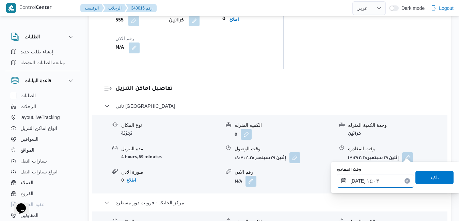
click at [375, 180] on input "٢٩/٠٩/٢٠٢٥ ١٤:٠٣" at bounding box center [375, 181] width 77 height 14
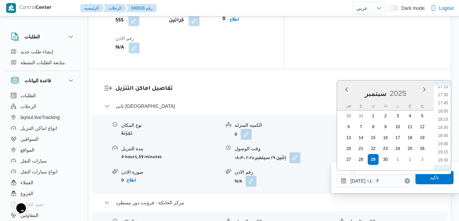
scroll to position [555, 0]
click at [444, 122] on li "18:00" at bounding box center [443, 123] width 16 height 7
type input "٢٩/٠٩/٢٠٢٥ ١٨:٠٠"
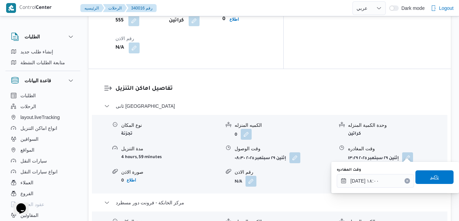
click at [419, 176] on span "تاكيد" at bounding box center [435, 178] width 38 height 14
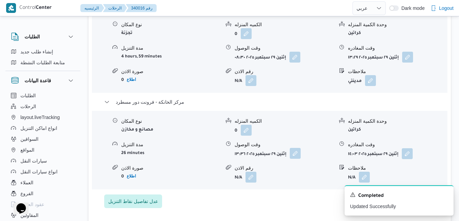
click at [295, 153] on button "button" at bounding box center [295, 153] width 11 height 11
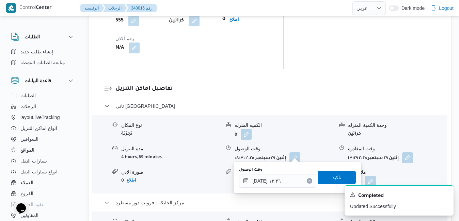
click at [275, 188] on div "وقت الوصول ٢٩/٠٩/٢٠٢٥ ١٣:٣٦ تاكيد" at bounding box center [297, 178] width 118 height 22
click at [278, 184] on input "٢٩/٠٩/٢٠٢٥ ١٣:٣٦" at bounding box center [277, 181] width 77 height 14
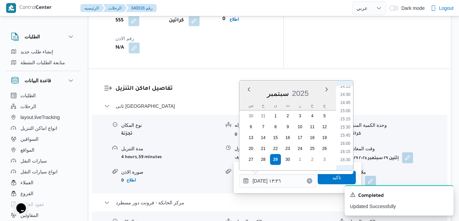
scroll to position [538, 0]
click at [347, 132] on li "17:45" at bounding box center [346, 131] width 16 height 7
type input "٢٩/٠٩/٢٠٢٥ ١٧:٤٥"
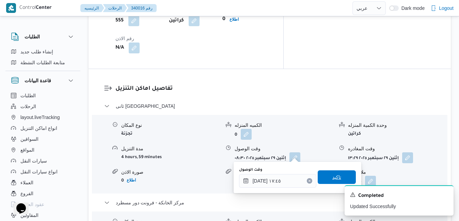
click at [323, 176] on span "تاكيد" at bounding box center [337, 178] width 38 height 14
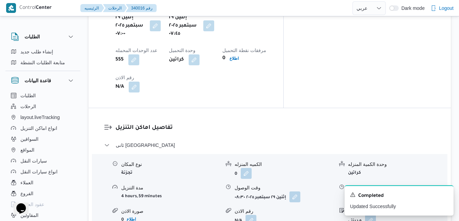
scroll to position [589, 0]
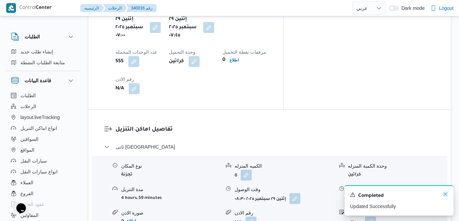
click at [446, 195] on icon "Dismiss toast" at bounding box center [445, 194] width 5 height 5
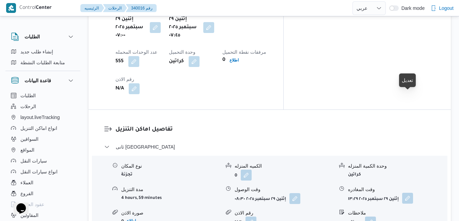
click at [408, 193] on button "button" at bounding box center [407, 198] width 11 height 11
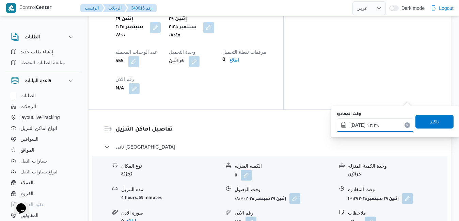
click at [381, 122] on input "٢٩/٠٩/٢٠٢٥ ١٣:٢٩" at bounding box center [375, 126] width 77 height 14
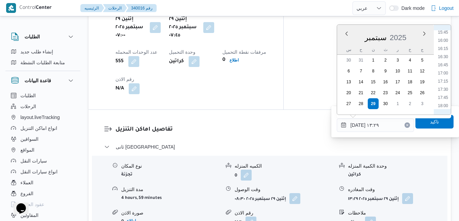
scroll to position [530, 0]
click at [446, 59] on li "17:00" at bounding box center [443, 59] width 16 height 7
type input "٢٩/٠٩/٢٠٢٥ ١٧:٠٠"
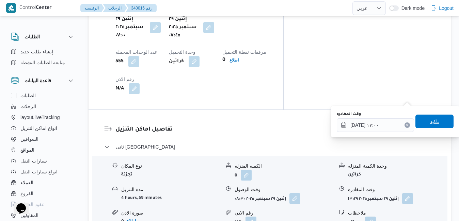
click at [422, 120] on span "تاكيد" at bounding box center [435, 122] width 38 height 14
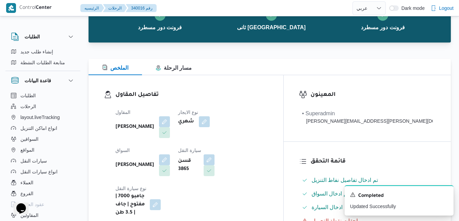
scroll to position [0, 0]
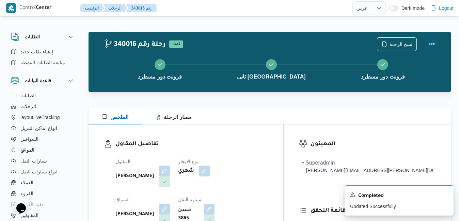
click at [432, 44] on button "Actions" at bounding box center [432, 44] width 14 height 14
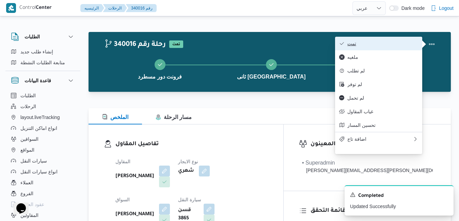
click at [392, 46] on span "تمت" at bounding box center [382, 43] width 71 height 5
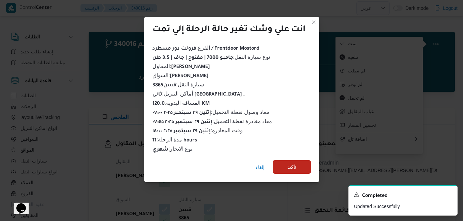
click at [284, 162] on span "تأكيد" at bounding box center [291, 167] width 38 height 14
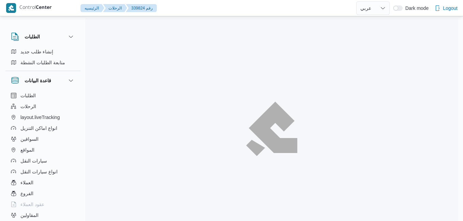
select select "ar"
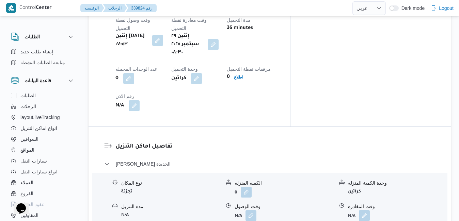
scroll to position [572, 0]
click at [249, 209] on button "button" at bounding box center [251, 214] width 11 height 11
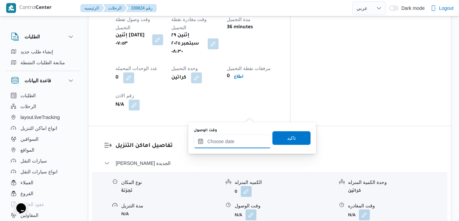
click at [232, 140] on input "وقت الوصول" at bounding box center [232, 142] width 77 height 14
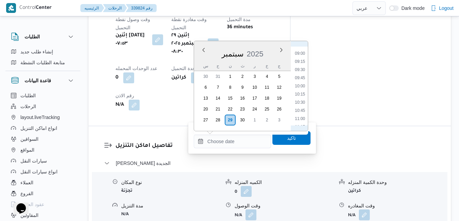
scroll to position [267, 0]
click at [298, 86] on li "09:15" at bounding box center [300, 85] width 16 height 7
type input "[DATE] ٠٩:١٥"
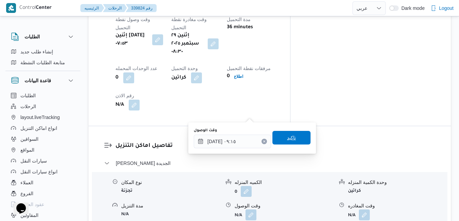
click at [287, 137] on span "تاكيد" at bounding box center [291, 138] width 9 height 8
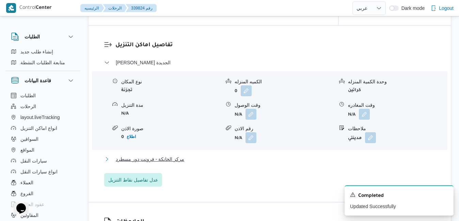
click at [250, 156] on button "مركز الخانكة - فرونت دور مسطرد" at bounding box center [269, 159] width 331 height 8
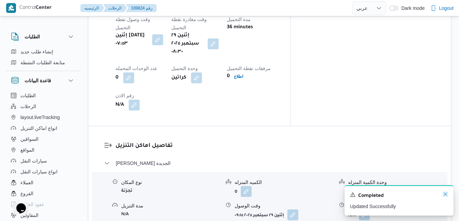
click at [445, 193] on icon "Dismiss toast" at bounding box center [445, 194] width 5 height 5
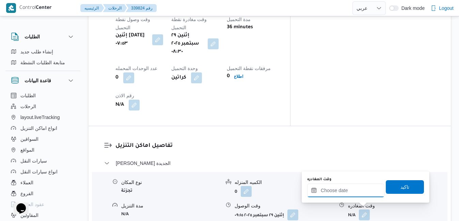
click at [365, 196] on input "وقت المغادره" at bounding box center [345, 191] width 77 height 14
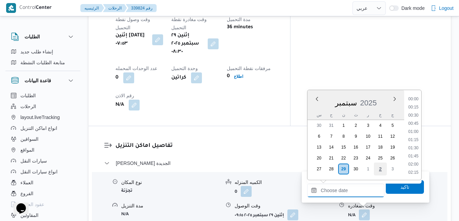
scroll to position [612, 0]
click at [416, 102] on li "18:45" at bounding box center [414, 99] width 16 height 7
type input "[DATE] ١٨:٤٥"
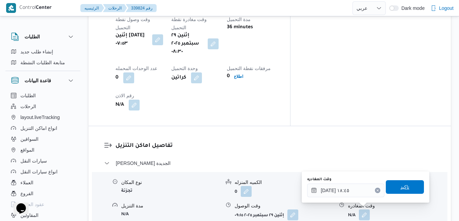
click at [391, 186] on span "تاكيد" at bounding box center [405, 188] width 38 height 14
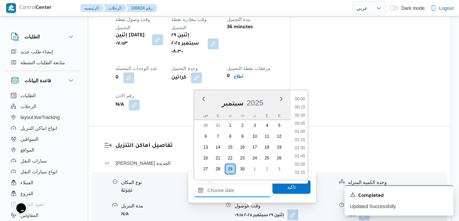
click at [247, 193] on input "وقت الوصول" at bounding box center [232, 191] width 77 height 14
click at [300, 160] on li "18:30" at bounding box center [300, 160] width 16 height 7
type input "٢٩/٠٩/٢٠٢٥ ١٨:٣٠"
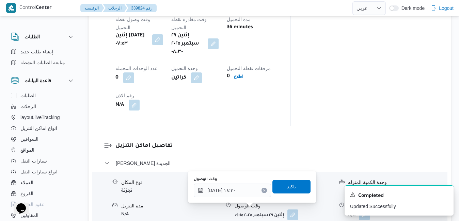
click at [287, 187] on span "تاكيد" at bounding box center [291, 187] width 9 height 8
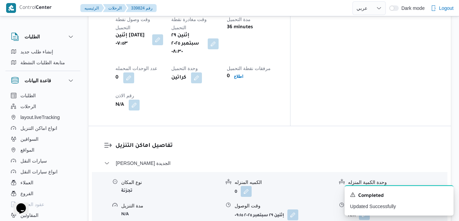
click at [365, 209] on button "button" at bounding box center [364, 214] width 11 height 11
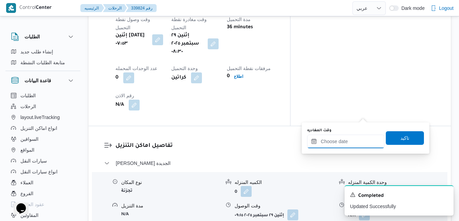
click at [341, 143] on input "وقت المغادره" at bounding box center [345, 142] width 77 height 14
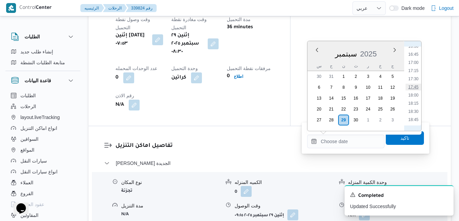
click at [417, 90] on li "17:45" at bounding box center [414, 87] width 16 height 7
type input "٢٩/٠٩/٢٠٢٥ ١٧:٤٥"
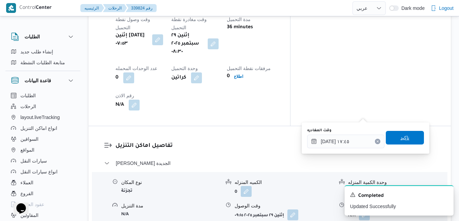
click at [402, 137] on span "تاكيد" at bounding box center [405, 138] width 9 height 8
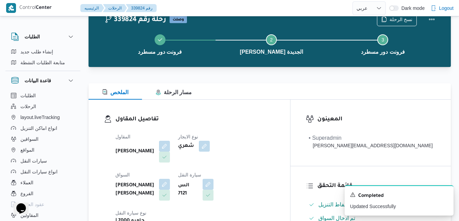
scroll to position [0, 0]
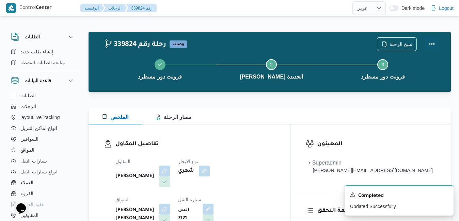
click at [429, 46] on button "Actions" at bounding box center [432, 44] width 14 height 14
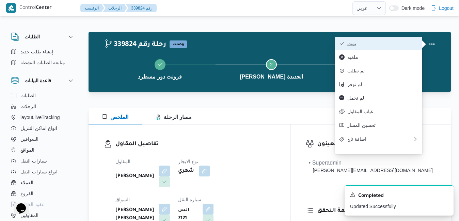
click at [397, 46] on span "تمت" at bounding box center [382, 43] width 71 height 5
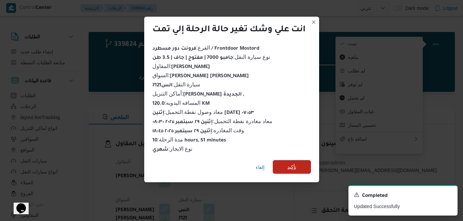
click at [294, 163] on span "تأكيد" at bounding box center [291, 167] width 9 height 8
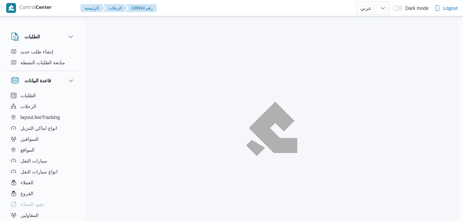
select select "ar"
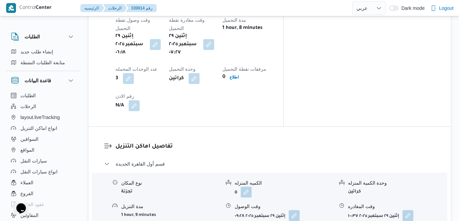
scroll to position [586, 0]
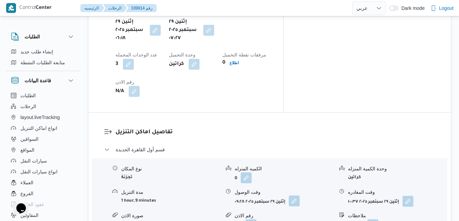
click at [295, 196] on button "button" at bounding box center [294, 201] width 11 height 11
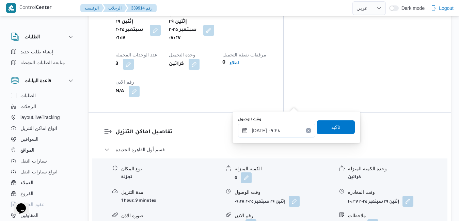
click at [272, 128] on input "[DATE] ٠٩:٢٨" at bounding box center [276, 131] width 77 height 14
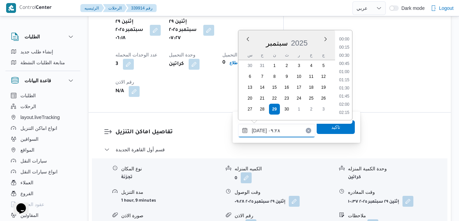
scroll to position [261, 0]
click at [346, 49] on li "08:15" at bounding box center [345, 48] width 16 height 7
type input "[DATE] ٠٨:١٥"
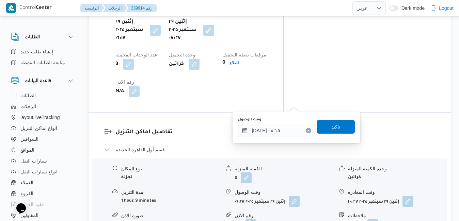
click at [331, 128] on span "تاكيد" at bounding box center [335, 127] width 9 height 8
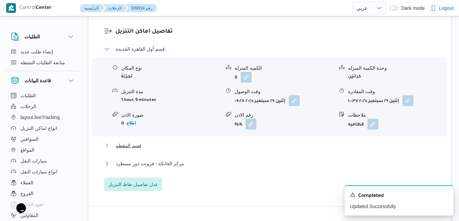
click at [271, 147] on button "قسم المقطم" at bounding box center [269, 146] width 331 height 8
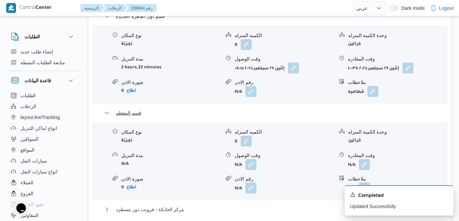
scroll to position [722, 0]
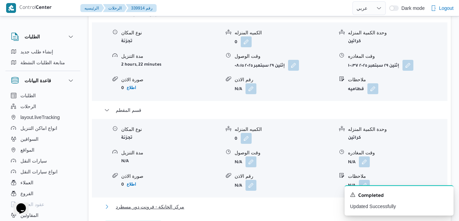
click at [268, 203] on button "مركز الخانكة - فرونت دور مسطرد" at bounding box center [269, 207] width 331 height 8
click at [447, 193] on icon "Dismiss toast" at bounding box center [445, 194] width 5 height 5
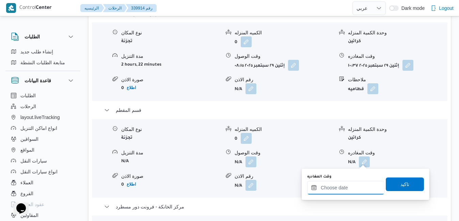
click at [341, 191] on input "وقت المغادره" at bounding box center [345, 188] width 77 height 14
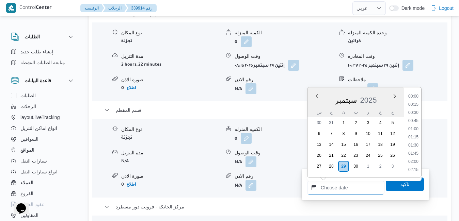
scroll to position [612, 0]
click at [416, 105] on li "19:00" at bounding box center [414, 105] width 16 height 7
type input "[DATE] ١٩:٠٠"
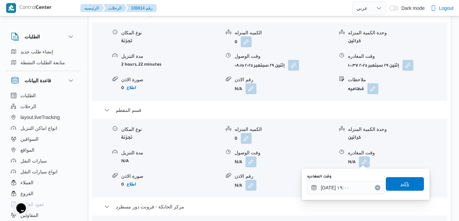
click at [401, 187] on span "تاكيد" at bounding box center [405, 184] width 9 height 8
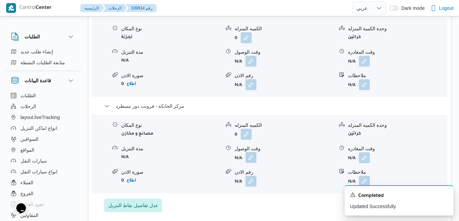
click at [253, 161] on button "button" at bounding box center [251, 157] width 11 height 11
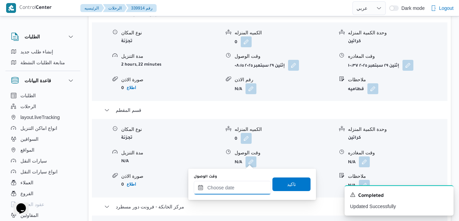
click at [230, 188] on input "وقت الوصول" at bounding box center [232, 188] width 77 height 14
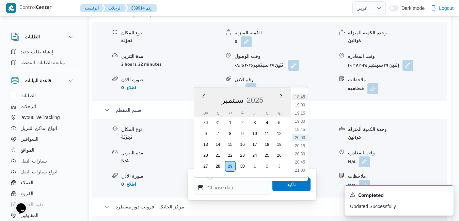
click at [302, 100] on li "18:45" at bounding box center [300, 97] width 16 height 7
type input "[DATE] ١٨:٤٥"
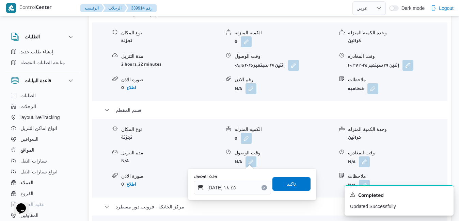
click at [287, 186] on span "تاكيد" at bounding box center [291, 184] width 9 height 8
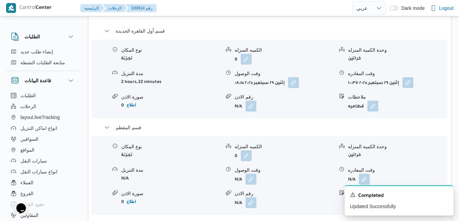
scroll to position [681, 0]
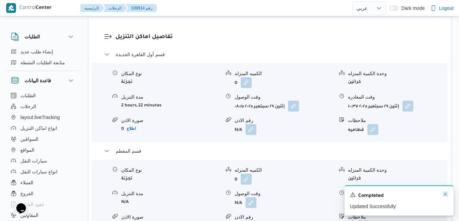
click at [445, 195] on icon "Dismiss toast" at bounding box center [445, 194] width 5 height 5
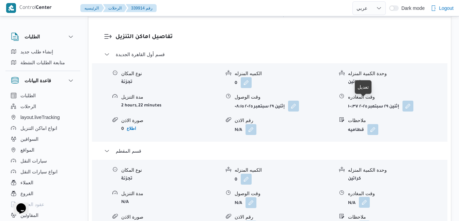
click at [367, 197] on button "button" at bounding box center [364, 202] width 11 height 11
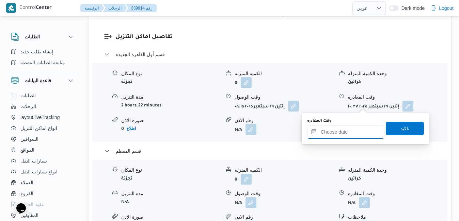
click at [345, 135] on input "وقت المغادره" at bounding box center [345, 132] width 77 height 14
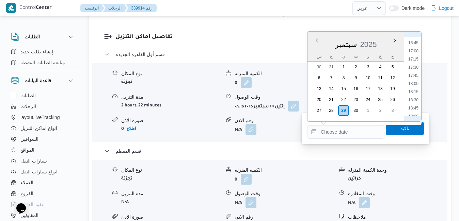
scroll to position [543, 0]
click at [411, 85] on li "18:00" at bounding box center [414, 85] width 16 height 7
type input "[DATE] ١٨:٠٠"
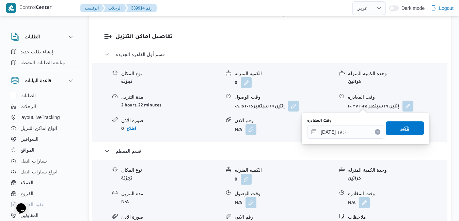
click at [401, 126] on span "تاكيد" at bounding box center [405, 128] width 9 height 8
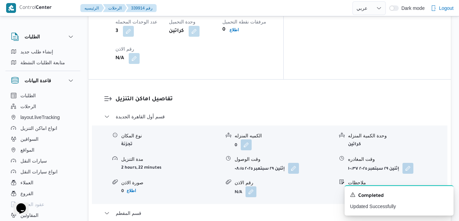
scroll to position [613, 0]
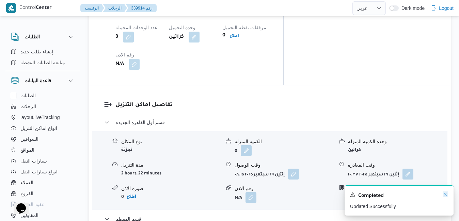
click at [445, 194] on icon "Dismiss toast" at bounding box center [445, 194] width 5 height 5
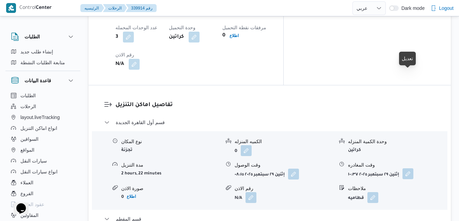
click at [408, 169] on button "button" at bounding box center [408, 174] width 11 height 11
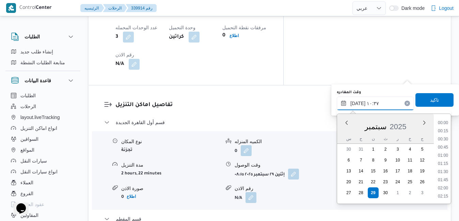
click at [383, 100] on input "[DATE] ١٠:٣٧" at bounding box center [375, 104] width 77 height 14
click at [446, 176] on li "13:00" at bounding box center [443, 177] width 16 height 7
type input "[DATE] ١٣:٠٠"
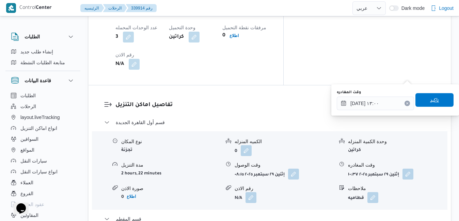
click at [431, 97] on span "تاكيد" at bounding box center [434, 100] width 9 height 8
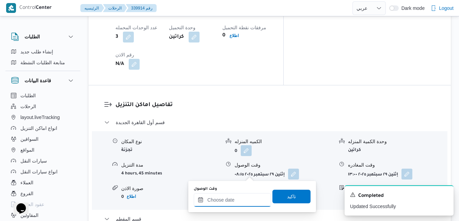
click at [231, 199] on input "وقت الوصول" at bounding box center [232, 200] width 77 height 14
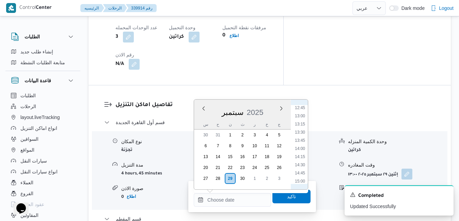
scroll to position [405, 0]
click at [299, 147] on li "13:30" at bounding box center [300, 145] width 16 height 7
type input "[DATE] ١٣:٣٠"
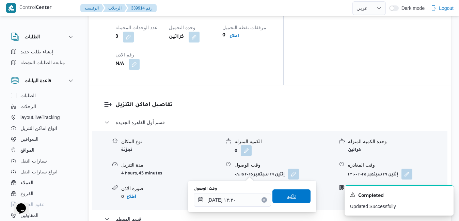
click at [287, 196] on span "تاكيد" at bounding box center [291, 196] width 9 height 8
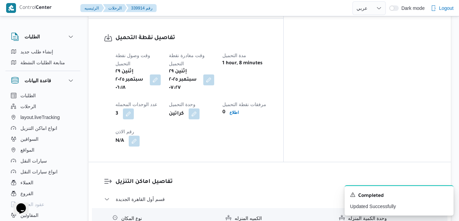
scroll to position [0, 0]
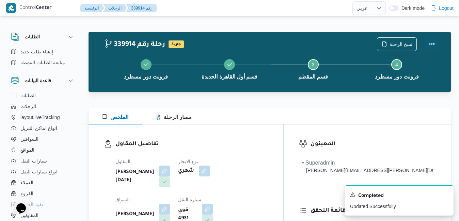
click at [430, 42] on button "Actions" at bounding box center [432, 44] width 14 height 14
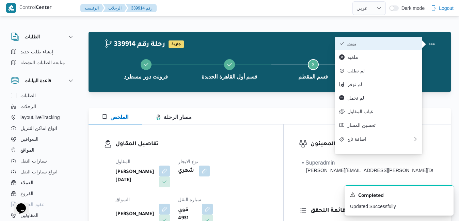
click at [396, 44] on span "تمت" at bounding box center [382, 43] width 71 height 5
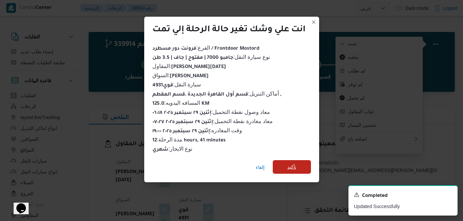
click at [292, 164] on span "تأكيد" at bounding box center [291, 167] width 9 height 8
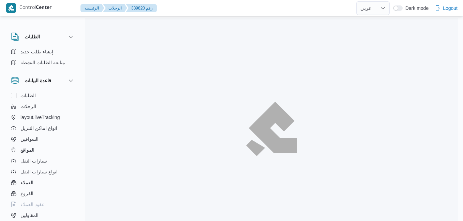
select select "ar"
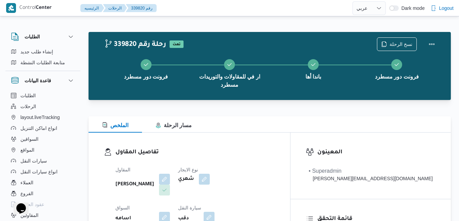
click at [272, 122] on div "الملخص مسار الرحلة" at bounding box center [270, 124] width 362 height 16
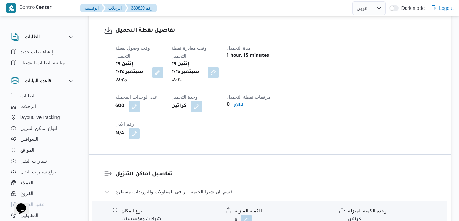
scroll to position [570, 0]
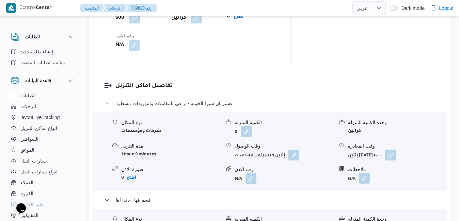
scroll to position [719, 0]
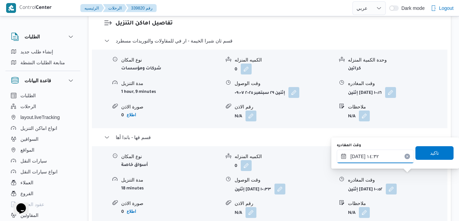
click at [382, 159] on input "[DATE] ١٤:٣٢" at bounding box center [375, 157] width 77 height 14
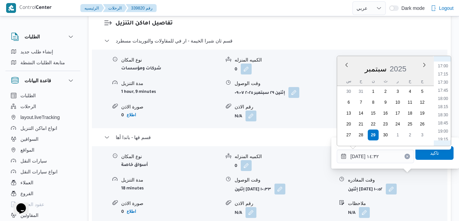
scroll to position [571, 0]
click at [445, 77] on li "17:45" at bounding box center [443, 74] width 16 height 7
type input "٢٩/٠٩/٢٠٢٥ ١٧:٤٥"
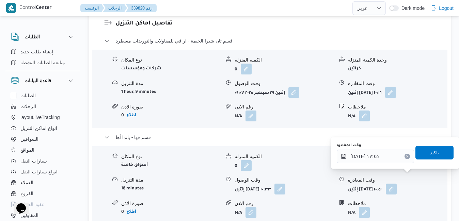
click at [422, 153] on span "تاكيد" at bounding box center [435, 153] width 38 height 14
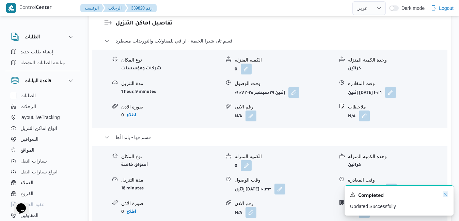
click at [444, 195] on icon "Dismiss toast" at bounding box center [445, 194] width 5 height 5
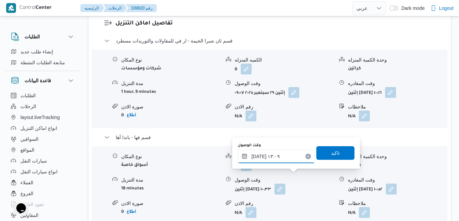
click at [270, 155] on input "٢٩/٠٩/٢٠٢٥ ١٣:٠٩" at bounding box center [276, 157] width 77 height 14
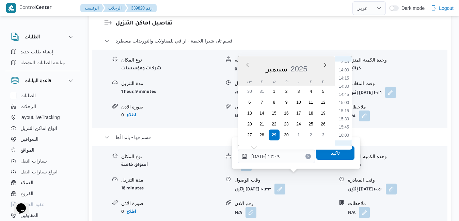
scroll to position [522, 0]
click at [347, 116] on li "17:30" at bounding box center [344, 115] width 16 height 7
type input "٢٩/٠٩/٢٠٢٥ ١٧:٣٠"
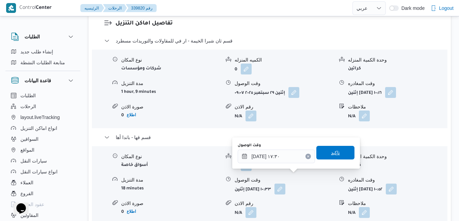
click at [333, 150] on span "تاكيد" at bounding box center [335, 153] width 9 height 8
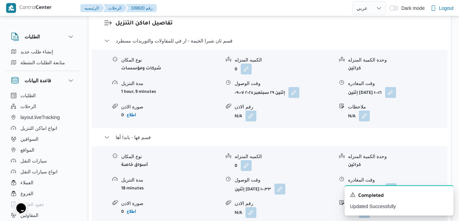
click at [397, 184] on button "button" at bounding box center [391, 189] width 11 height 11
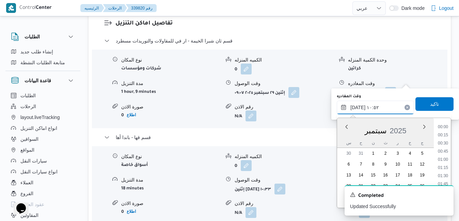
click at [366, 109] on input "٢٩/٠٩/٢٠٢٥ ١٠:٥٢" at bounding box center [375, 108] width 77 height 14
click at [442, 166] on li "17:00" at bounding box center [443, 165] width 16 height 7
type input "٢٩/٠٩/٢٠٢٥ ١٧:٠٠"
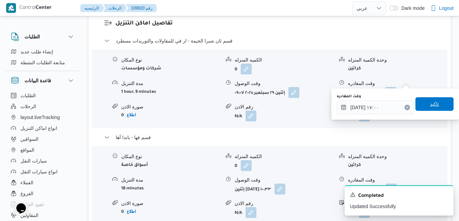
click at [436, 103] on span "تاكيد" at bounding box center [435, 104] width 38 height 14
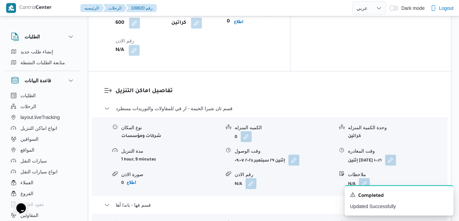
scroll to position [651, 0]
click at [445, 194] on icon "Dismiss toast" at bounding box center [445, 194] width 5 height 5
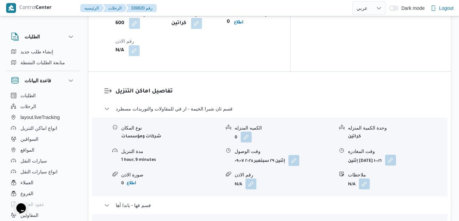
click at [396, 155] on button "button" at bounding box center [390, 160] width 11 height 11
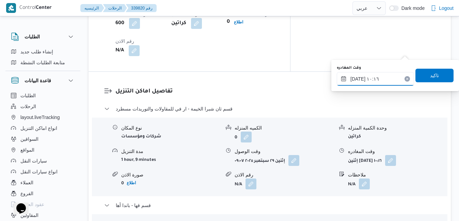
click at [377, 81] on input "٢٩/٠٩/٢٠٢٥ ١٠:١٦" at bounding box center [375, 79] width 77 height 14
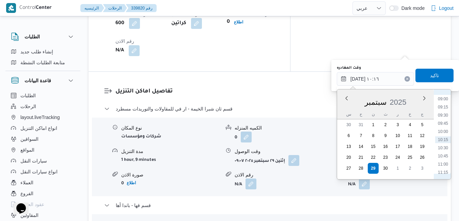
scroll to position [363, 0]
click at [443, 150] on li "12:45" at bounding box center [443, 152] width 16 height 7
type input "٢٩/٠٩/٢٠٢٥ ١٢:٤٥"
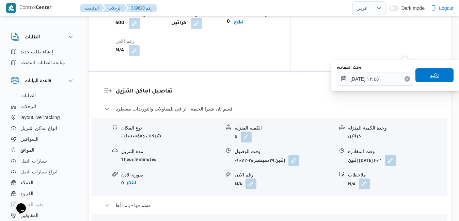
click at [430, 73] on span "تاكيد" at bounding box center [434, 75] width 9 height 8
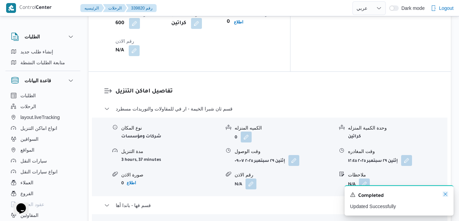
click at [445, 197] on icon "Dismiss toast" at bounding box center [445, 194] width 5 height 5
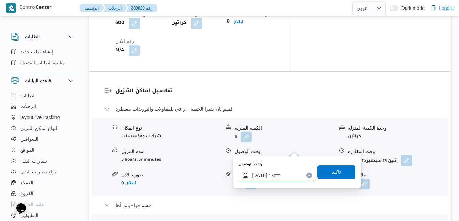
click at [268, 175] on input "٢٩/٠٩/٢٠٢٥ ١٠:٣٣" at bounding box center [277, 176] width 77 height 14
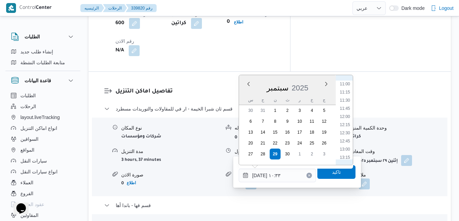
scroll to position [371, 0]
click at [345, 146] on li "13:15" at bounding box center [345, 146] width 16 height 7
type input "٢٩/٠٩/٢٠٢٥ ١٣:١٥"
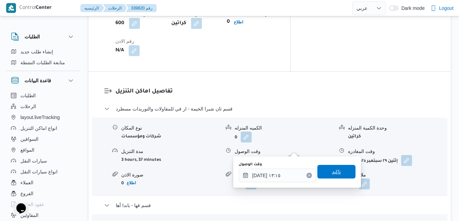
click at [332, 172] on span "تاكيد" at bounding box center [336, 172] width 9 height 8
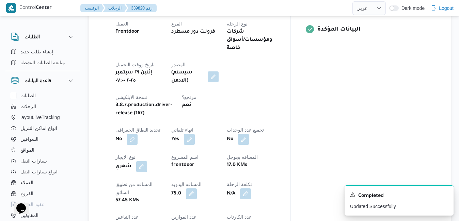
scroll to position [0, 0]
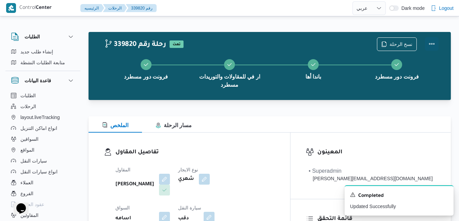
click at [431, 44] on button "Actions" at bounding box center [432, 44] width 14 height 14
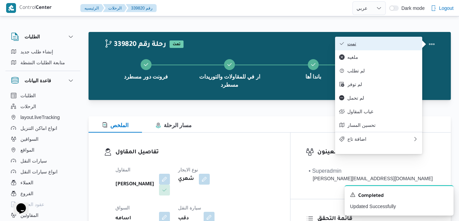
click at [378, 44] on span "تمت" at bounding box center [382, 43] width 71 height 5
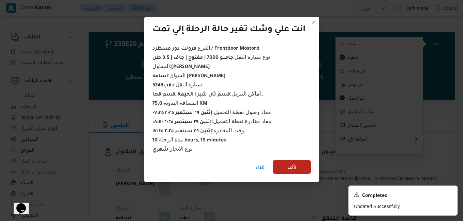
click at [288, 163] on span "تأكيد" at bounding box center [291, 167] width 9 height 8
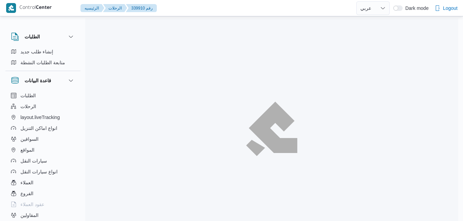
select select "ar"
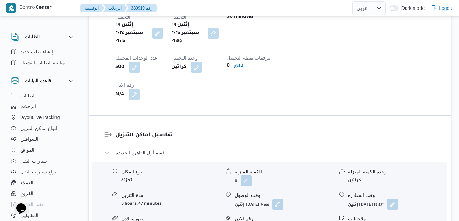
scroll to position [586, 0]
click at [283, 199] on button "button" at bounding box center [277, 204] width 11 height 11
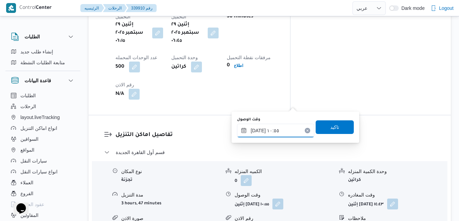
click at [267, 130] on input "[DATE] ١٠:٥٥" at bounding box center [275, 131] width 77 height 14
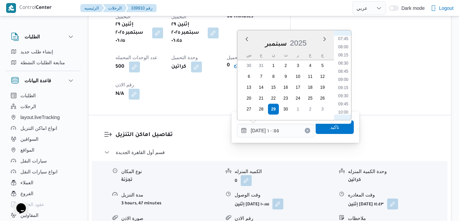
scroll to position [241, 0]
click at [341, 77] on li "08:30" at bounding box center [344, 76] width 16 height 7
type input "[DATE] ٠٨:٣٠"
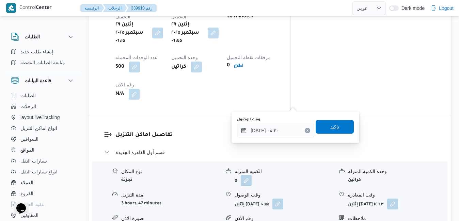
click at [330, 128] on span "تاكيد" at bounding box center [334, 127] width 9 height 8
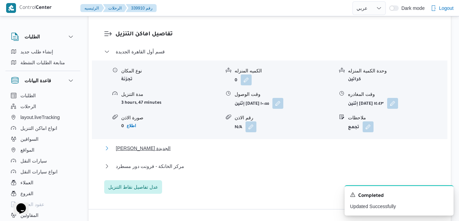
click at [275, 147] on button "[PERSON_NAME] الجديدة" at bounding box center [269, 148] width 331 height 8
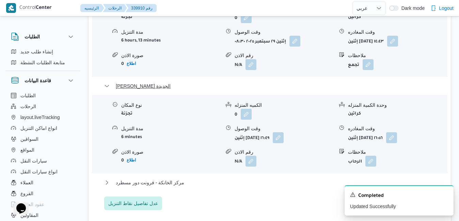
scroll to position [749, 0]
click at [286, 178] on button "مركز الخانكة - فرونت دور مسطرد" at bounding box center [269, 182] width 331 height 8
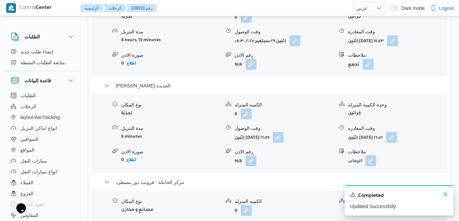
click at [446, 196] on icon "Dismiss toast" at bounding box center [445, 194] width 3 height 3
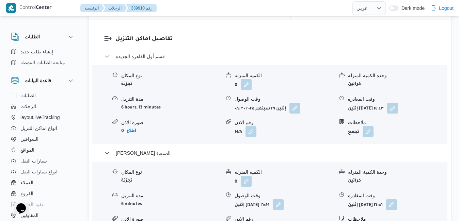
scroll to position [681, 0]
click at [397, 200] on button "button" at bounding box center [391, 205] width 11 height 11
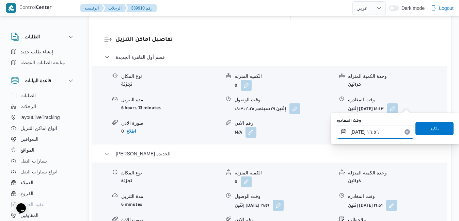
click at [365, 134] on input "[DATE] ١٦:٥٦" at bounding box center [375, 132] width 77 height 14
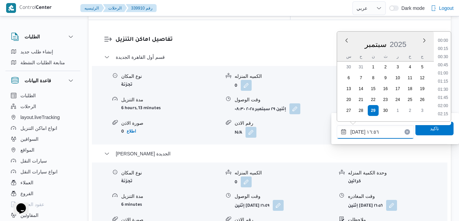
scroll to position [506, 0]
click at [444, 66] on li "16:15" at bounding box center [443, 65] width 16 height 7
type input "[DATE] ١٦:١٥"
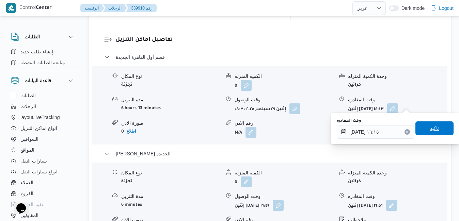
click at [424, 129] on span "تاكيد" at bounding box center [435, 129] width 38 height 14
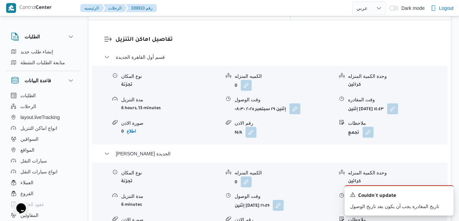
click at [397, 200] on button "button" at bounding box center [391, 205] width 11 height 11
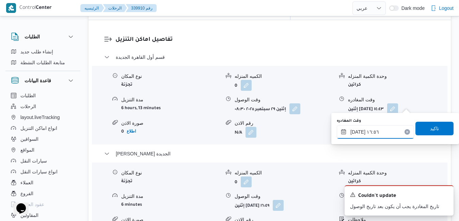
click at [362, 131] on input "[DATE] ١٦:٥٦" at bounding box center [375, 132] width 77 height 14
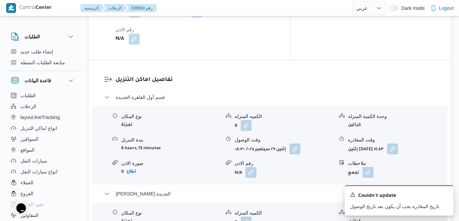
scroll to position [640, 0]
click at [446, 195] on icon "Dismiss toast" at bounding box center [445, 194] width 5 height 5
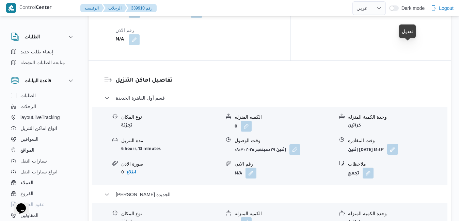
click at [398, 144] on button "button" at bounding box center [392, 149] width 11 height 11
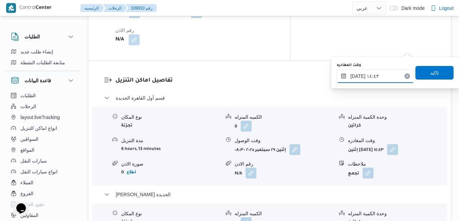
click at [366, 79] on input "[DATE] ١٤:٤٣" at bounding box center [375, 76] width 77 height 14
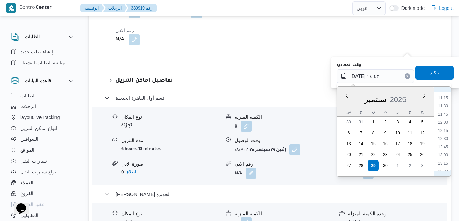
scroll to position [363, 0]
click at [446, 134] on li "12:15" at bounding box center [443, 132] width 16 height 7
type input "[DATE] ١٢:١٥"
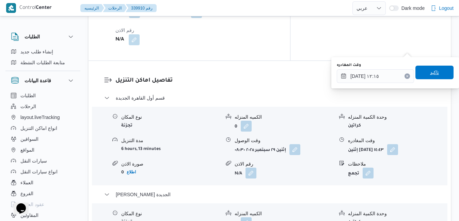
click at [430, 72] on span "تاكيد" at bounding box center [434, 72] width 9 height 8
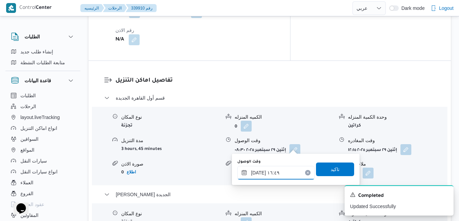
click at [251, 178] on input "[DATE] ١٦:٤٩" at bounding box center [275, 173] width 77 height 14
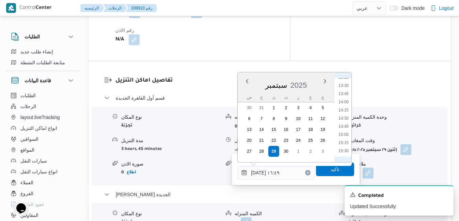
scroll to position [368, 0]
click at [344, 124] on li "12:30" at bounding box center [344, 122] width 16 height 7
type input "[DATE] ١٢:٣٠"
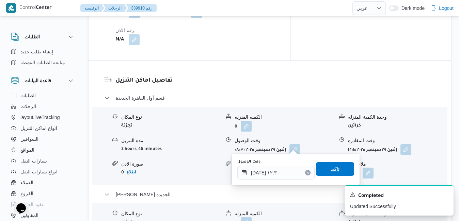
click at [331, 167] on span "تاكيد" at bounding box center [335, 169] width 9 height 8
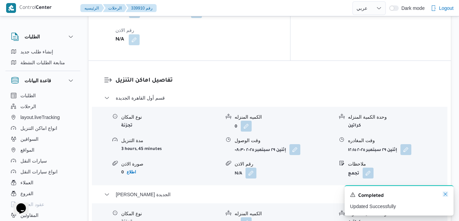
click at [446, 195] on icon "Dismiss toast" at bounding box center [445, 194] width 3 height 3
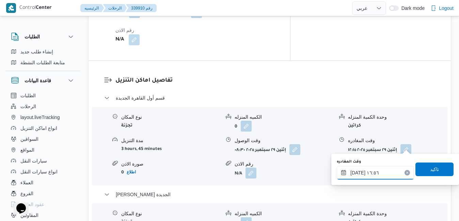
click at [359, 174] on input "[DATE] ١٦:٥٦" at bounding box center [375, 173] width 77 height 14
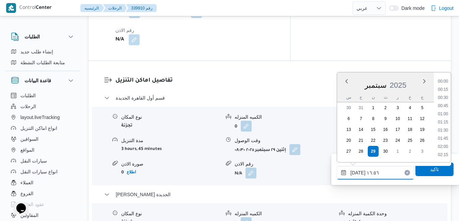
scroll to position [506, 0]
click at [443, 105] on li "16:15" at bounding box center [443, 106] width 16 height 7
type input "[DATE] ١٦:١٥"
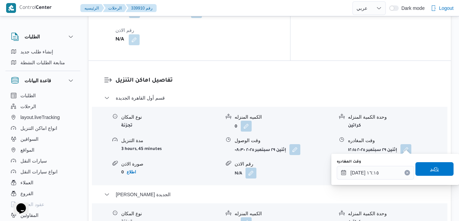
click at [424, 170] on span "تاكيد" at bounding box center [435, 169] width 38 height 14
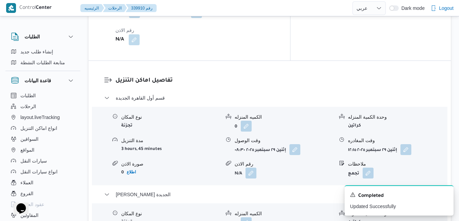
scroll to position [0, 0]
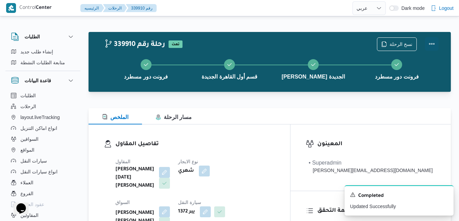
click at [433, 46] on button "Actions" at bounding box center [432, 44] width 14 height 14
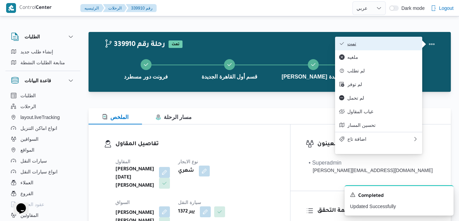
click at [391, 42] on span "تمت" at bounding box center [382, 43] width 71 height 5
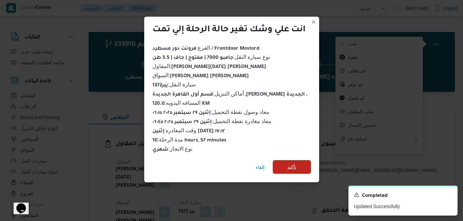
click at [287, 166] on span "تأكيد" at bounding box center [291, 167] width 38 height 14
